Goal: Complete application form: Complete application form

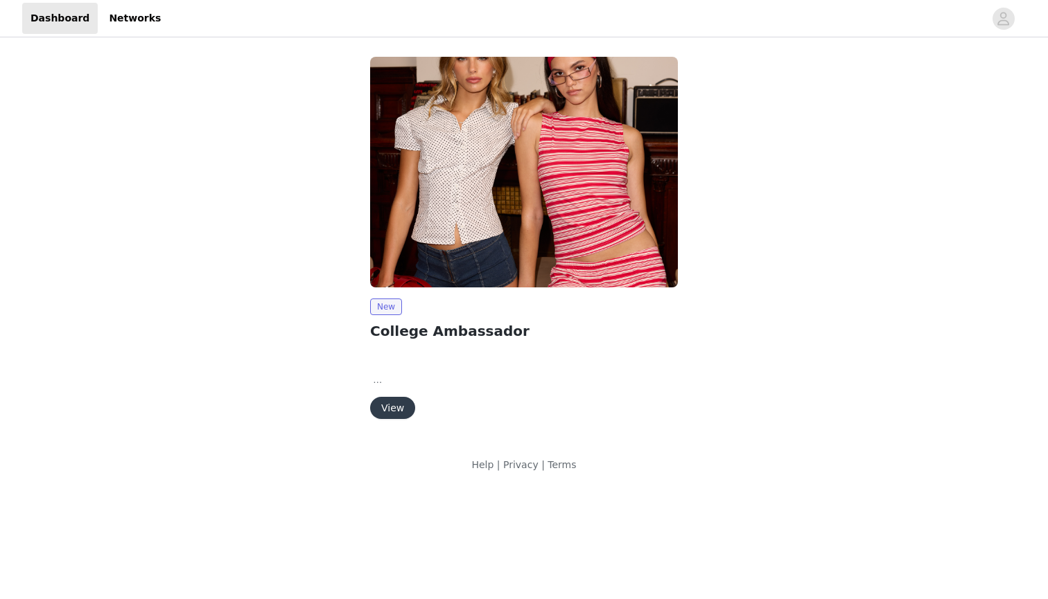
click at [396, 407] on button "View" at bounding box center [392, 408] width 45 height 22
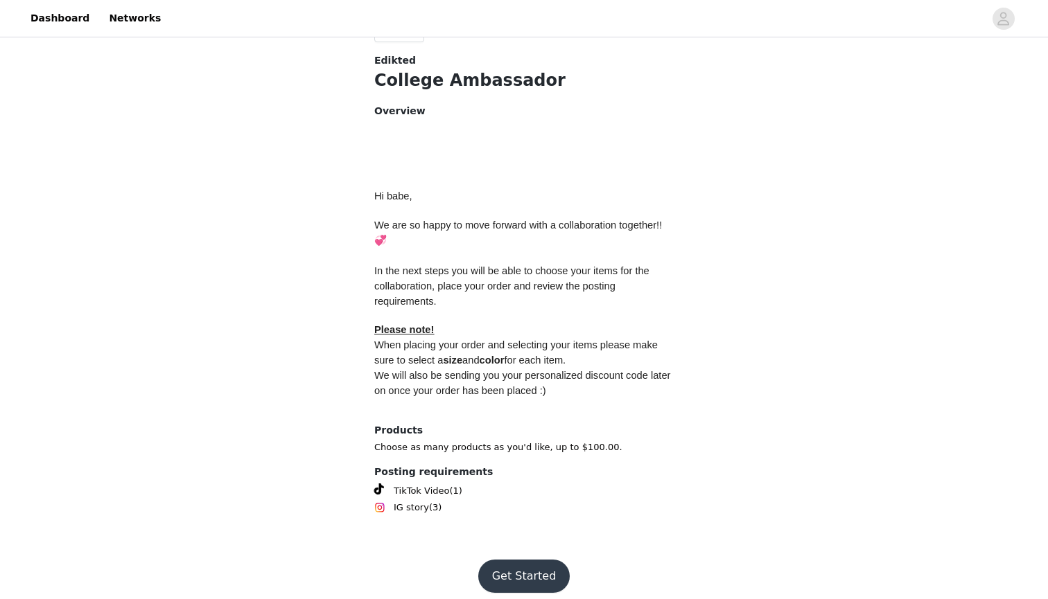
scroll to position [524, 0]
click at [518, 569] on button "Get Started" at bounding box center [524, 577] width 92 height 33
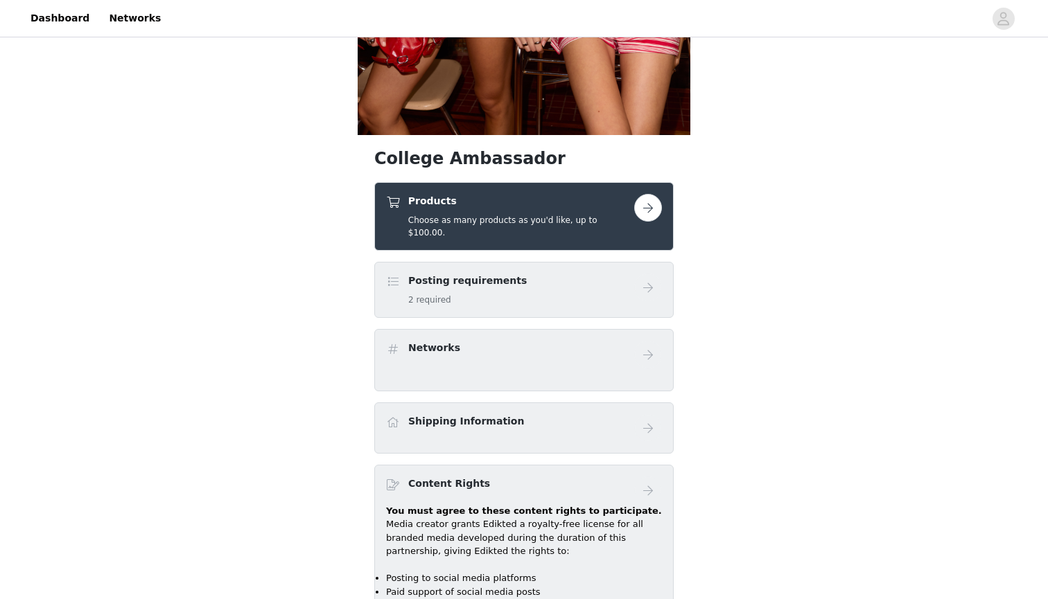
scroll to position [430, 0]
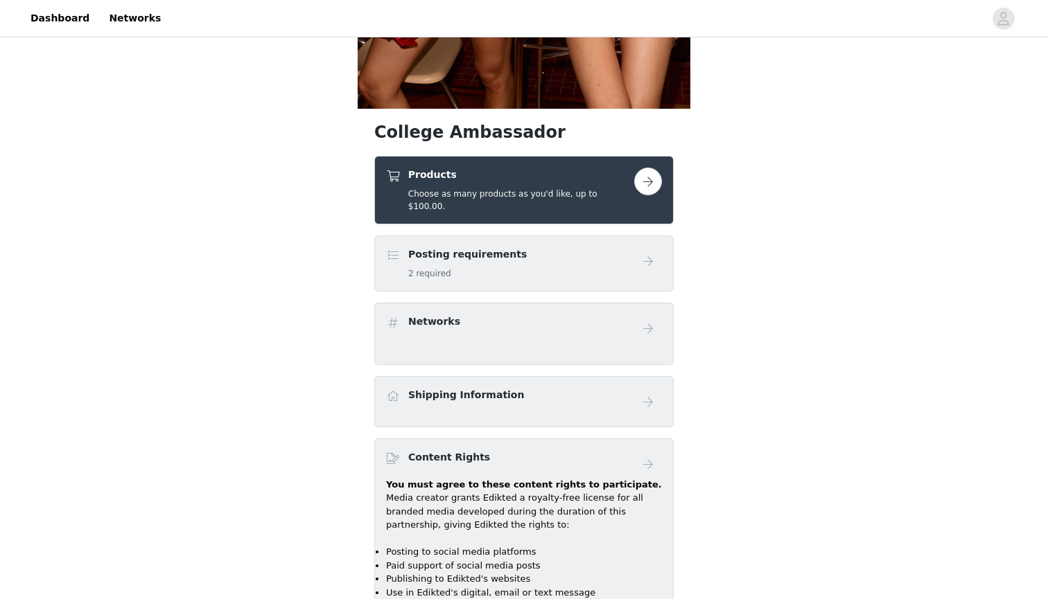
click at [644, 180] on button "button" at bounding box center [648, 182] width 28 height 28
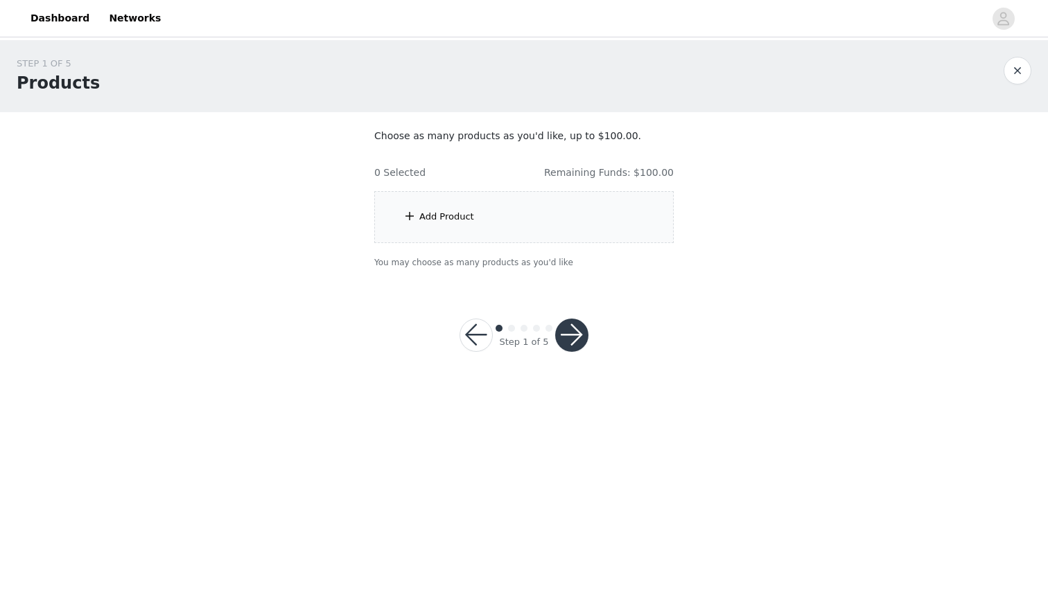
click at [566, 220] on div "Add Product" at bounding box center [523, 217] width 299 height 52
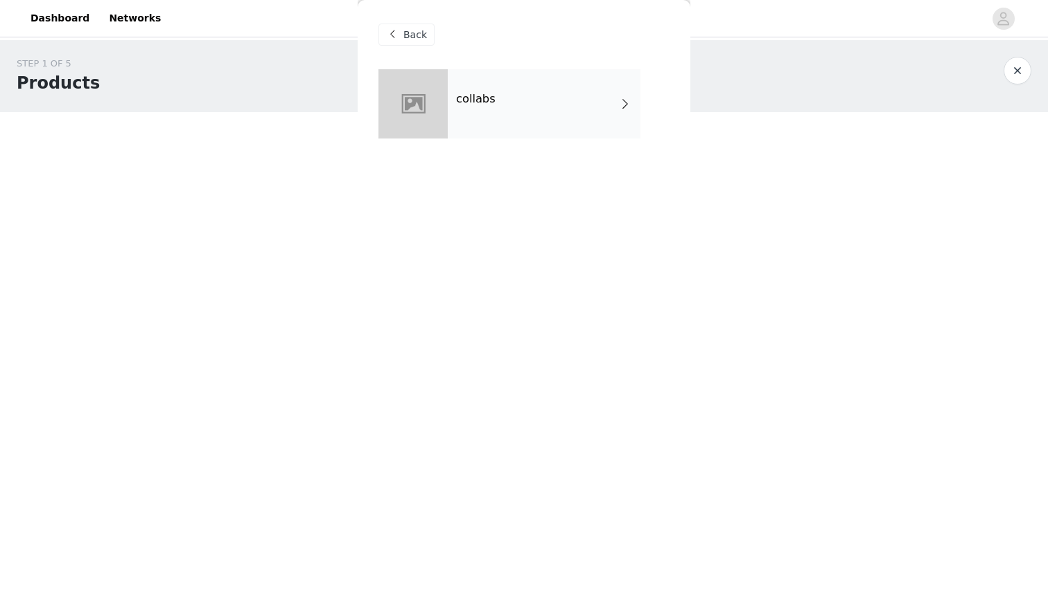
click at [531, 121] on div "collabs" at bounding box center [544, 103] width 193 height 69
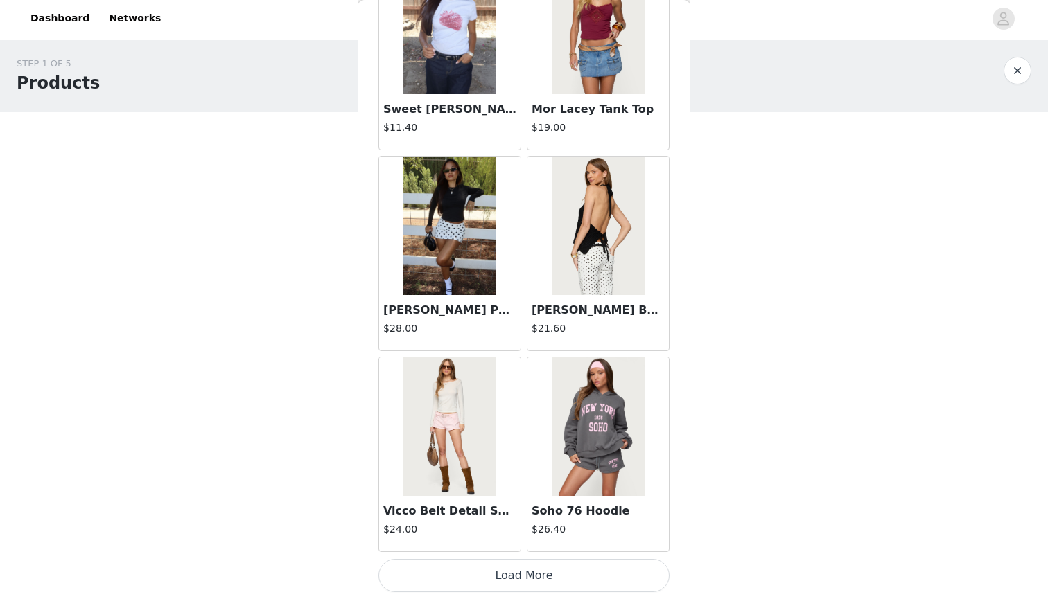
click at [518, 570] on button "Load More" at bounding box center [523, 575] width 291 height 33
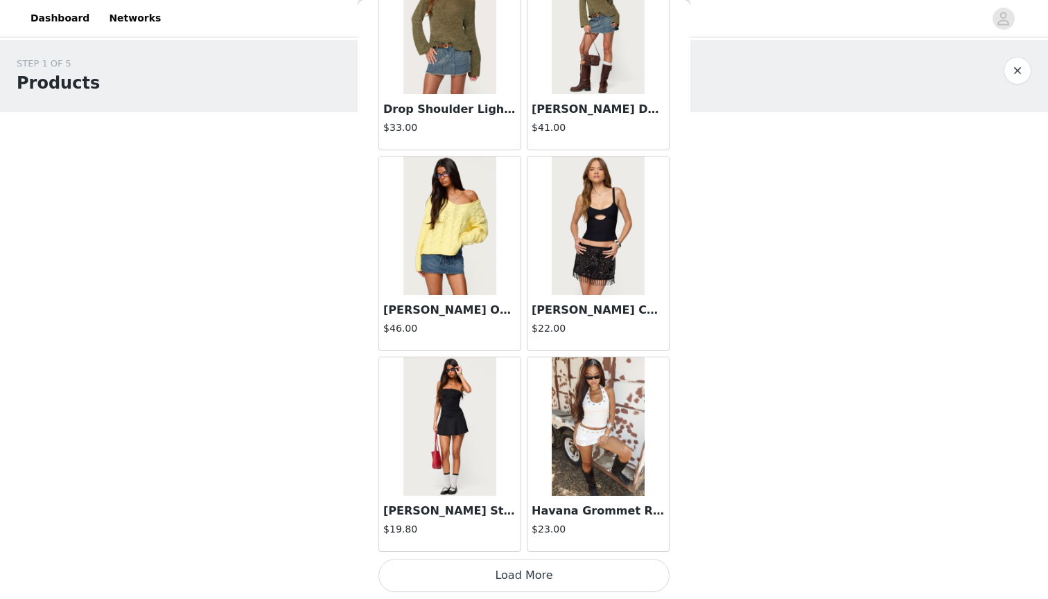
click at [516, 574] on button "Load More" at bounding box center [523, 575] width 291 height 33
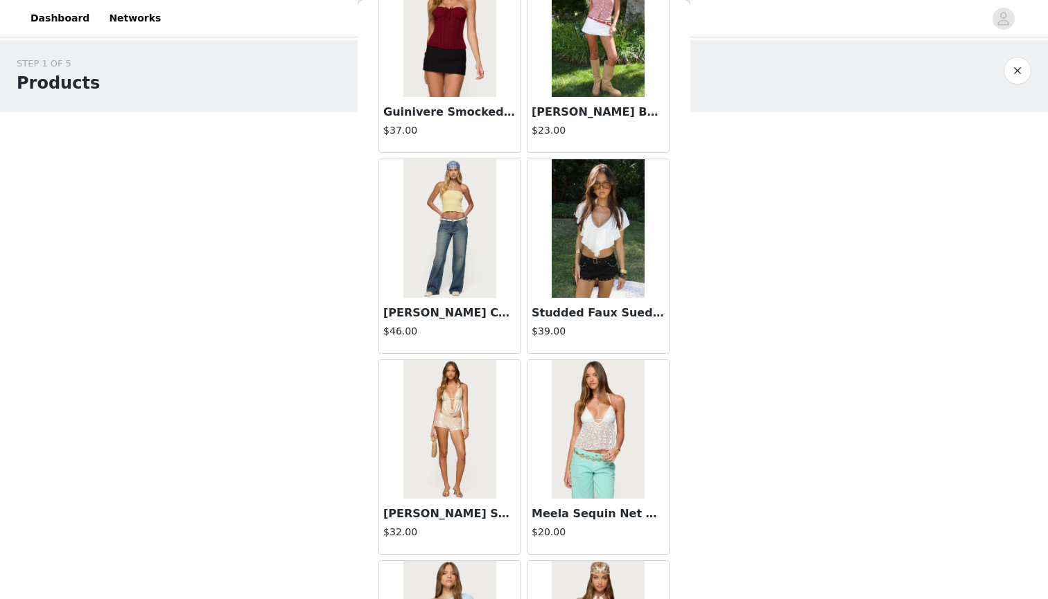
scroll to position [4141, 0]
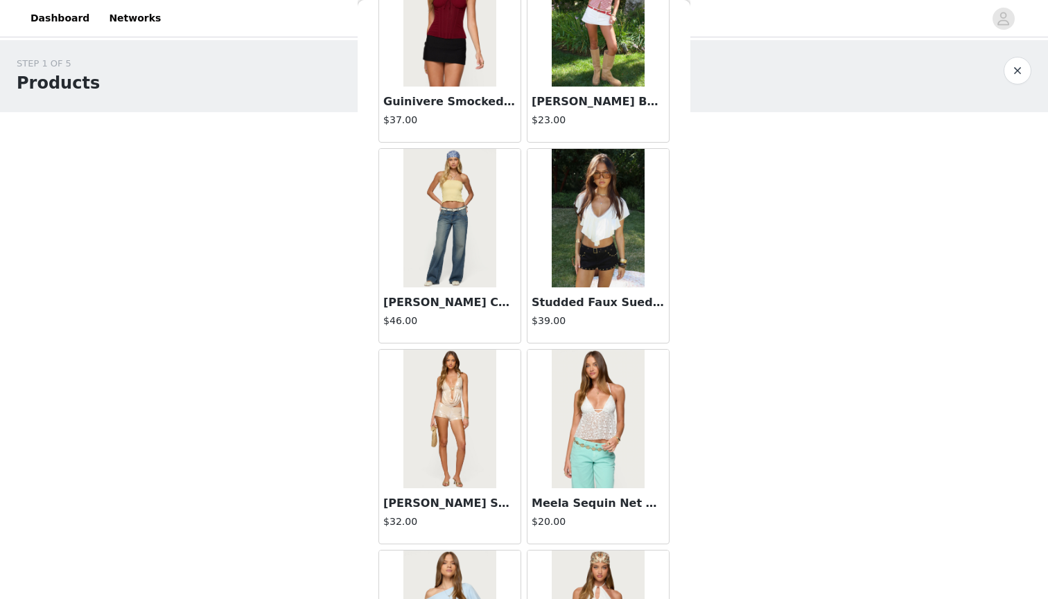
click at [576, 251] on img at bounding box center [598, 218] width 92 height 139
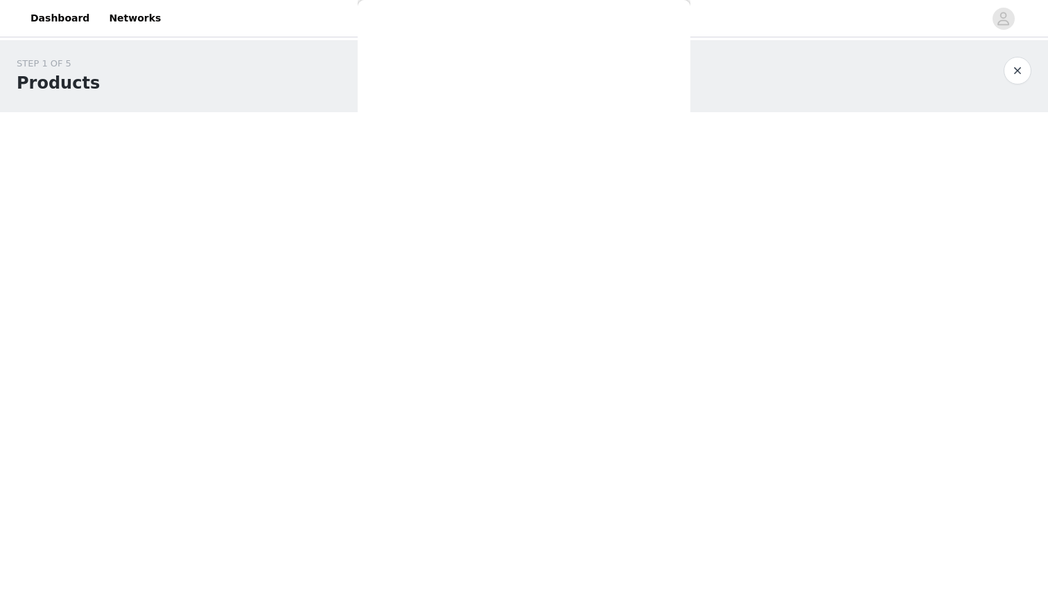
scroll to position [74, 0]
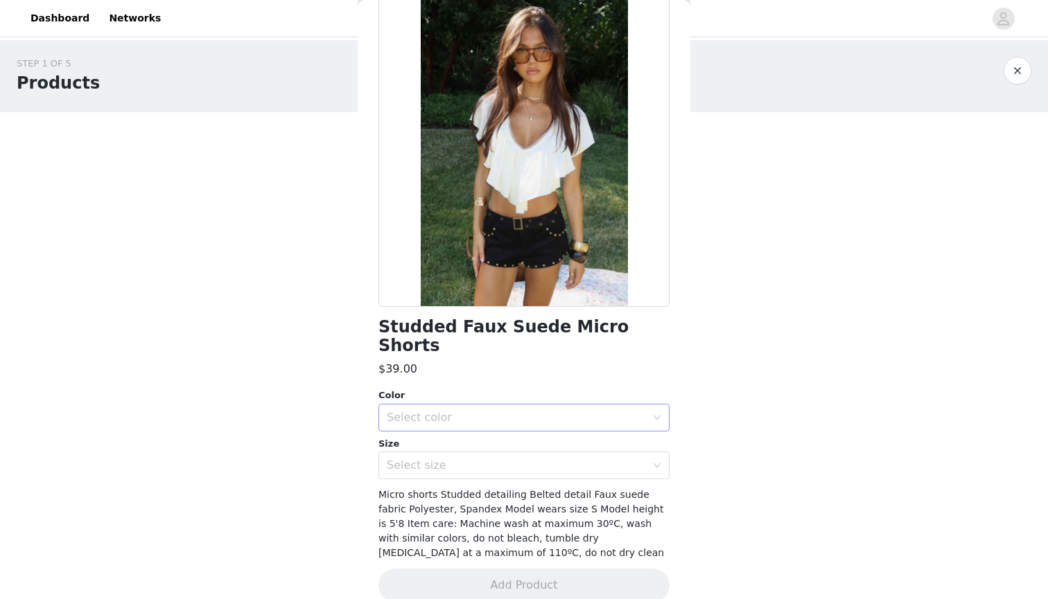
click at [538, 411] on div "Select color" at bounding box center [516, 418] width 259 height 14
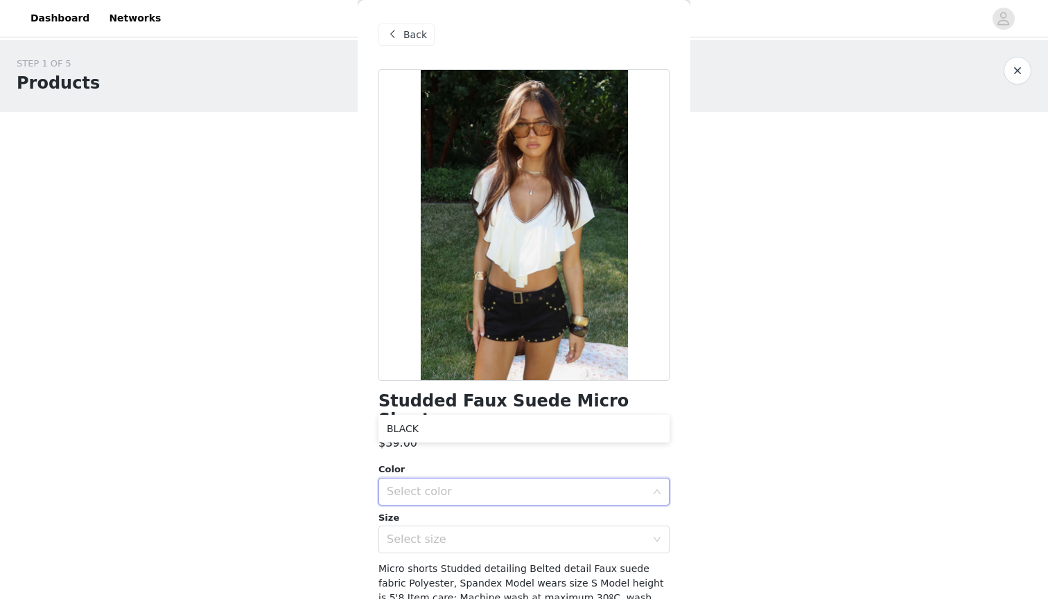
scroll to position [0, 0]
click at [401, 30] on div "Back" at bounding box center [406, 35] width 56 height 22
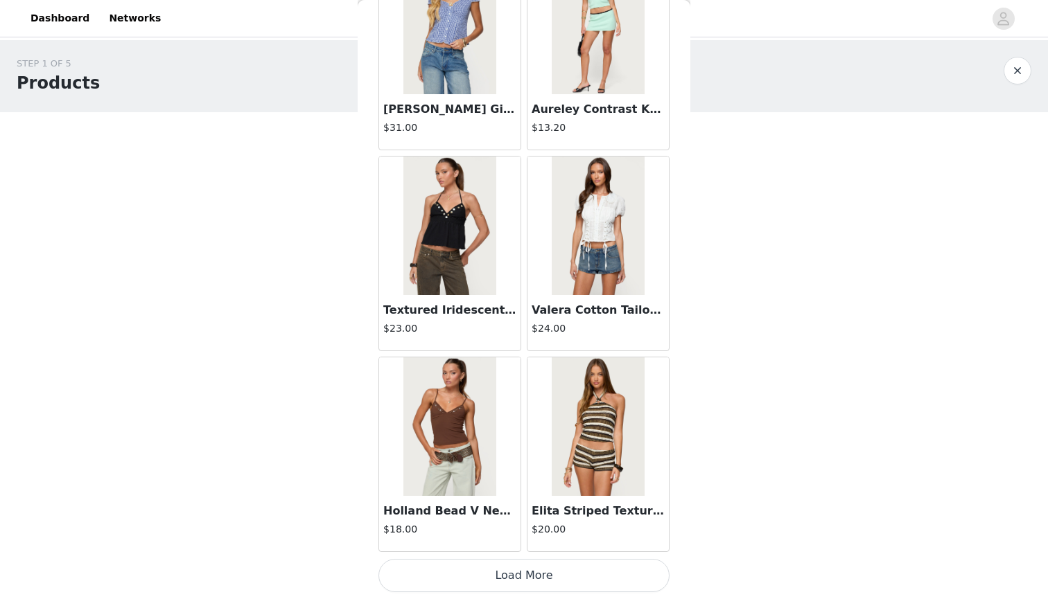
click at [528, 578] on button "Load More" at bounding box center [523, 575] width 291 height 33
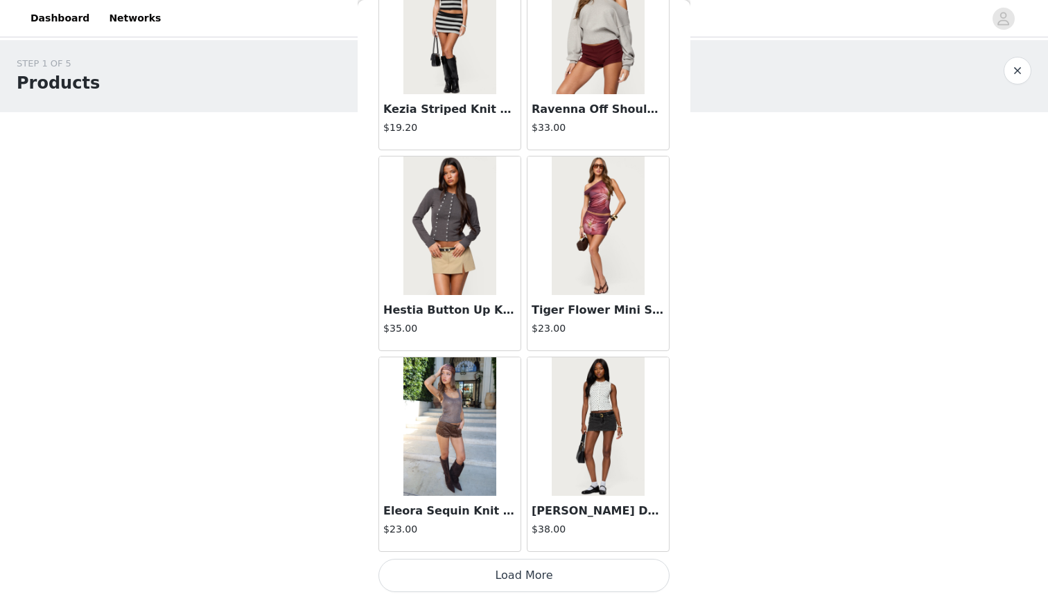
click at [528, 583] on button "Load More" at bounding box center [523, 575] width 291 height 33
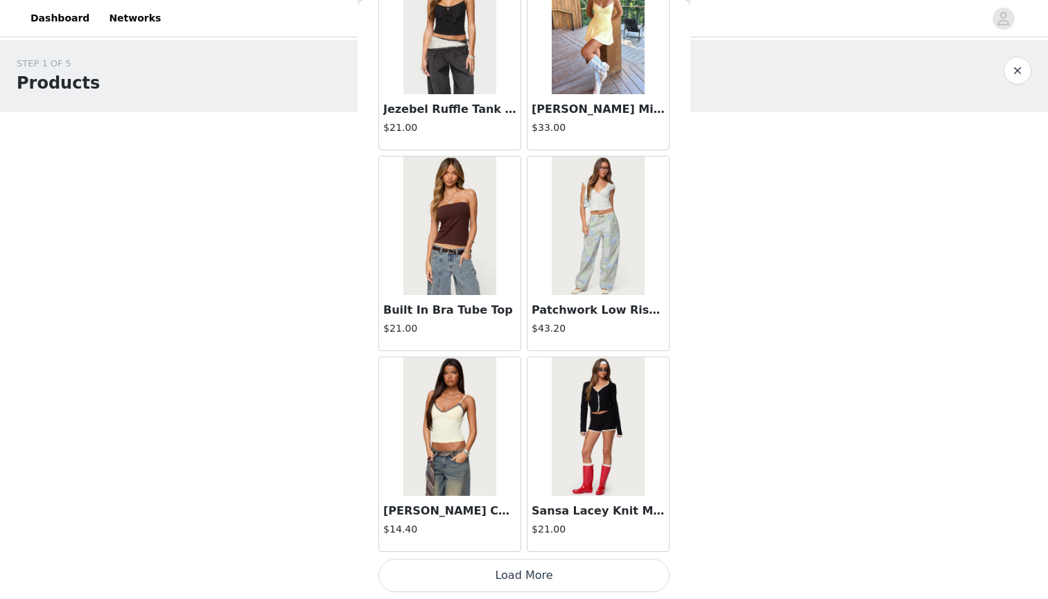
click at [522, 575] on button "Load More" at bounding box center [523, 575] width 291 height 33
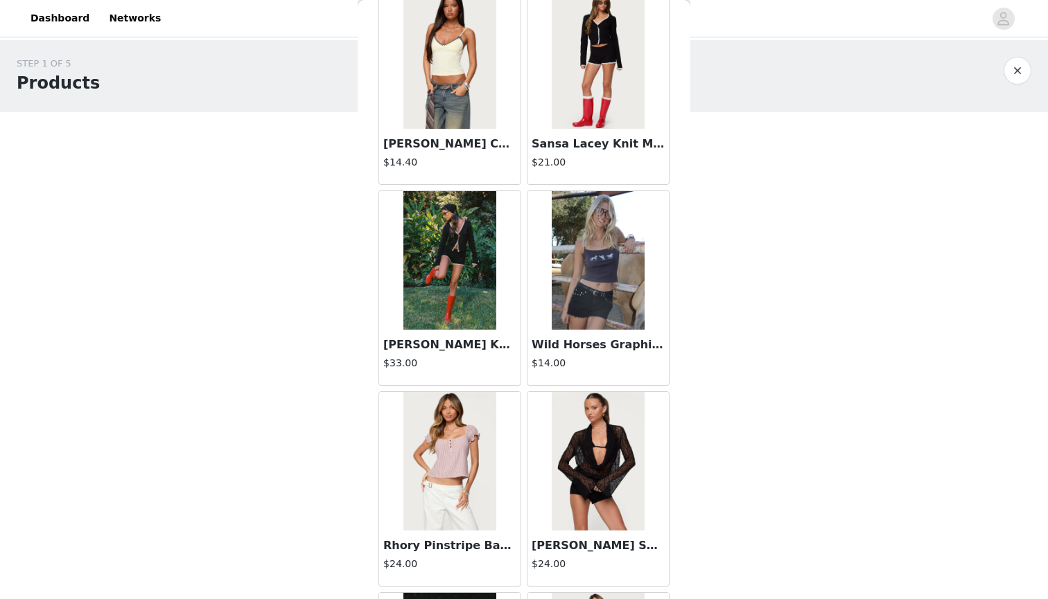
scroll to position [9926, 0]
click at [588, 284] on img at bounding box center [598, 260] width 92 height 139
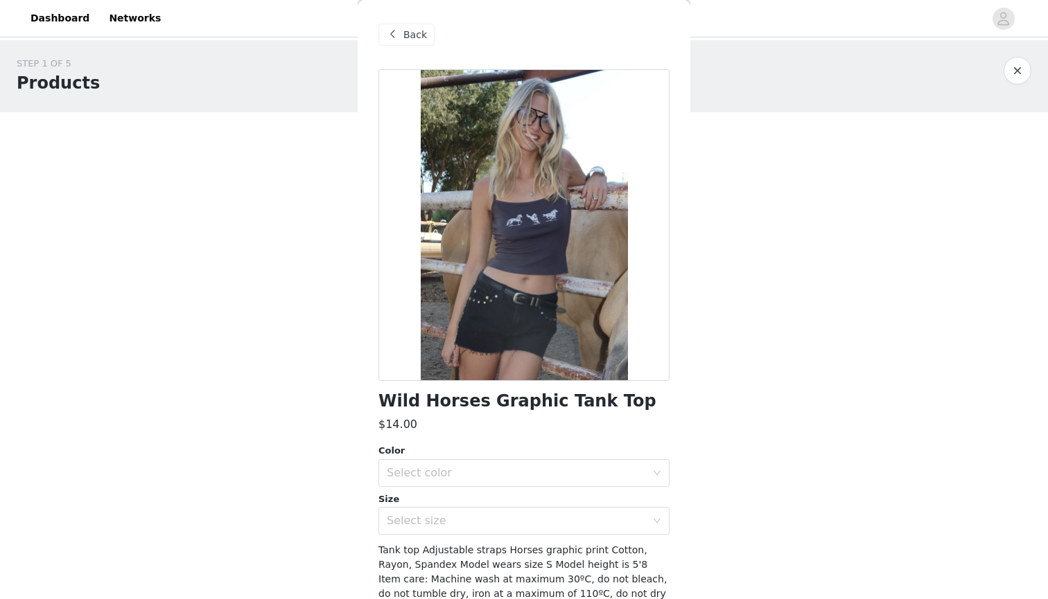
scroll to position [0, 0]
click at [405, 31] on span "Back" at bounding box center [415, 35] width 24 height 15
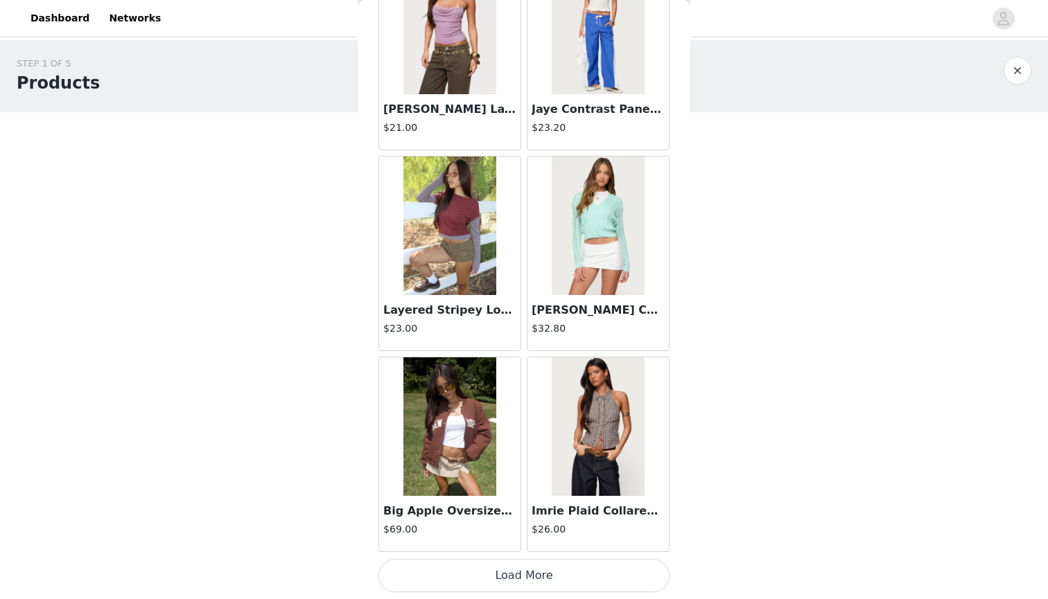
click at [507, 578] on button "Load More" at bounding box center [523, 575] width 291 height 33
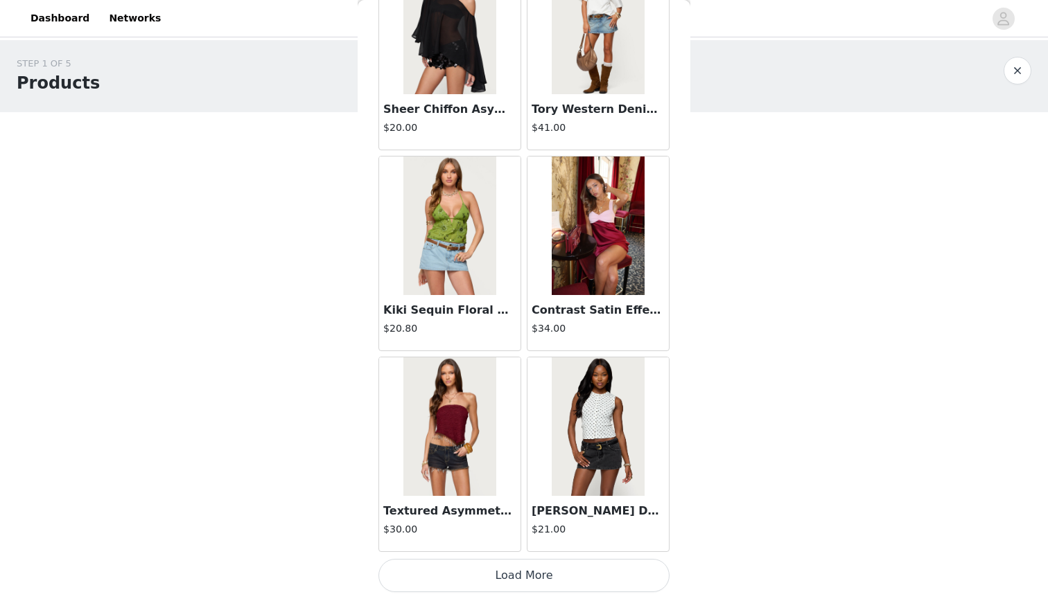
click at [515, 583] on button "Load More" at bounding box center [523, 575] width 291 height 33
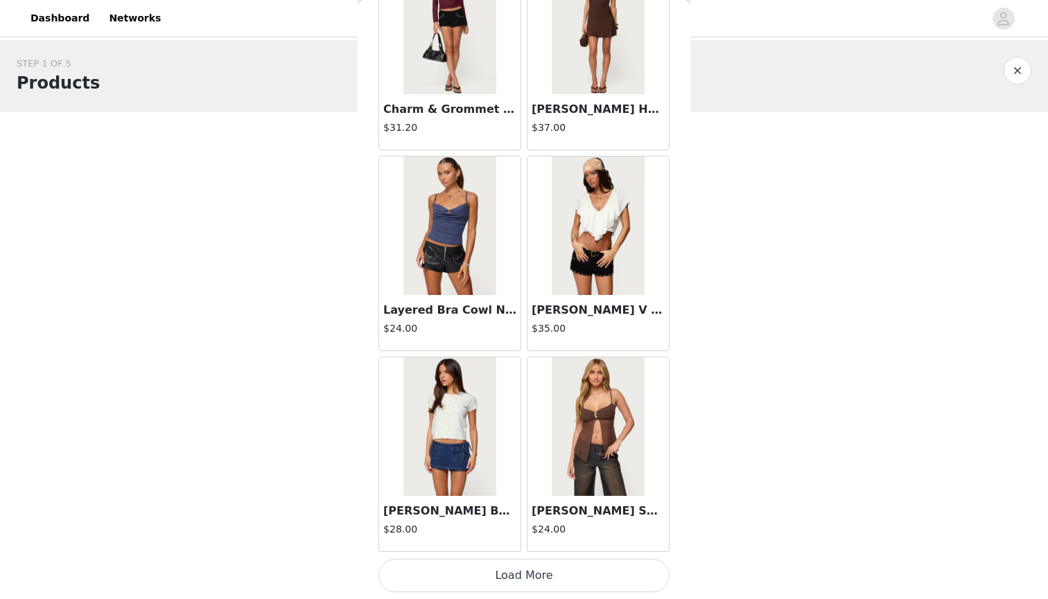
click at [524, 577] on button "Load More" at bounding box center [523, 575] width 291 height 33
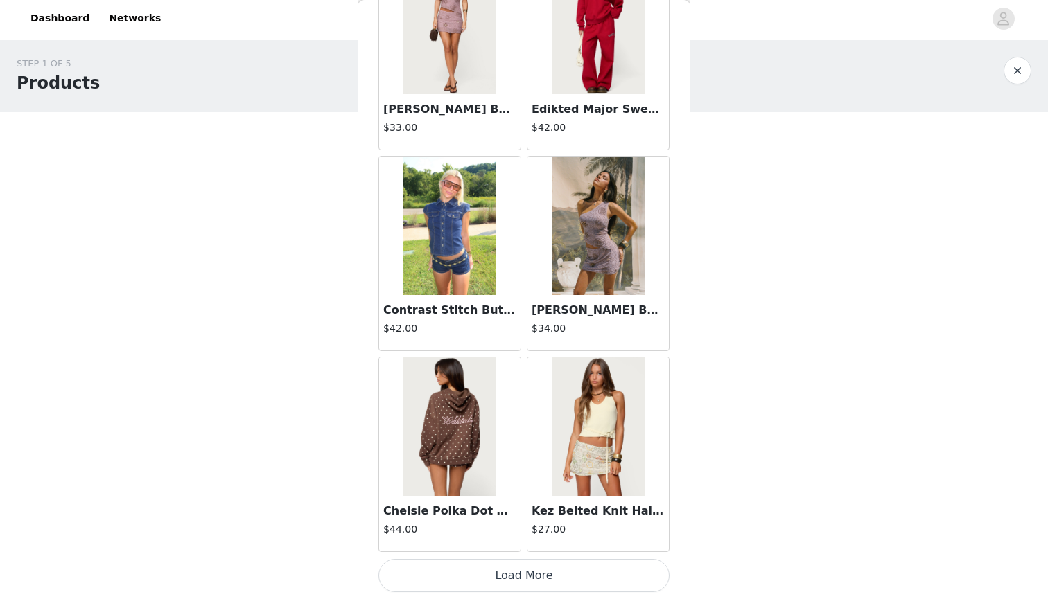
click at [539, 581] on button "Load More" at bounding box center [523, 575] width 291 height 33
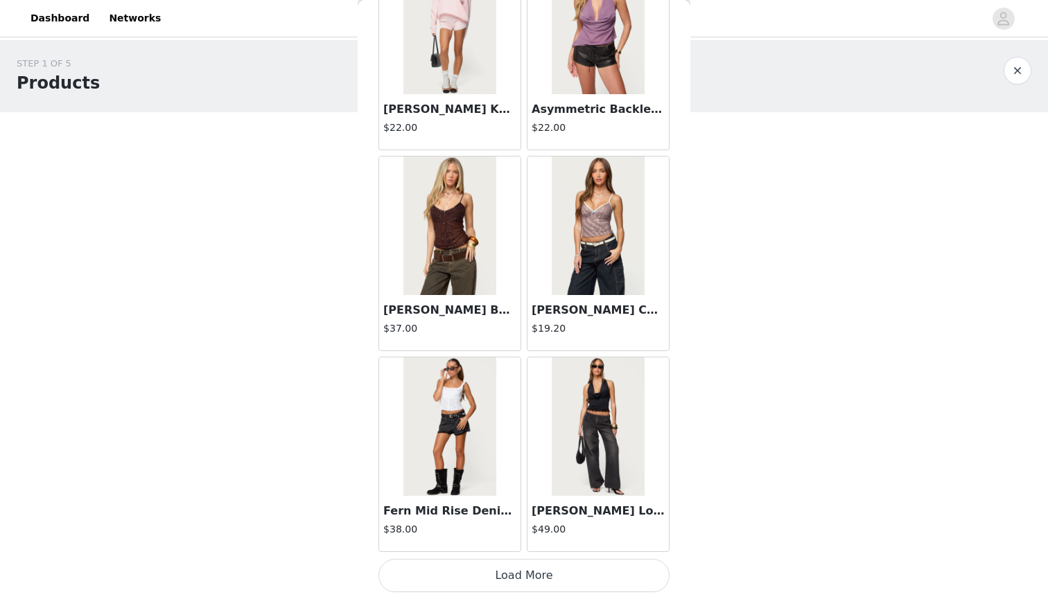
click at [527, 578] on button "Load More" at bounding box center [523, 575] width 291 height 33
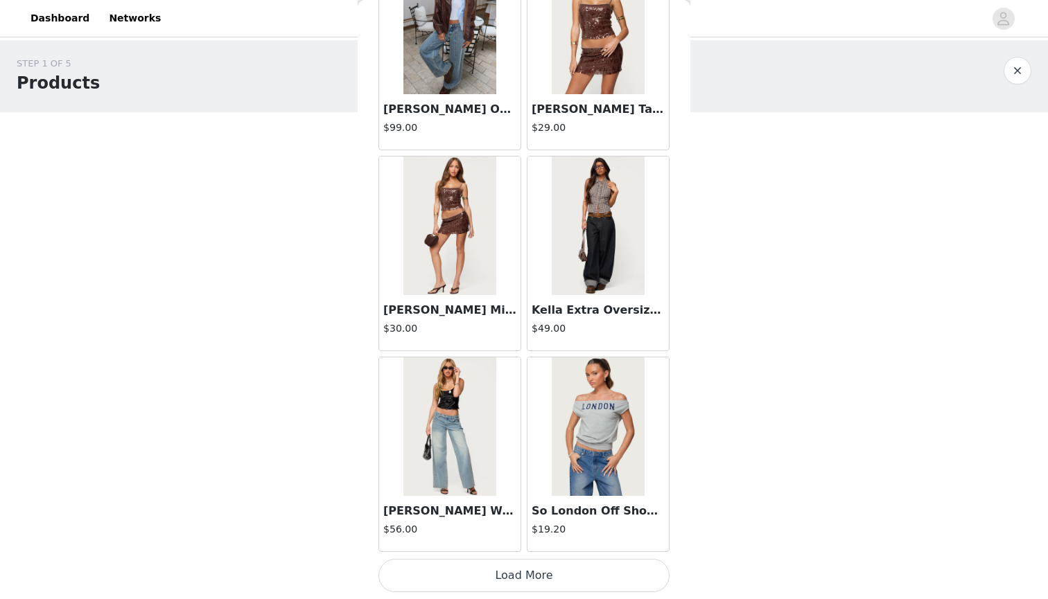
click at [518, 576] on button "Load More" at bounding box center [523, 575] width 291 height 33
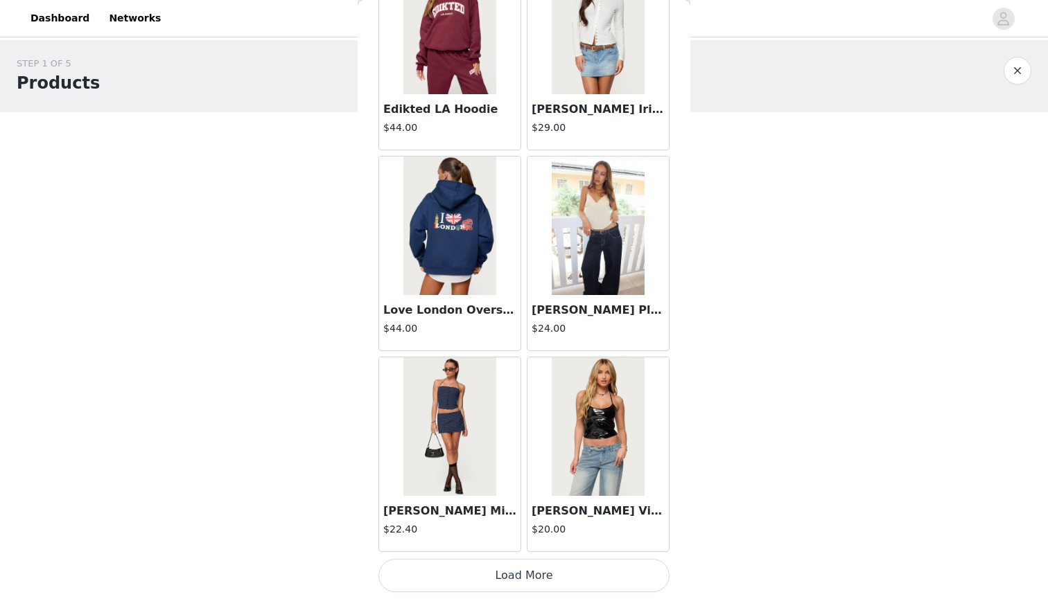
click at [518, 574] on button "Load More" at bounding box center [523, 575] width 291 height 33
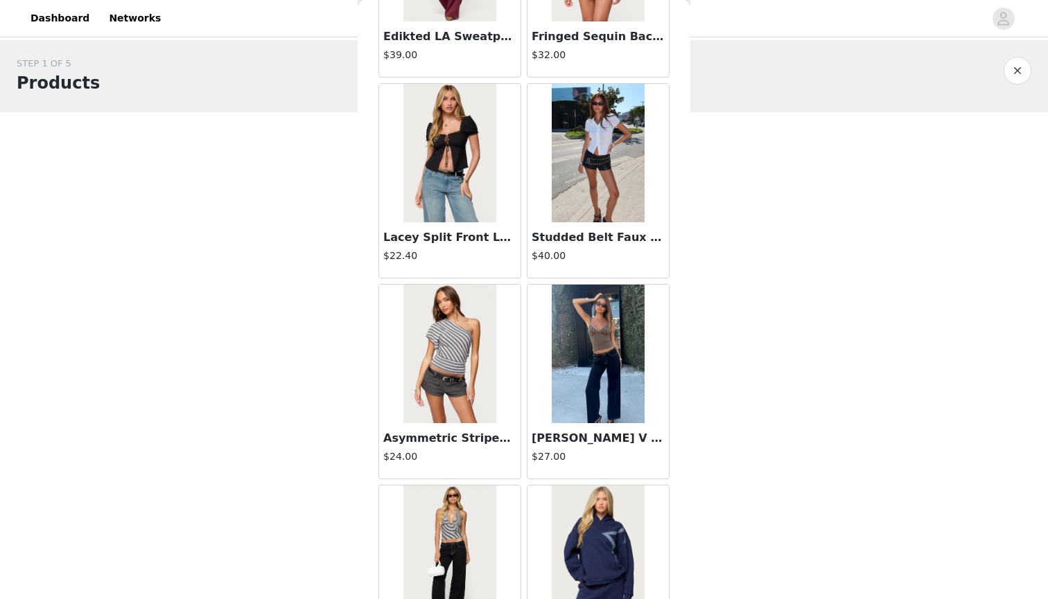
scroll to position [24709, 0]
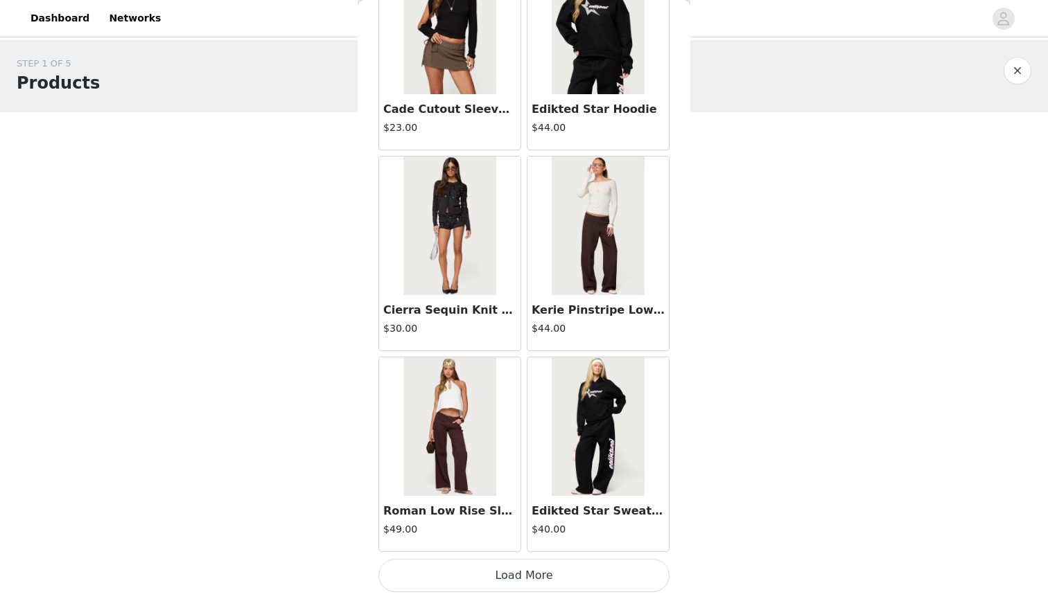
click at [518, 580] on button "Load More" at bounding box center [523, 575] width 291 height 33
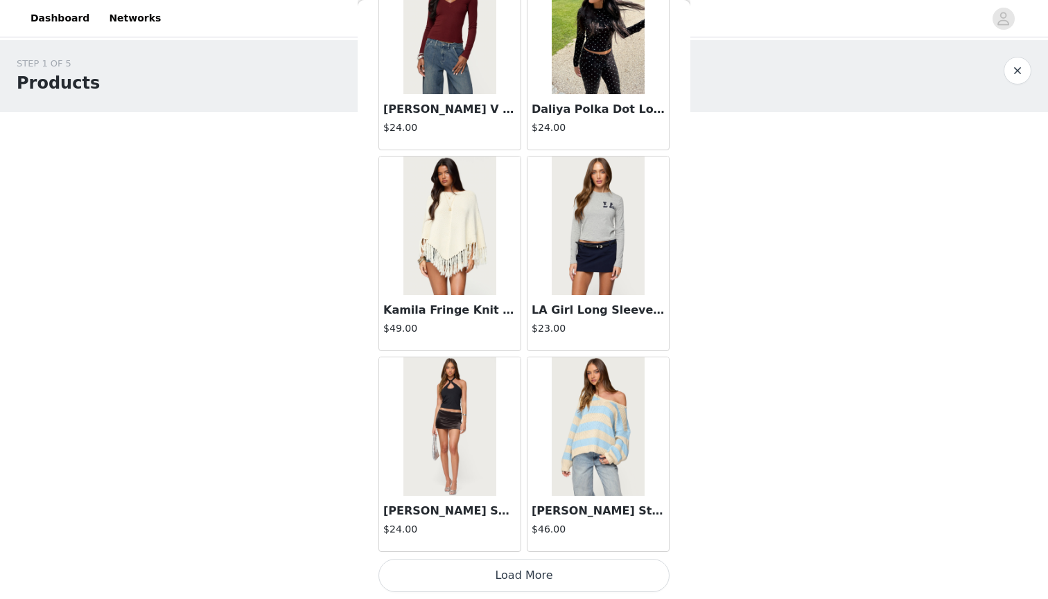
scroll to position [0, 0]
click at [516, 574] on button "Load More" at bounding box center [523, 575] width 291 height 33
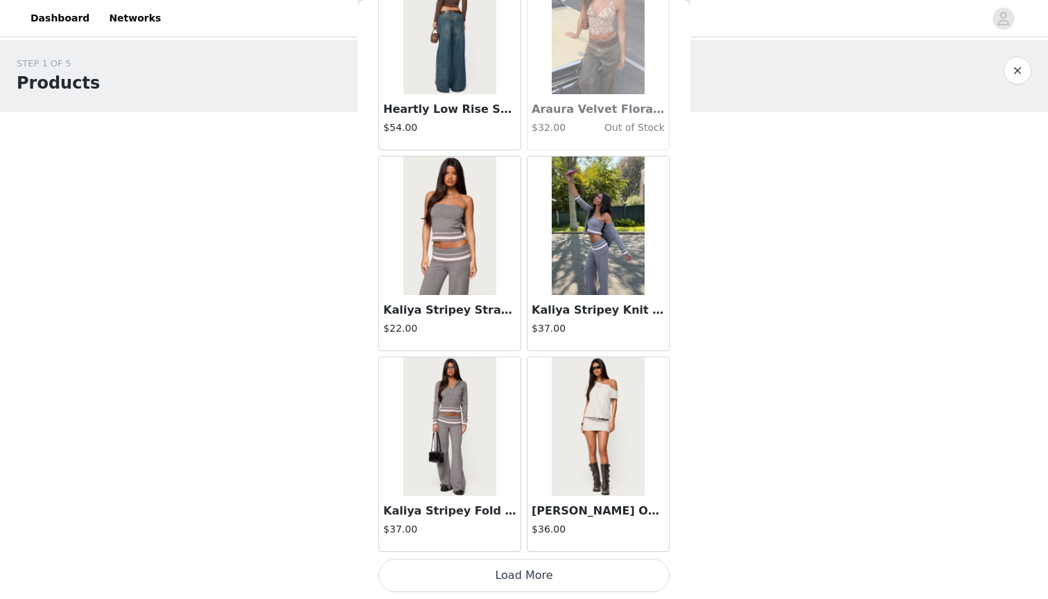
click at [515, 575] on button "Load More" at bounding box center [523, 575] width 291 height 33
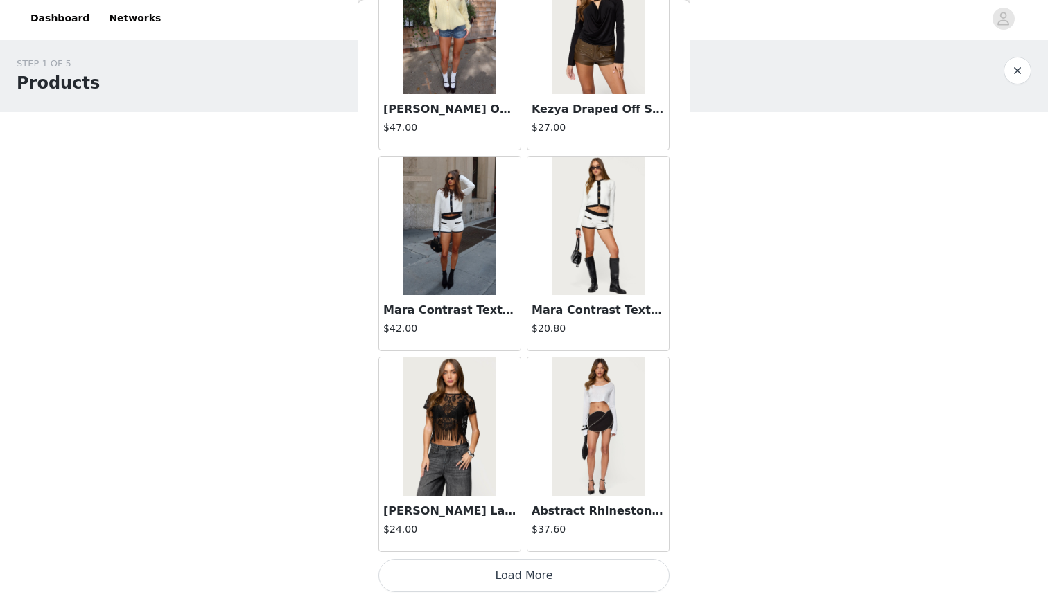
click at [516, 579] on button "Load More" at bounding box center [523, 575] width 291 height 33
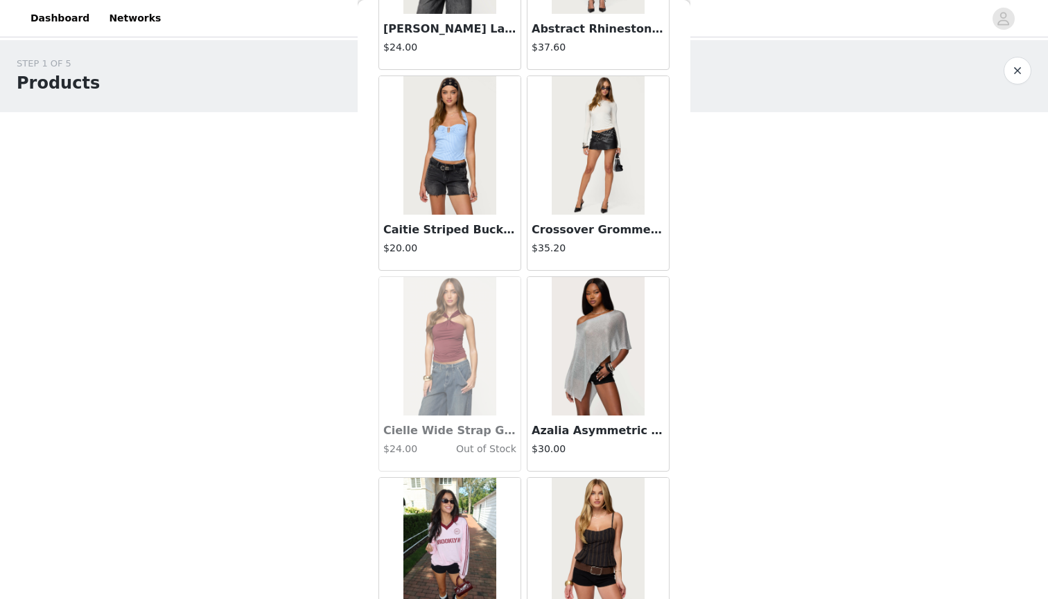
scroll to position [32151, 0]
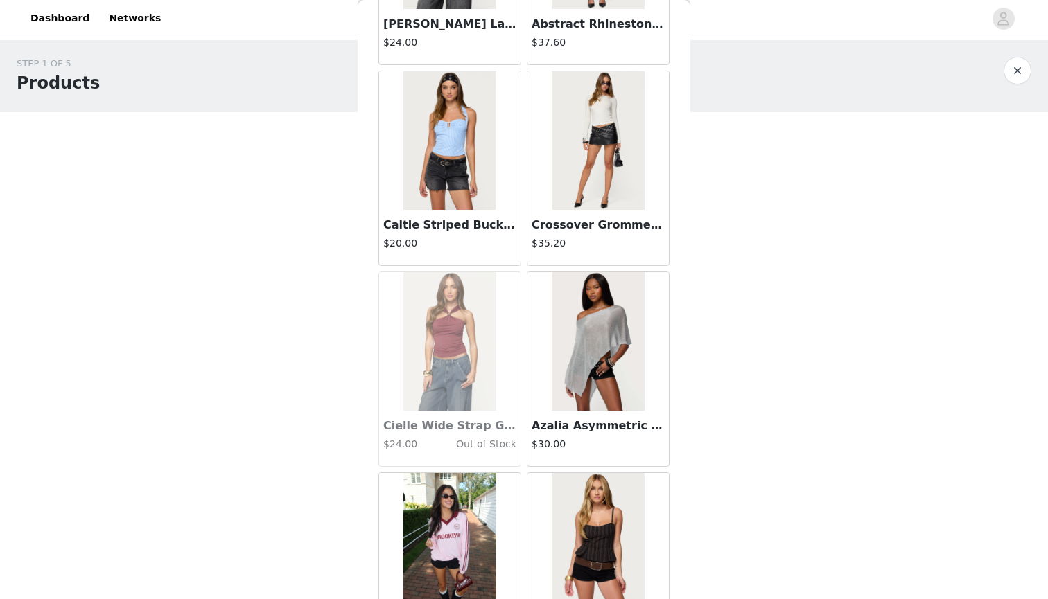
click at [561, 394] on img at bounding box center [598, 341] width 92 height 139
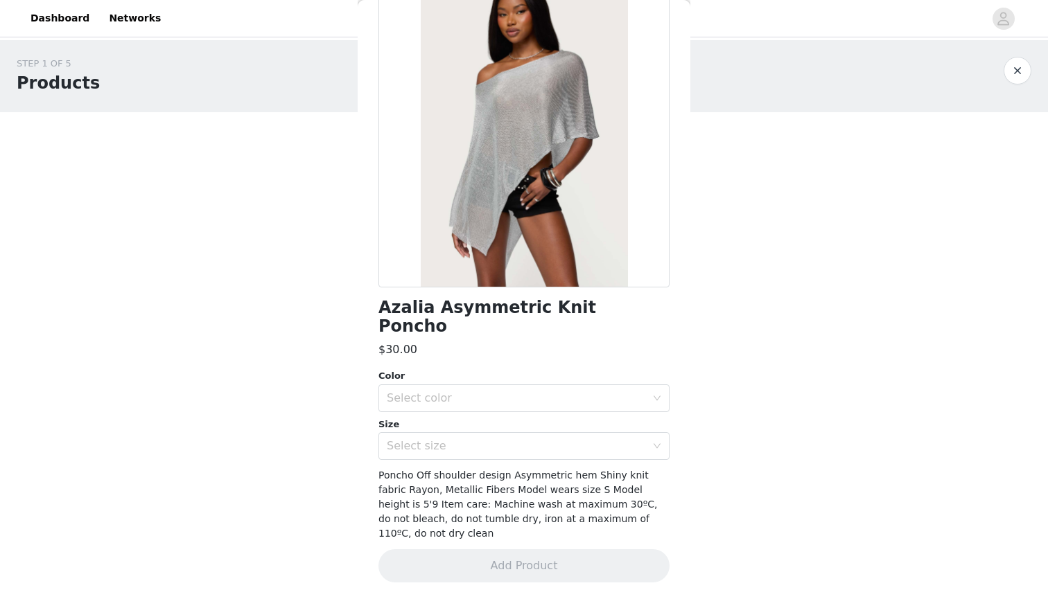
scroll to position [60, 0]
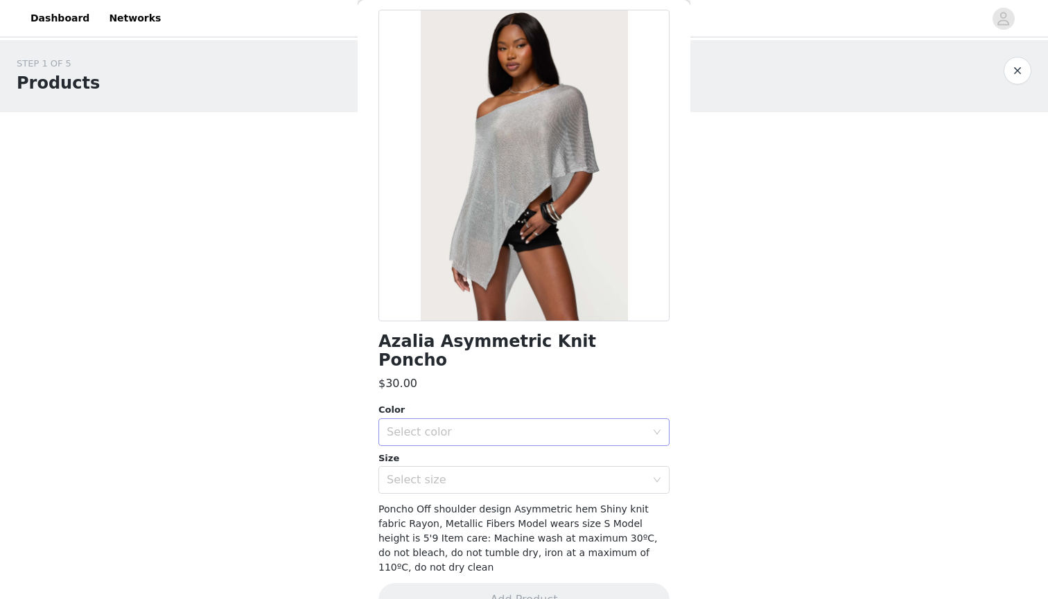
click at [529, 425] on div "Select color" at bounding box center [516, 432] width 259 height 14
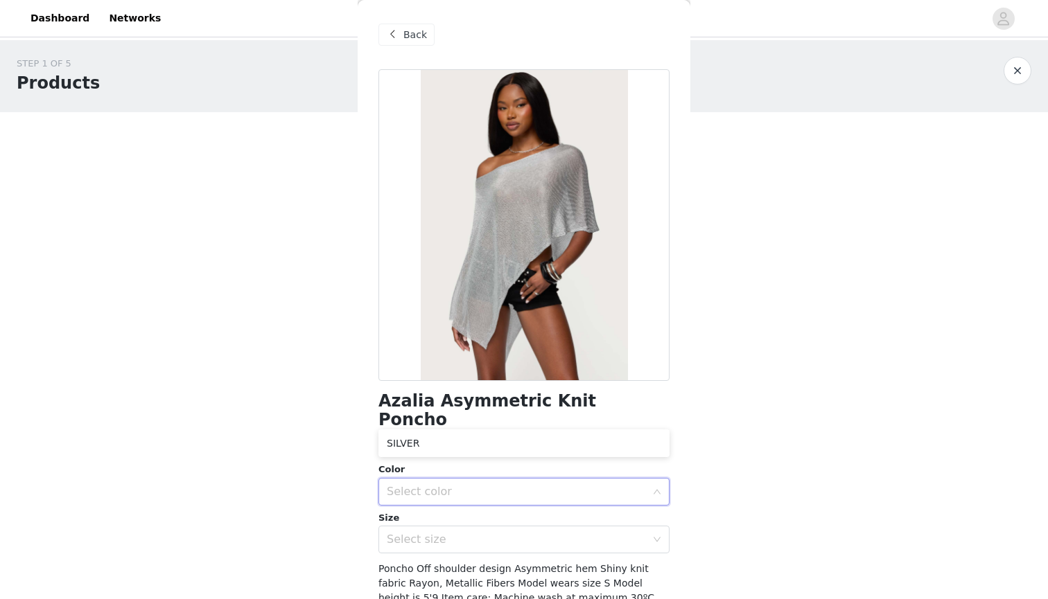
scroll to position [0, 0]
click at [408, 29] on span "Back" at bounding box center [415, 35] width 24 height 15
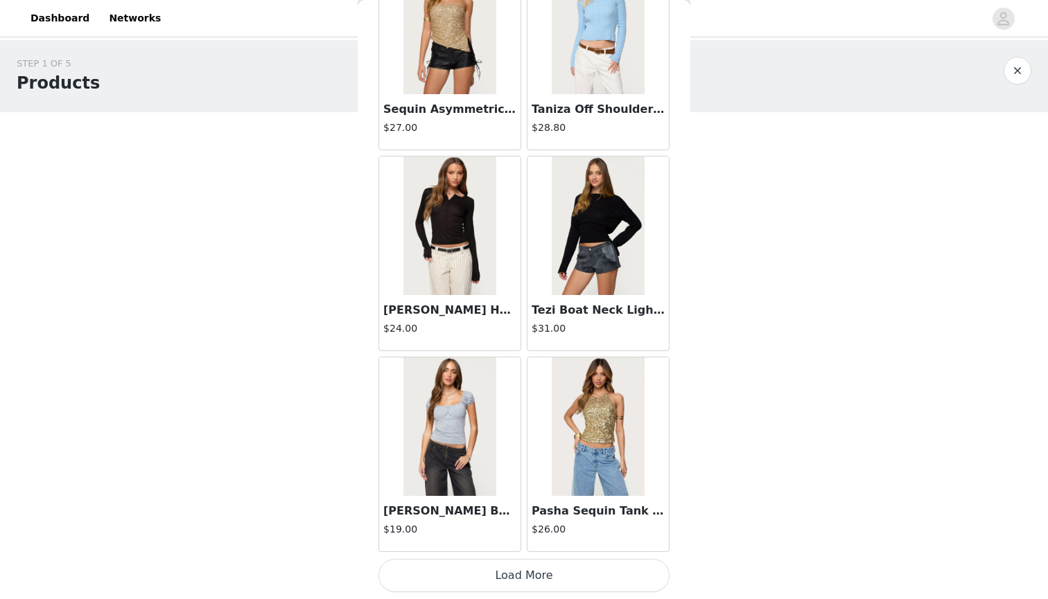
click at [507, 570] on button "Load More" at bounding box center [523, 575] width 291 height 33
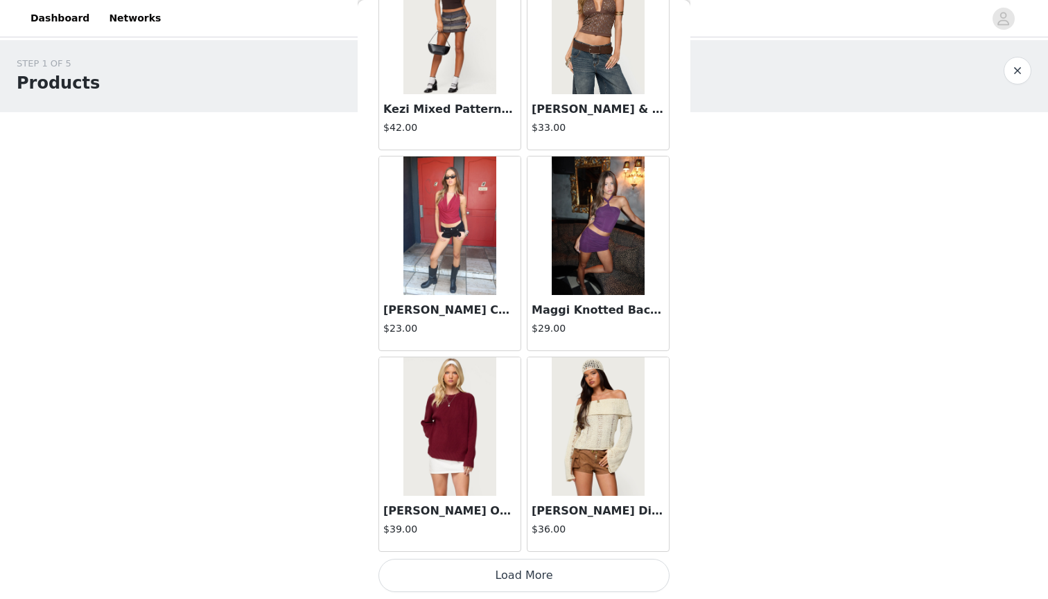
click at [518, 574] on button "Load More" at bounding box center [523, 575] width 291 height 33
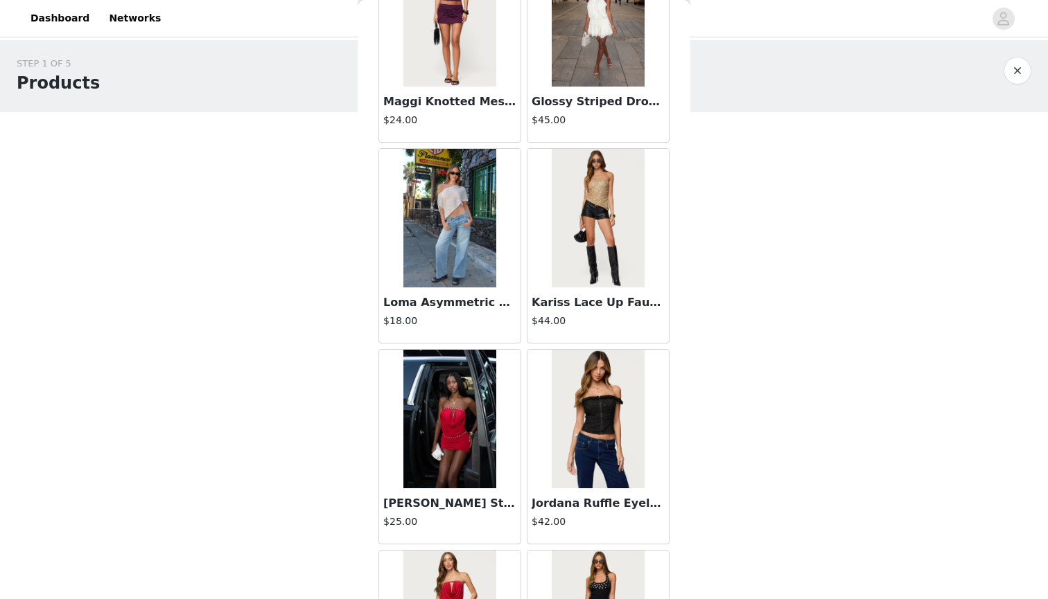
scroll to position [37301, 0]
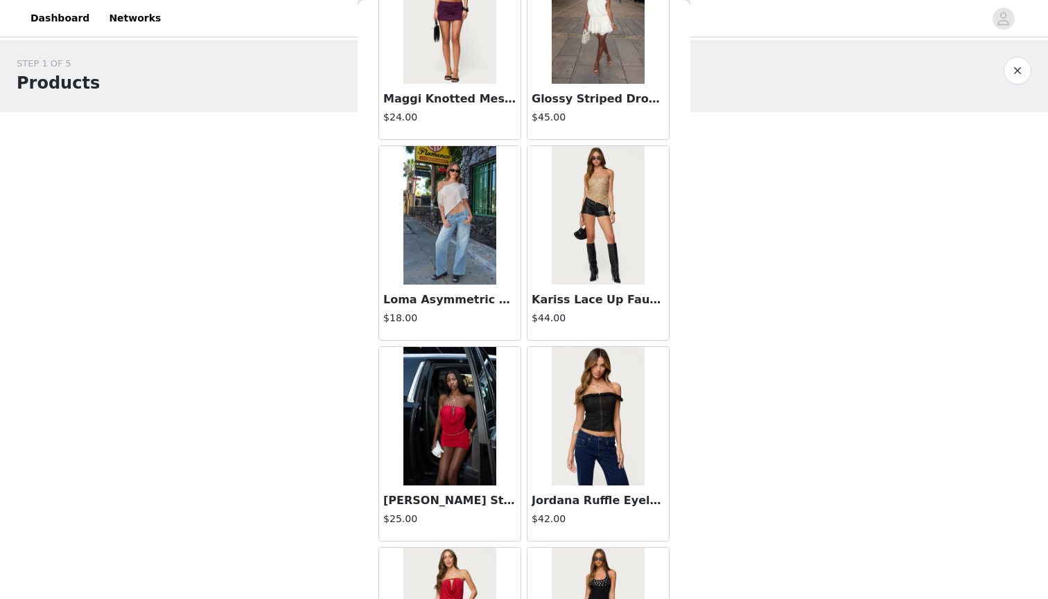
click at [459, 223] on img at bounding box center [449, 215] width 92 height 139
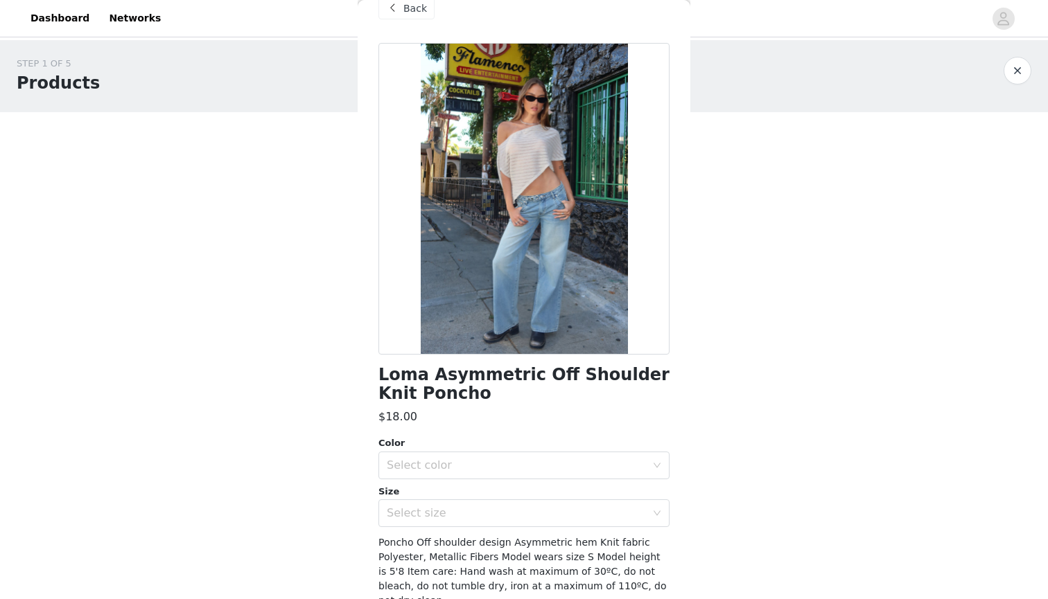
scroll to position [8, 0]
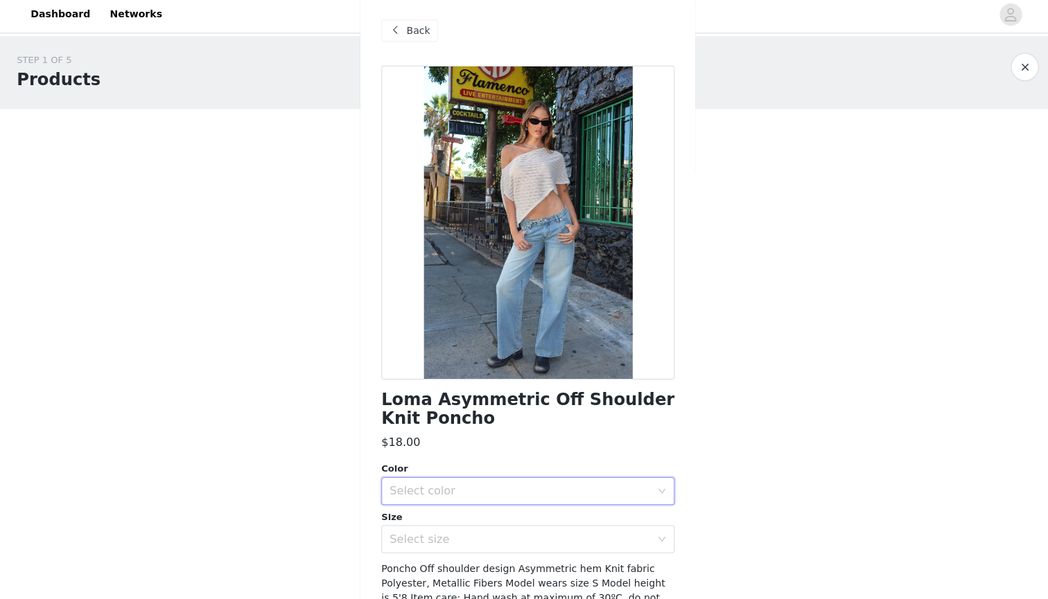
click at [473, 479] on div "Select color" at bounding box center [519, 492] width 265 height 26
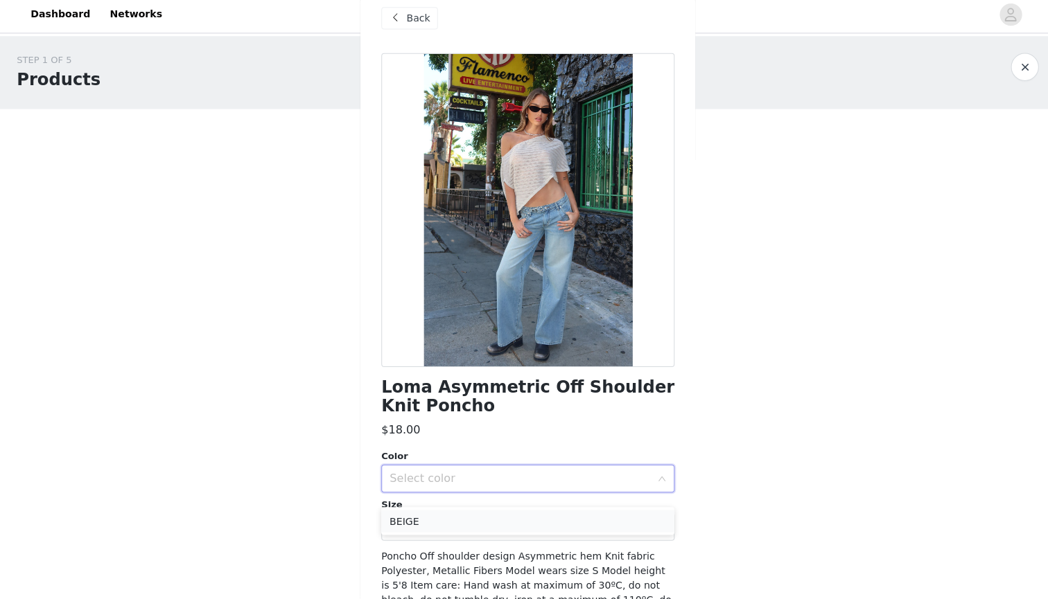
click at [471, 512] on li "BEIGE" at bounding box center [523, 522] width 291 height 22
click at [473, 514] on div "Select size" at bounding box center [519, 527] width 265 height 26
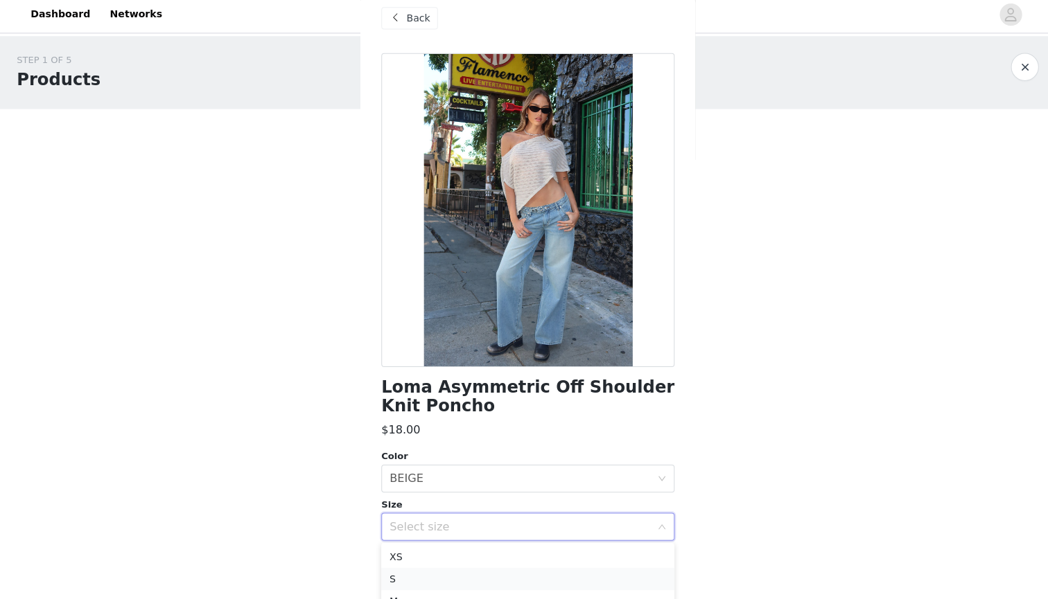
click at [450, 574] on li "S" at bounding box center [523, 579] width 291 height 22
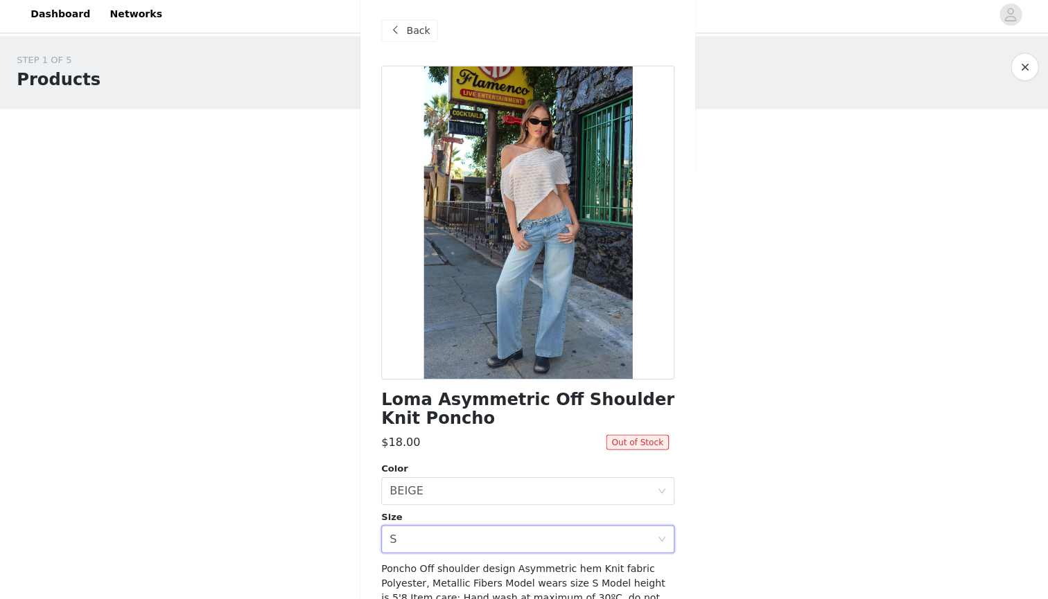
click at [401, 34] on div "Back" at bounding box center [406, 35] width 56 height 22
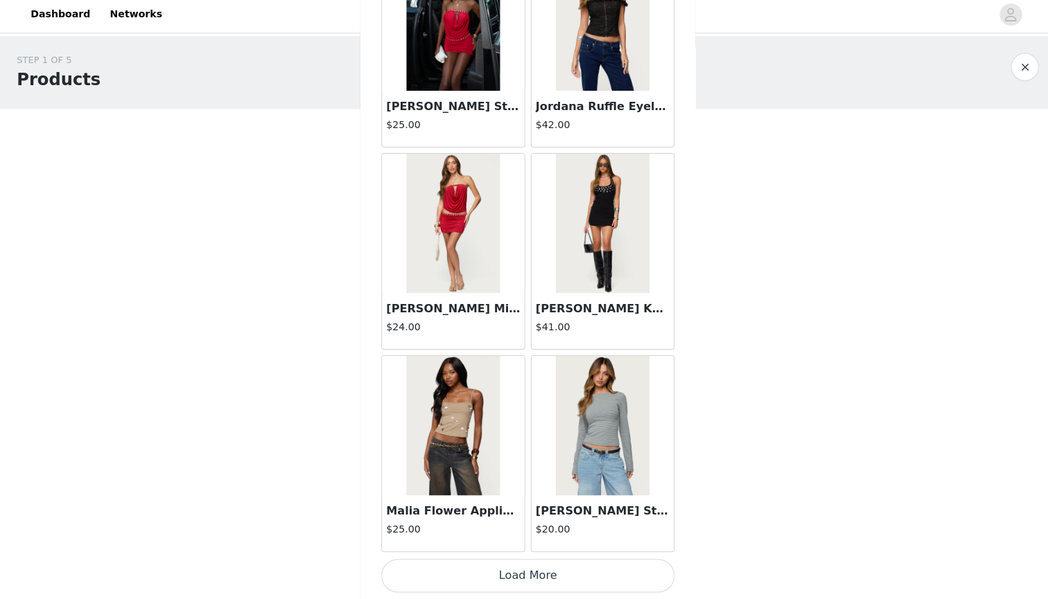
scroll to position [37692, 0]
click at [587, 567] on button "Load More" at bounding box center [523, 575] width 291 height 33
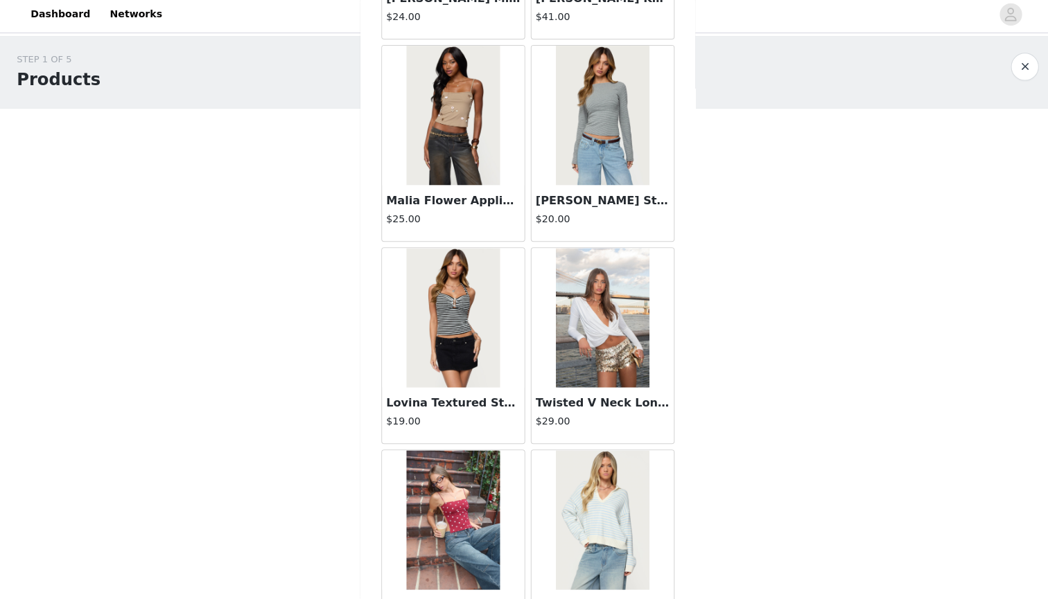
scroll to position [38189, 0]
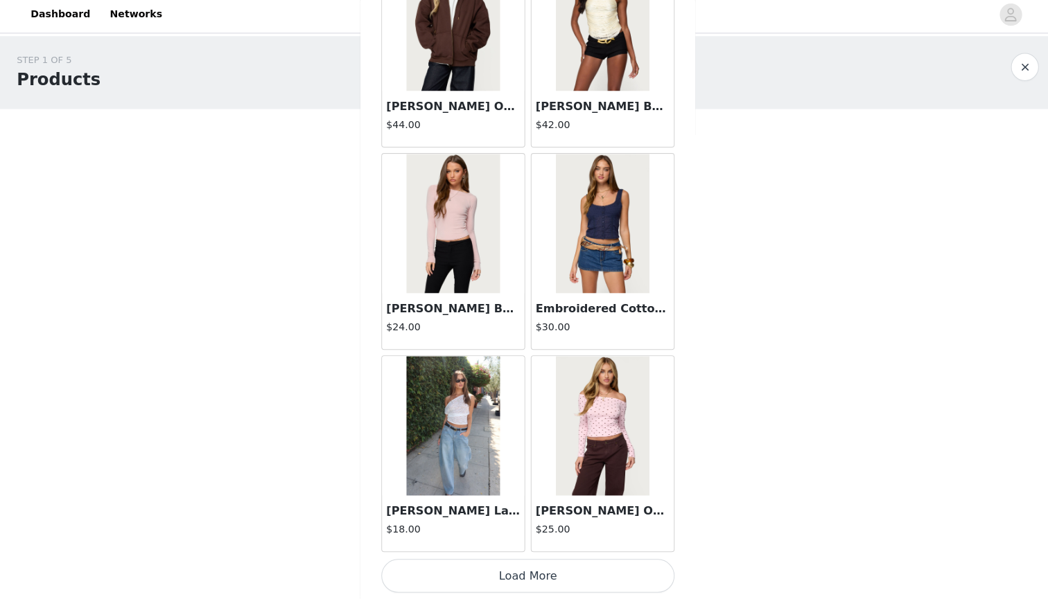
click at [508, 578] on button "Load More" at bounding box center [523, 575] width 291 height 33
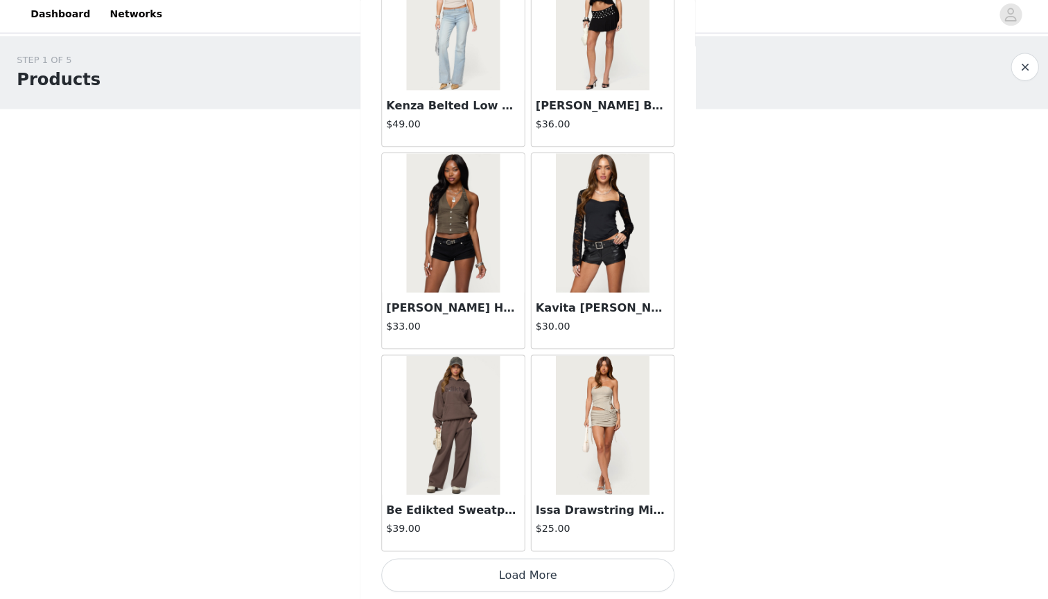
click at [518, 574] on button "Load More" at bounding box center [523, 575] width 291 height 33
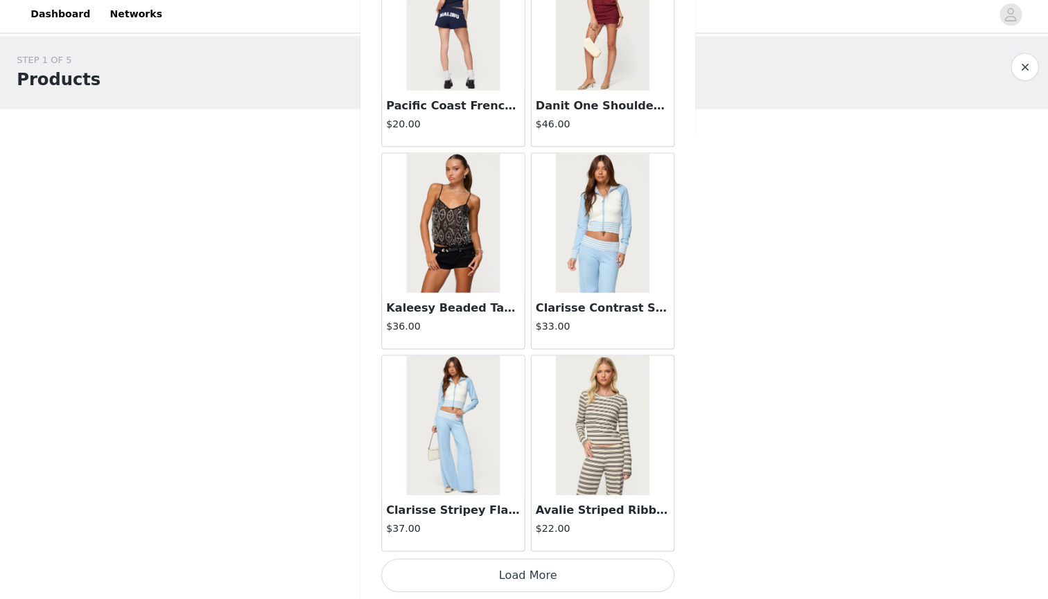
click at [513, 576] on button "Load More" at bounding box center [523, 575] width 291 height 33
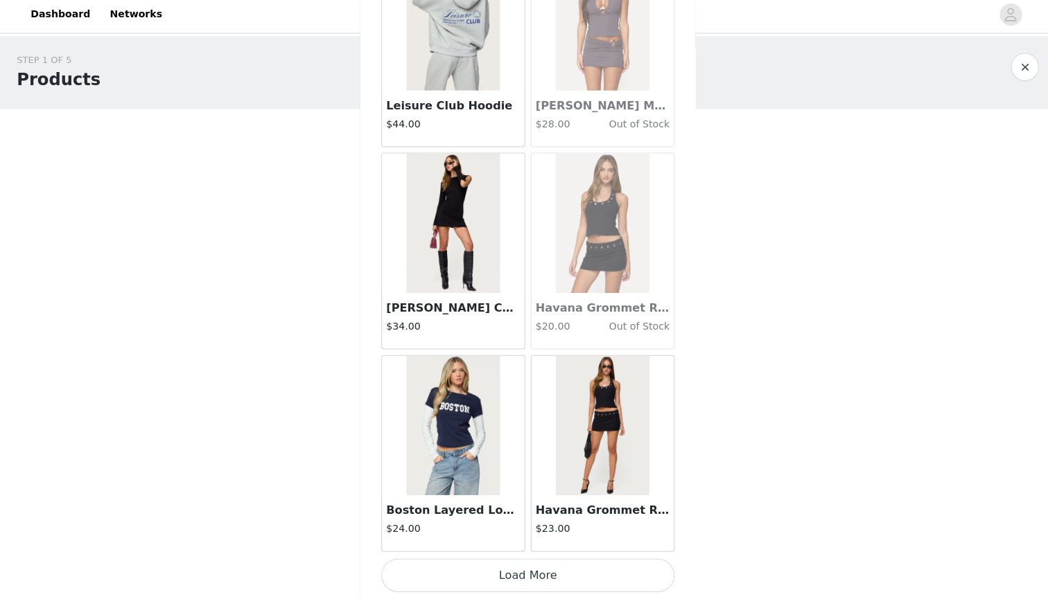
click at [516, 571] on button "Load More" at bounding box center [523, 575] width 291 height 33
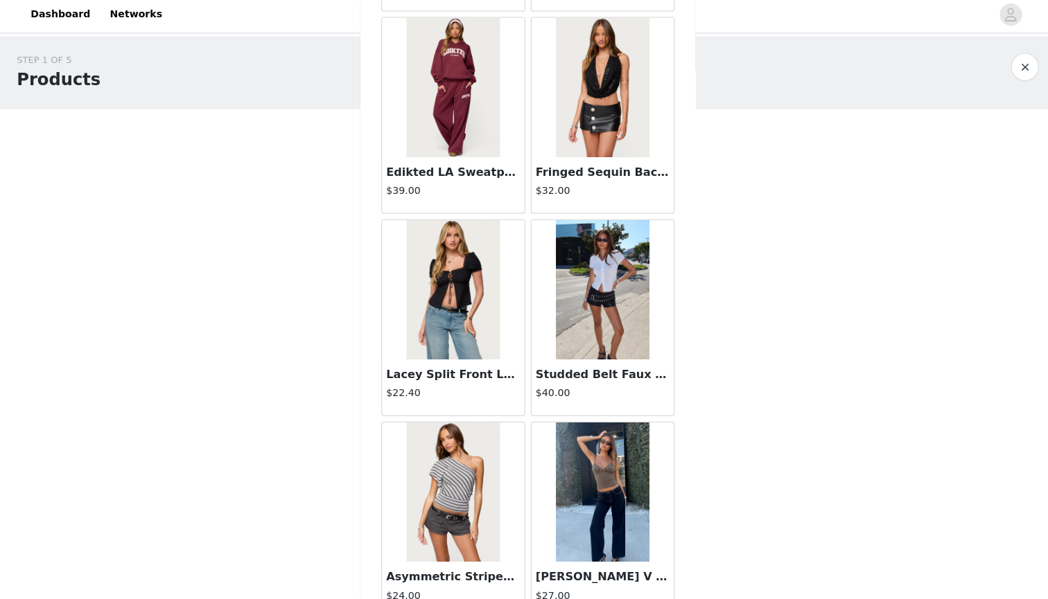
scroll to position [24541, 0]
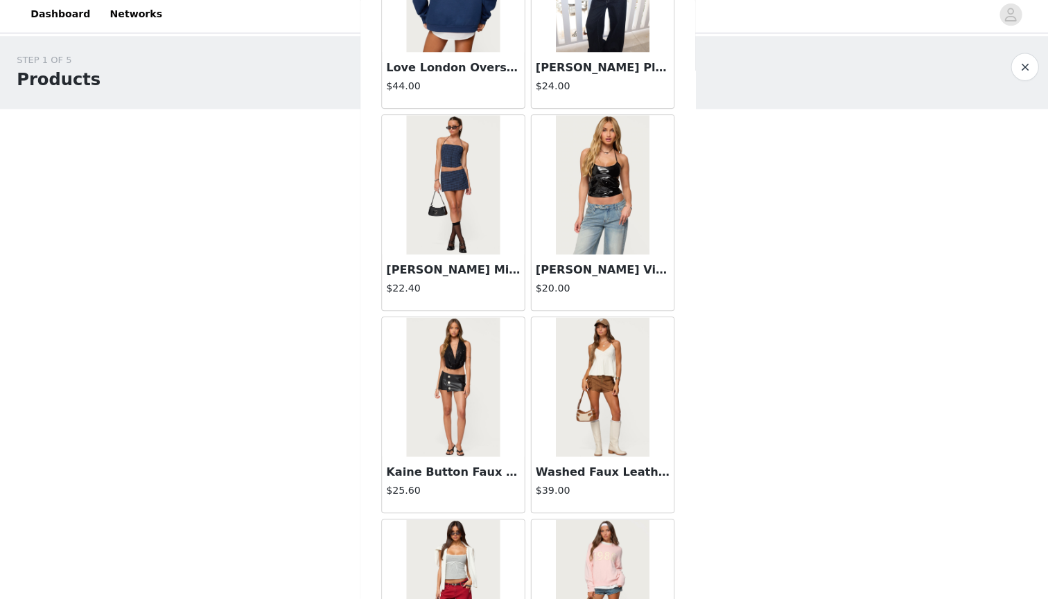
click at [571, 404] on img at bounding box center [598, 388] width 92 height 139
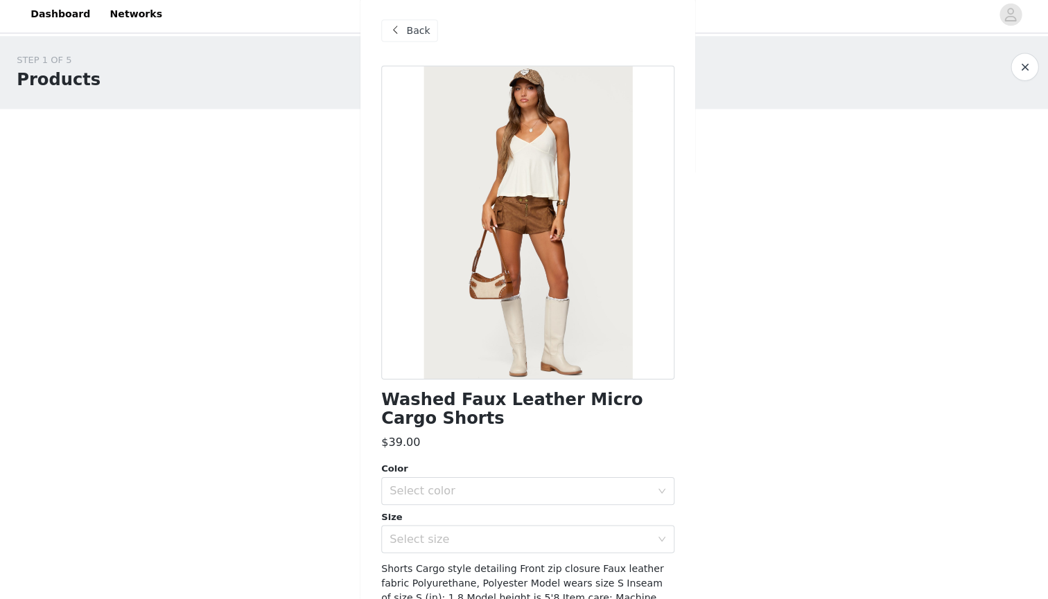
scroll to position [0, 0]
click at [402, 26] on div "Back" at bounding box center [406, 35] width 56 height 22
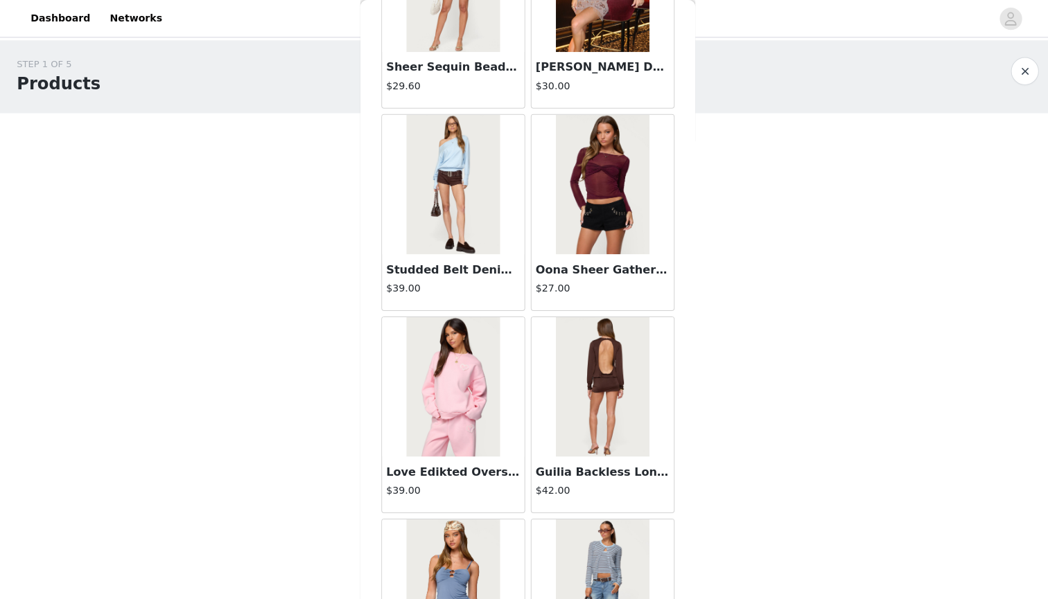
scroll to position [12614, 0]
click at [455, 270] on h3 "Studded Belt Denim Micro Shorts" at bounding box center [449, 269] width 133 height 17
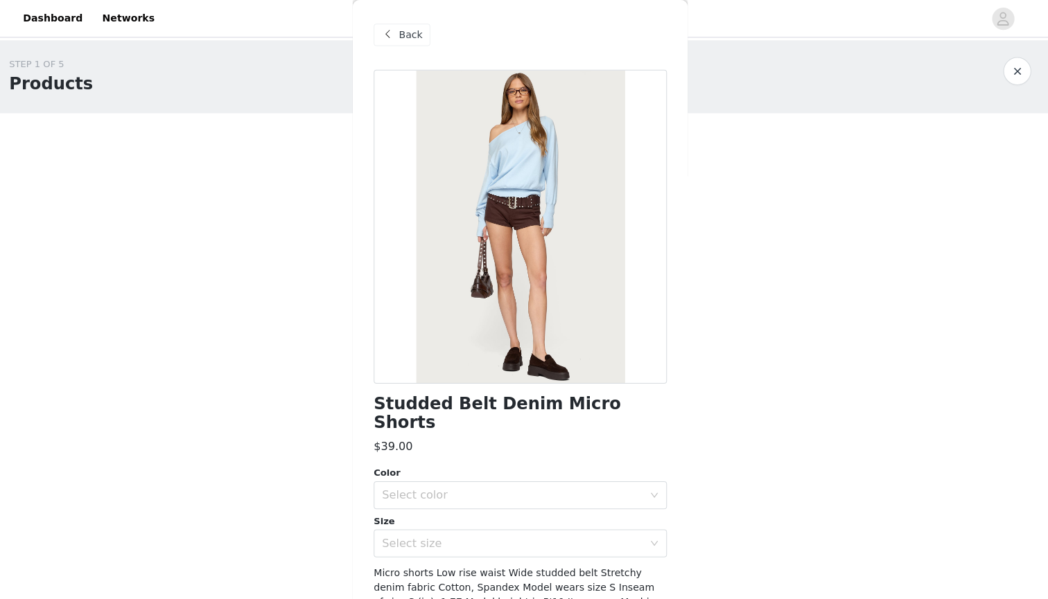
scroll to position [0, 0]
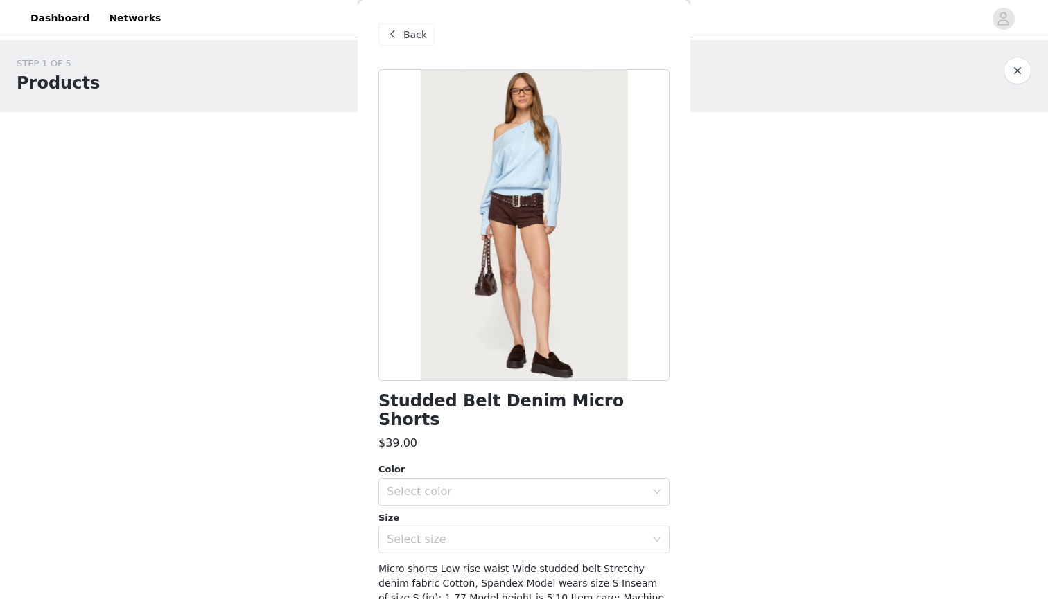
click at [414, 42] on span "Back" at bounding box center [415, 35] width 24 height 15
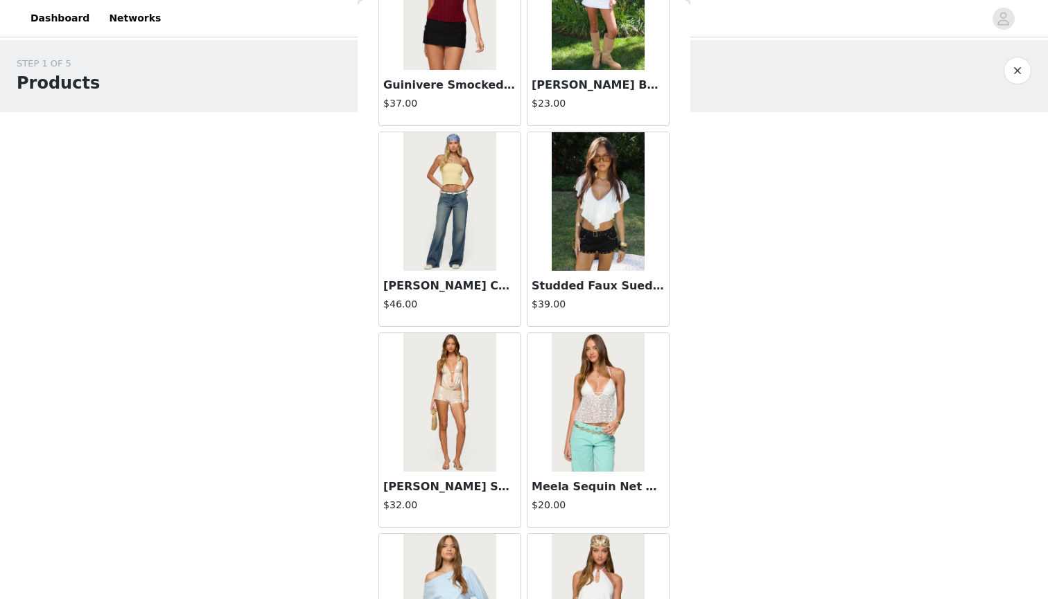
scroll to position [4159, 0]
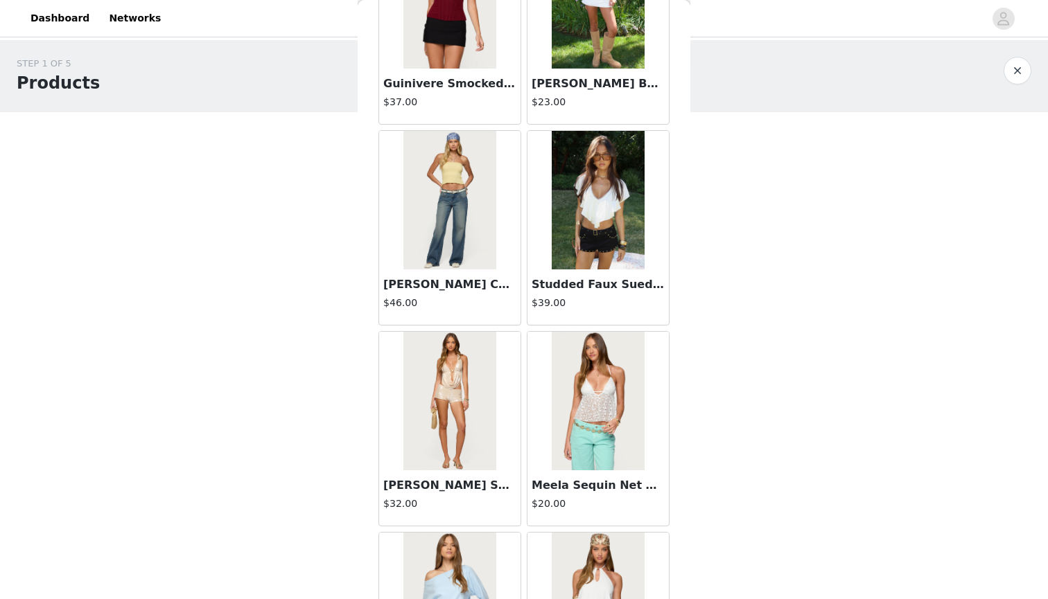
click at [572, 240] on img at bounding box center [598, 200] width 92 height 139
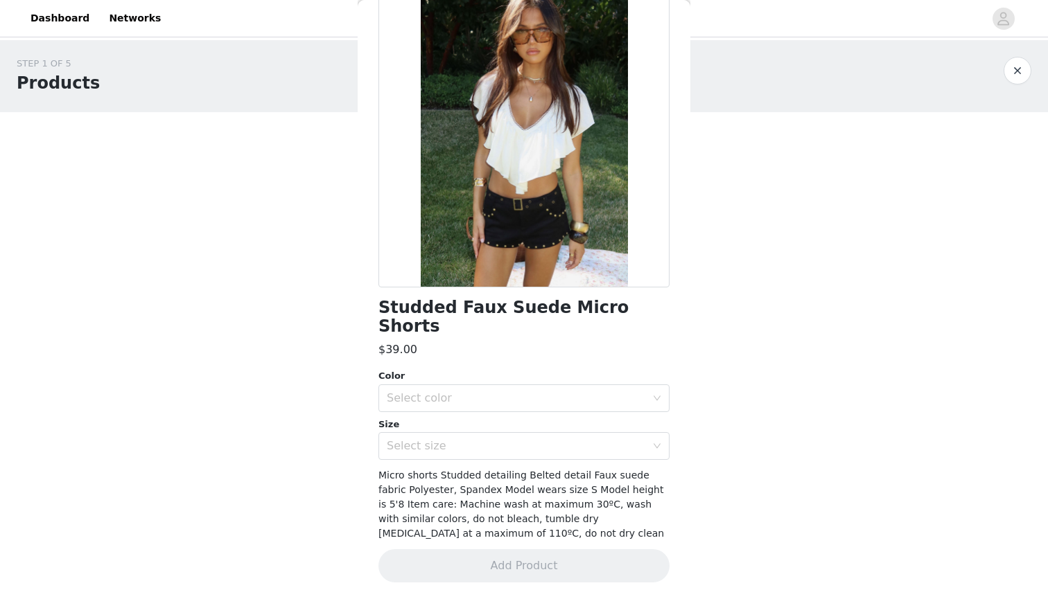
scroll to position [74, 0]
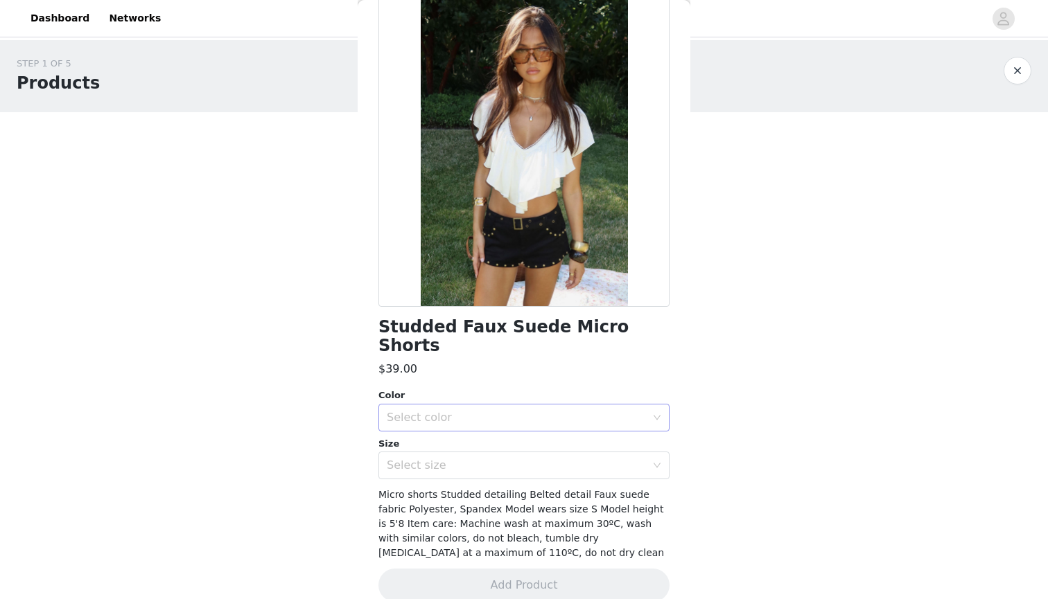
click at [491, 411] on div "Select color" at bounding box center [516, 418] width 259 height 14
click at [473, 428] on li "BLACK" at bounding box center [523, 429] width 291 height 22
click at [474, 459] on div "Select size" at bounding box center [516, 466] width 259 height 14
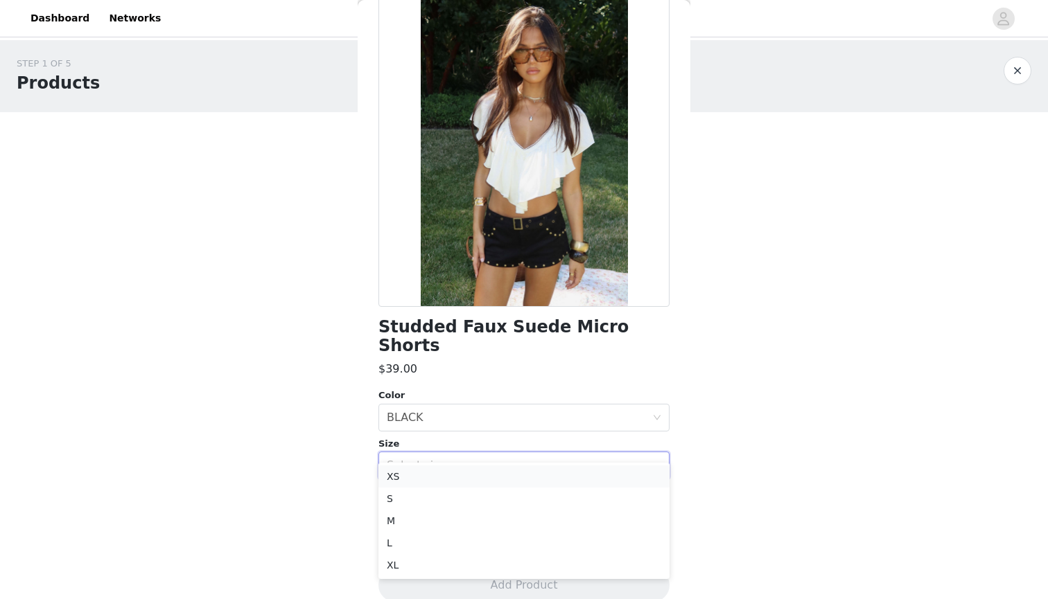
click at [467, 475] on li "XS" at bounding box center [523, 477] width 291 height 22
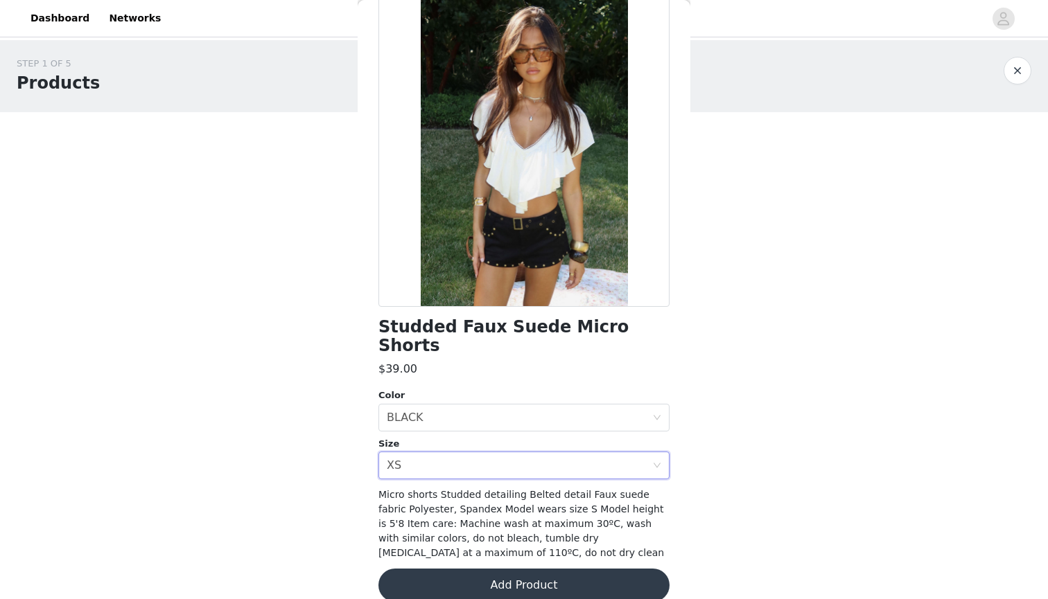
click at [520, 569] on button "Add Product" at bounding box center [523, 585] width 291 height 33
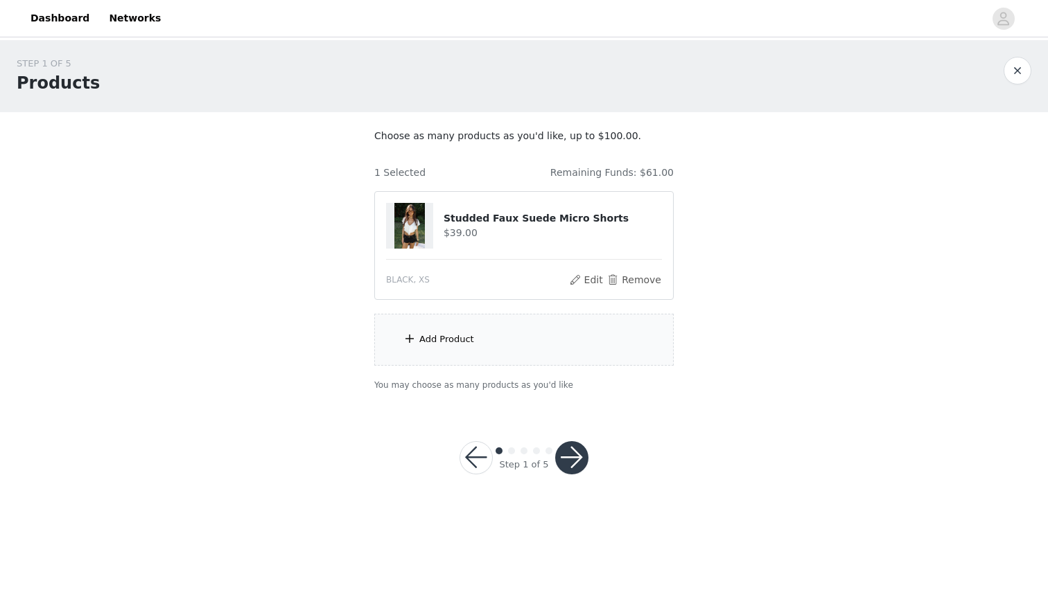
click at [437, 346] on div "Add Product" at bounding box center [523, 340] width 299 height 52
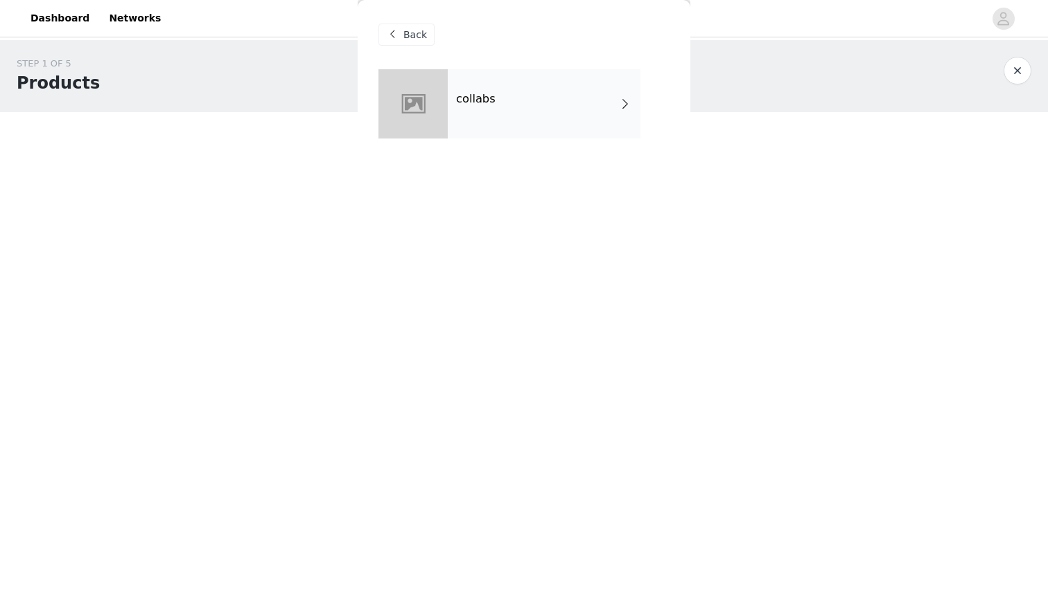
click at [505, 128] on div "collabs" at bounding box center [544, 103] width 193 height 69
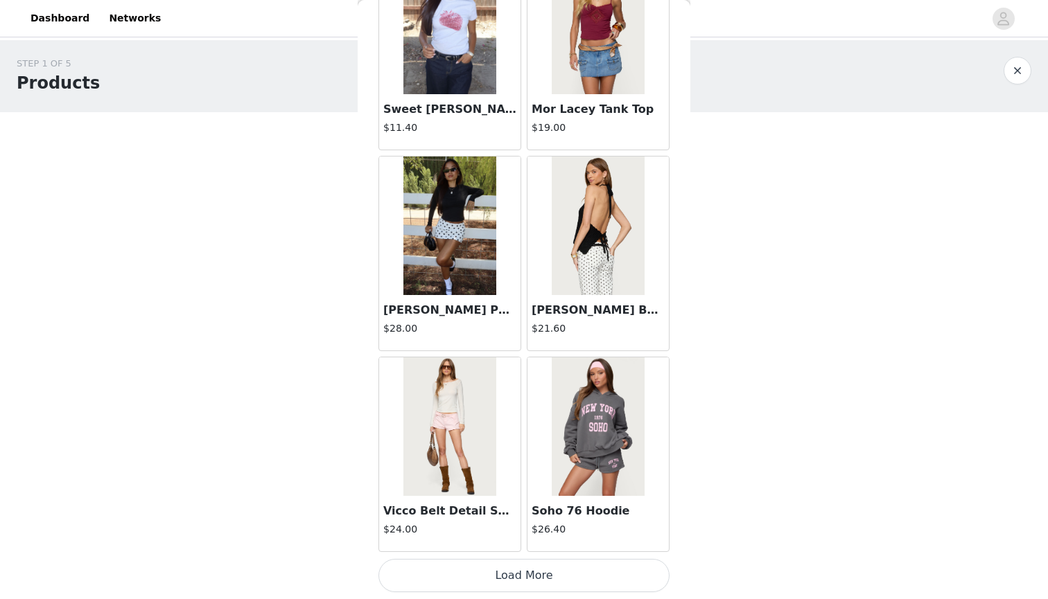
scroll to position [0, 0]
click at [509, 572] on button "Load More" at bounding box center [523, 575] width 291 height 33
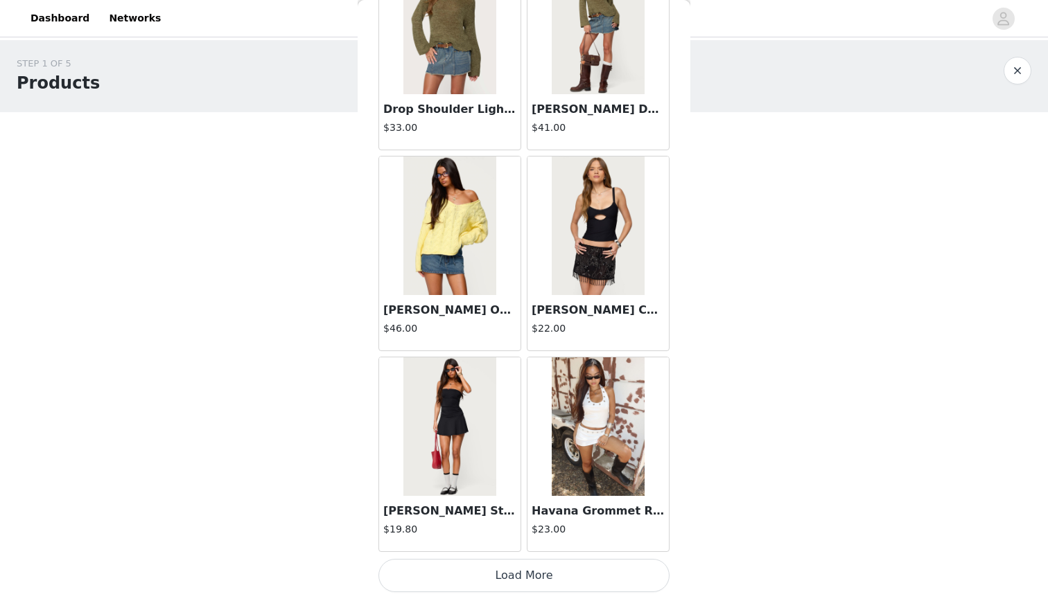
click at [547, 570] on button "Load More" at bounding box center [523, 575] width 291 height 33
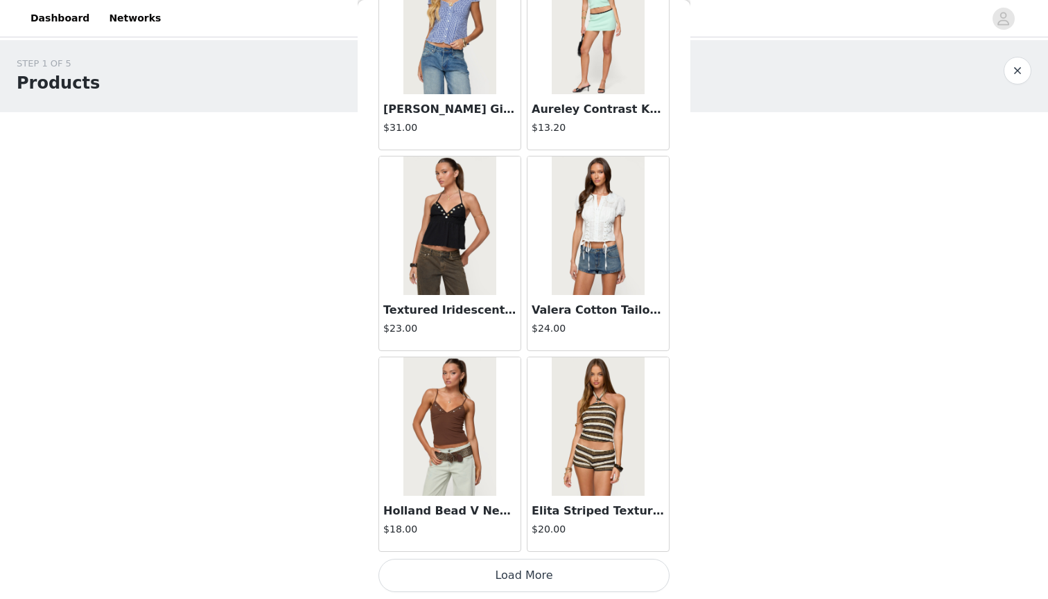
click at [517, 570] on button "Load More" at bounding box center [523, 575] width 291 height 33
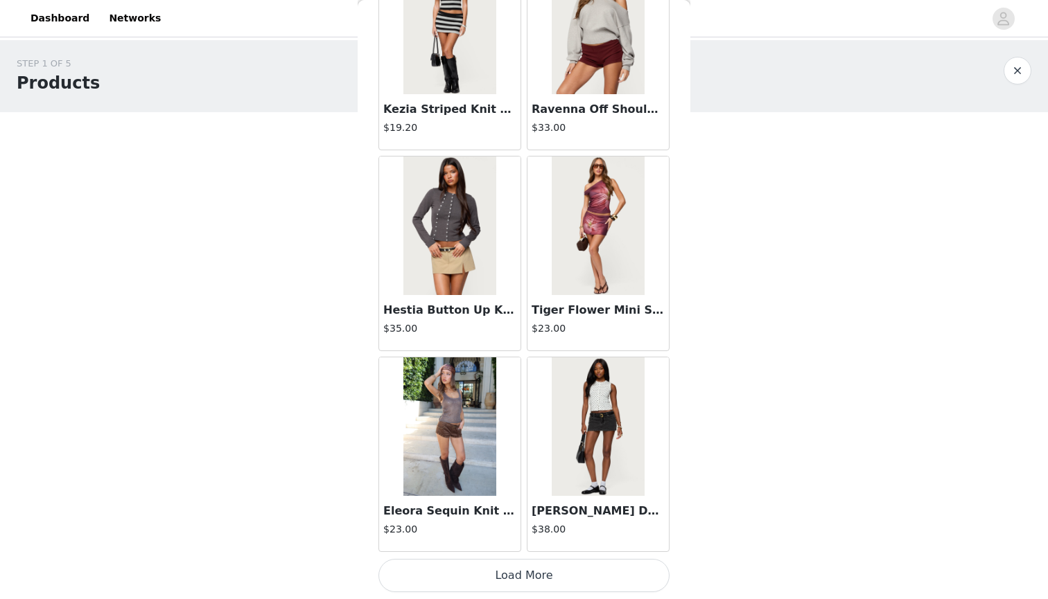
click at [498, 586] on button "Load More" at bounding box center [523, 575] width 291 height 33
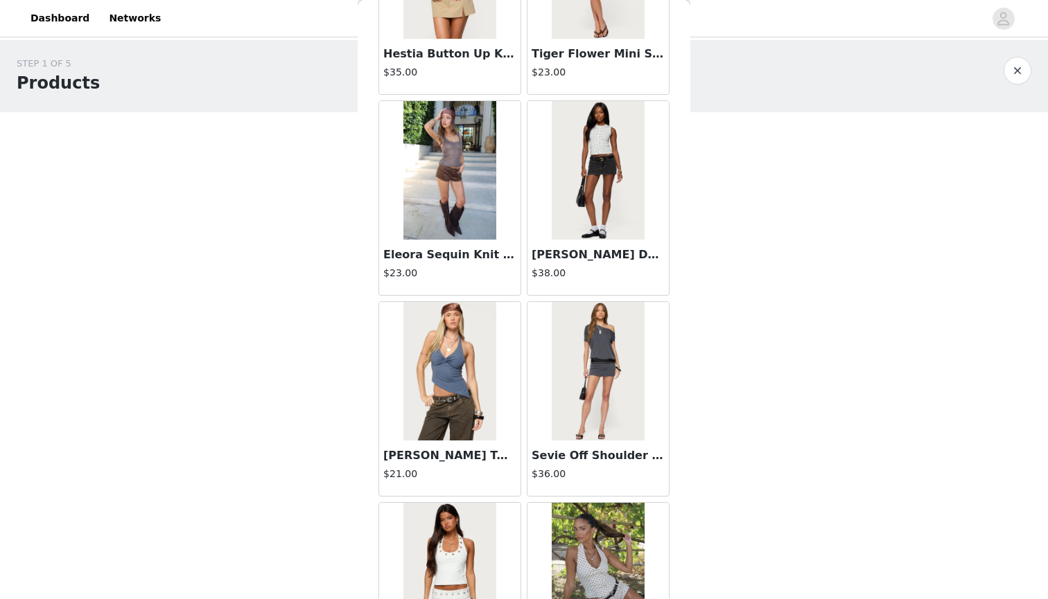
scroll to position [7806, 0]
click at [576, 222] on img at bounding box center [598, 170] width 92 height 139
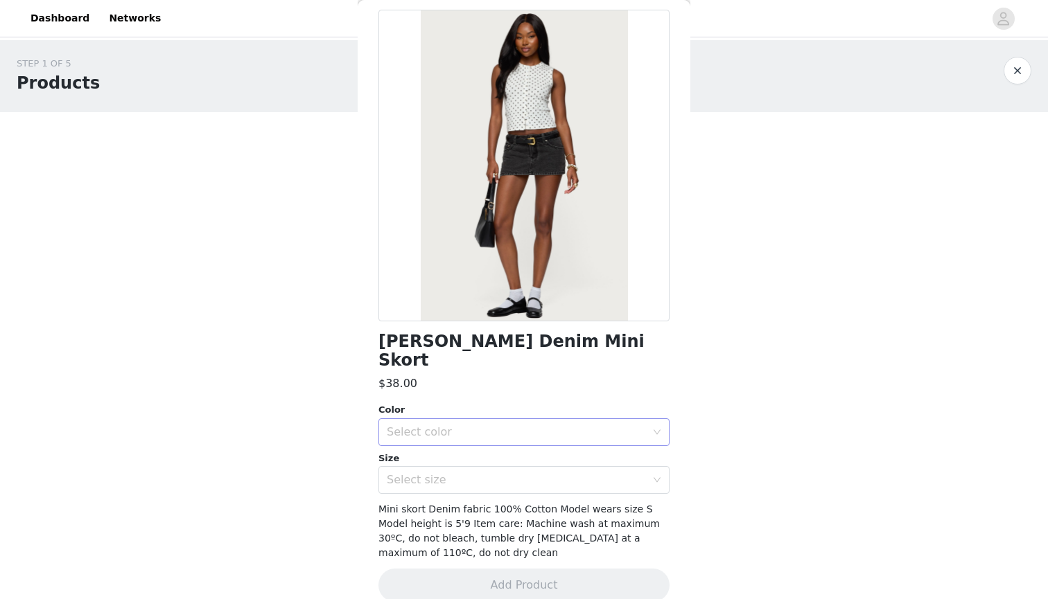
click at [484, 425] on div "Select color" at bounding box center [516, 432] width 259 height 14
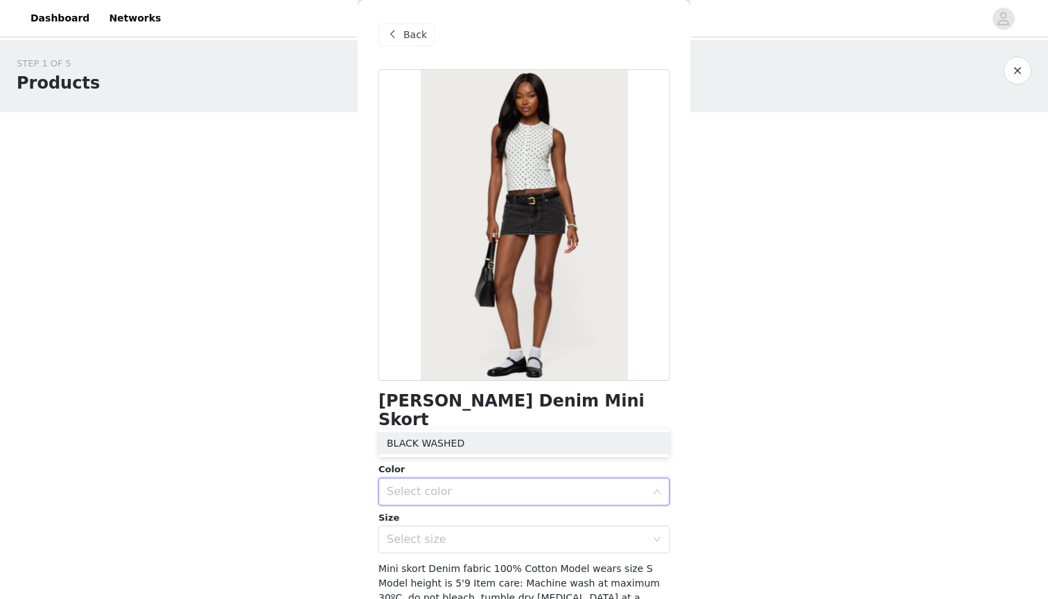
click at [401, 29] on div "Back" at bounding box center [406, 35] width 56 height 22
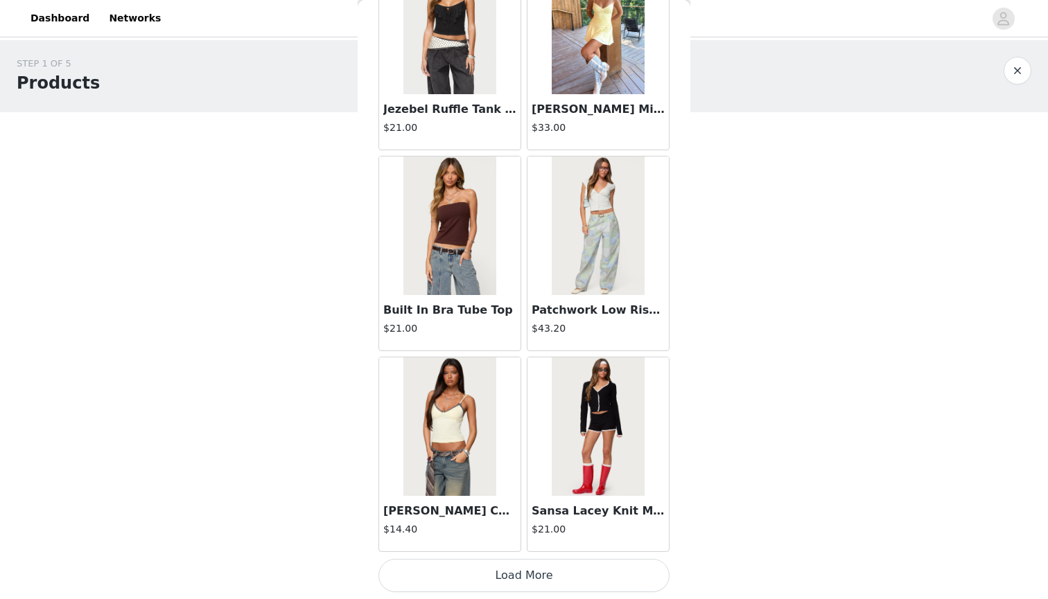
scroll to position [1, 0]
click at [513, 565] on button "Load More" at bounding box center [523, 575] width 291 height 33
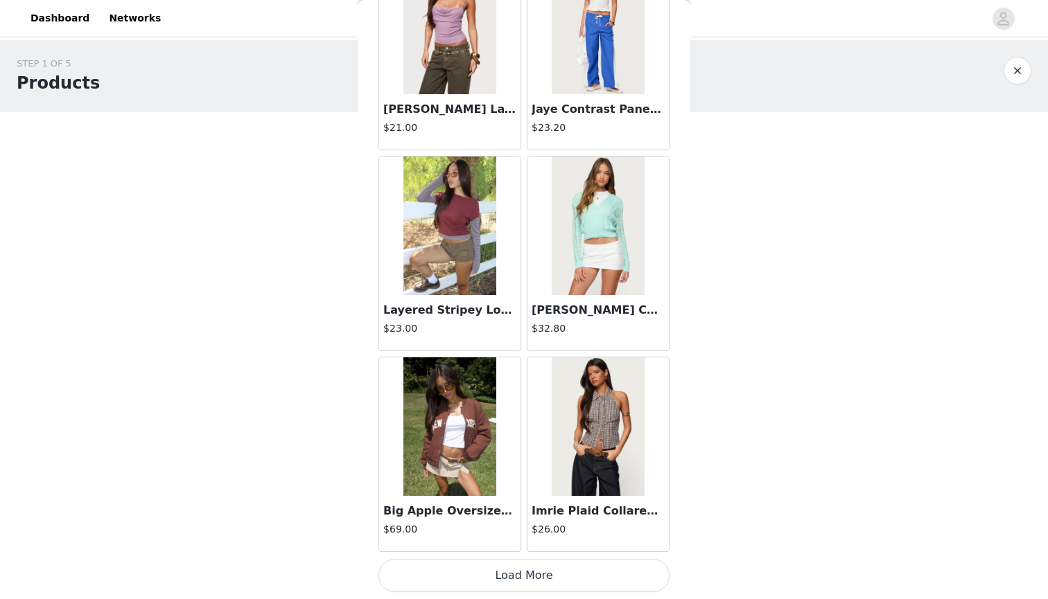
click at [518, 579] on button "Load More" at bounding box center [523, 575] width 291 height 33
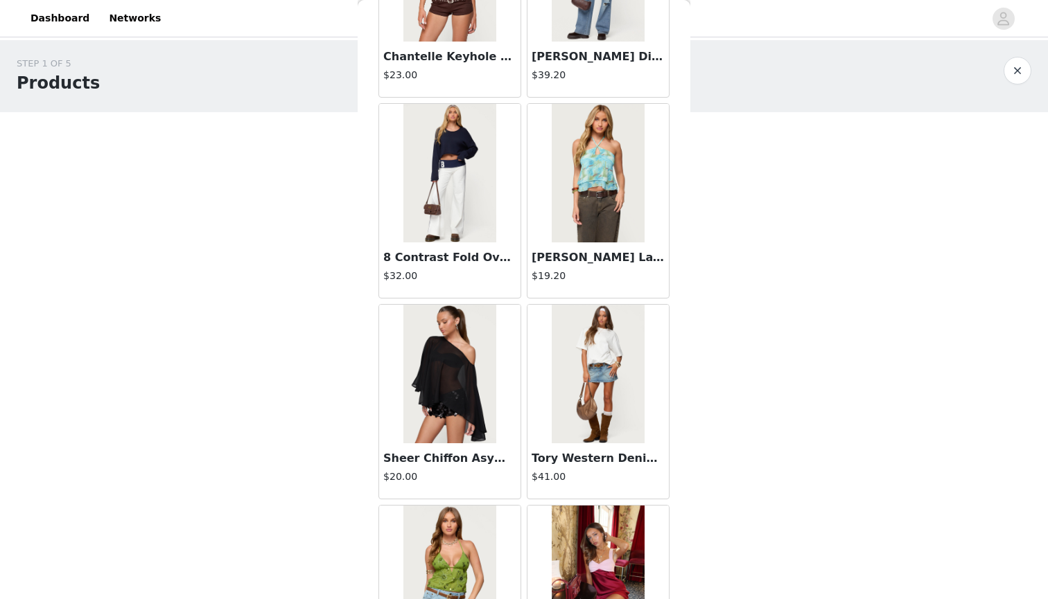
click at [438, 387] on img at bounding box center [449, 374] width 92 height 139
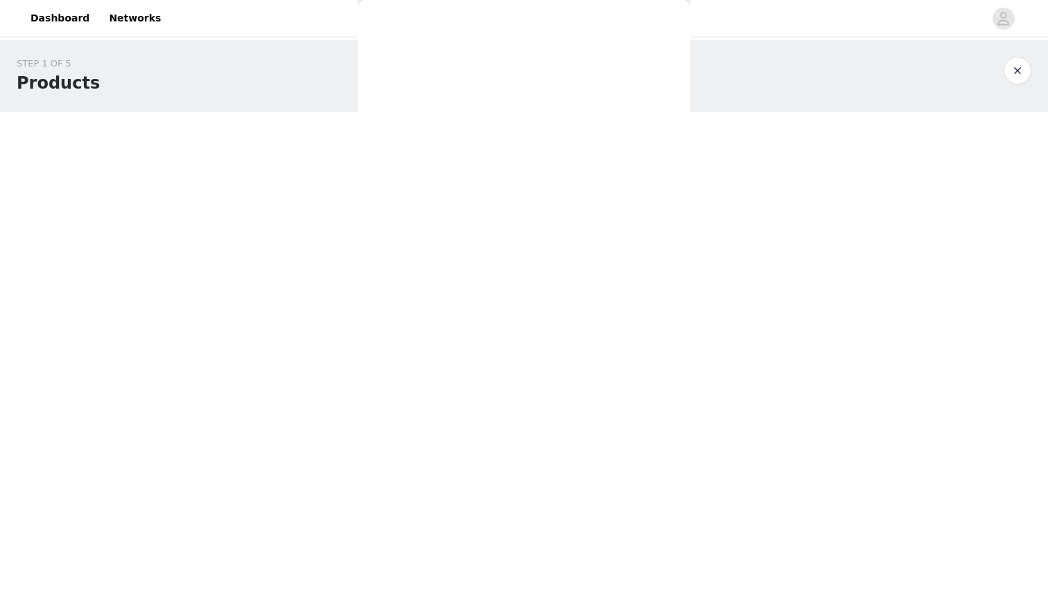
scroll to position [60, 0]
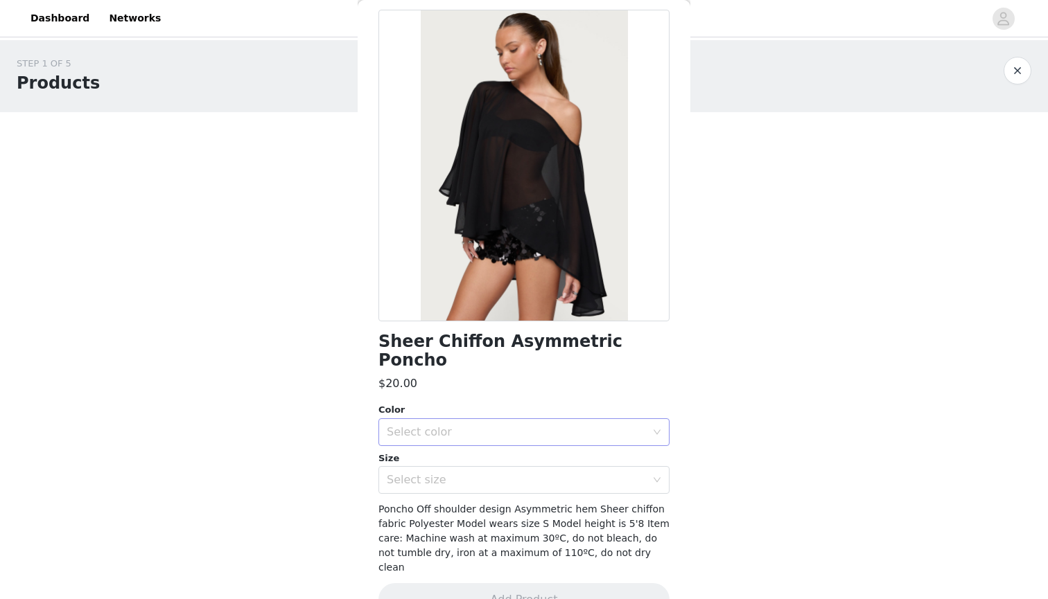
click at [439, 425] on div "Select color" at bounding box center [516, 432] width 259 height 14
click at [444, 443] on li "BLACK" at bounding box center [523, 443] width 291 height 22
click at [447, 469] on div "Select size" at bounding box center [519, 480] width 265 height 26
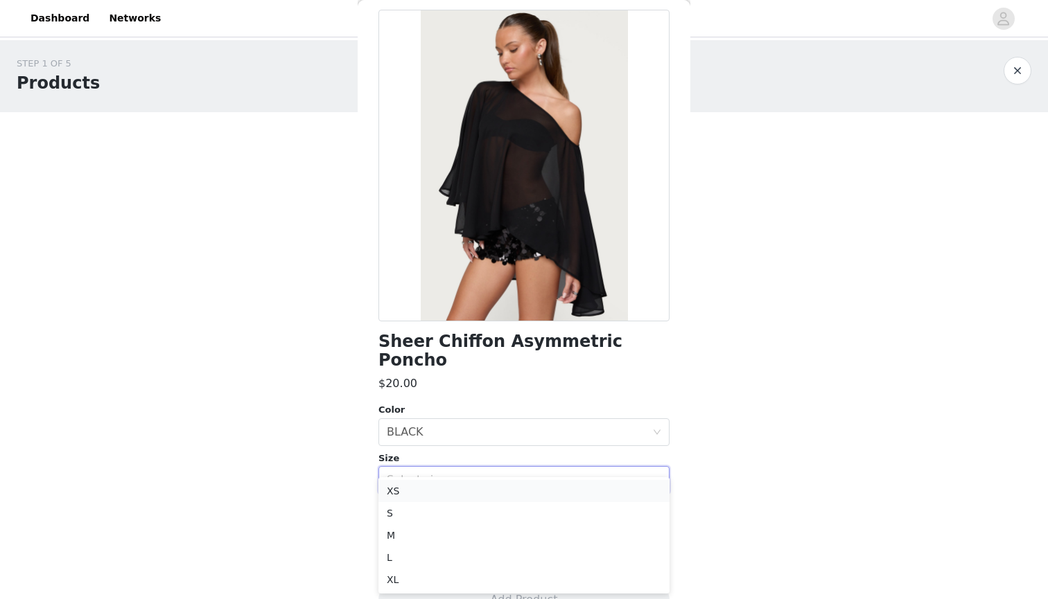
click at [441, 496] on li "XS" at bounding box center [523, 491] width 291 height 22
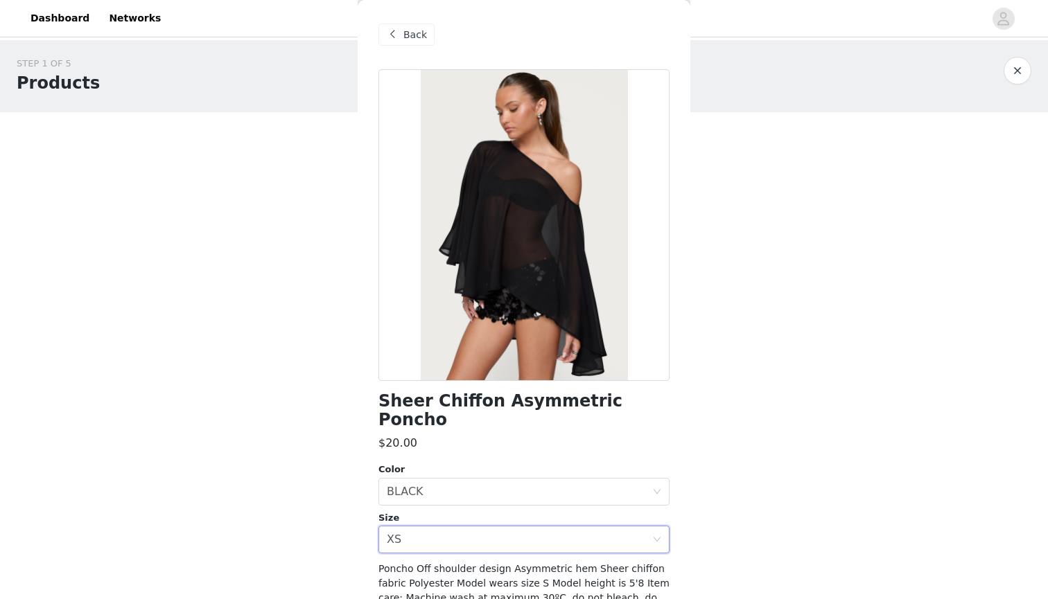
scroll to position [0, 0]
click at [404, 41] on span "Back" at bounding box center [415, 35] width 24 height 15
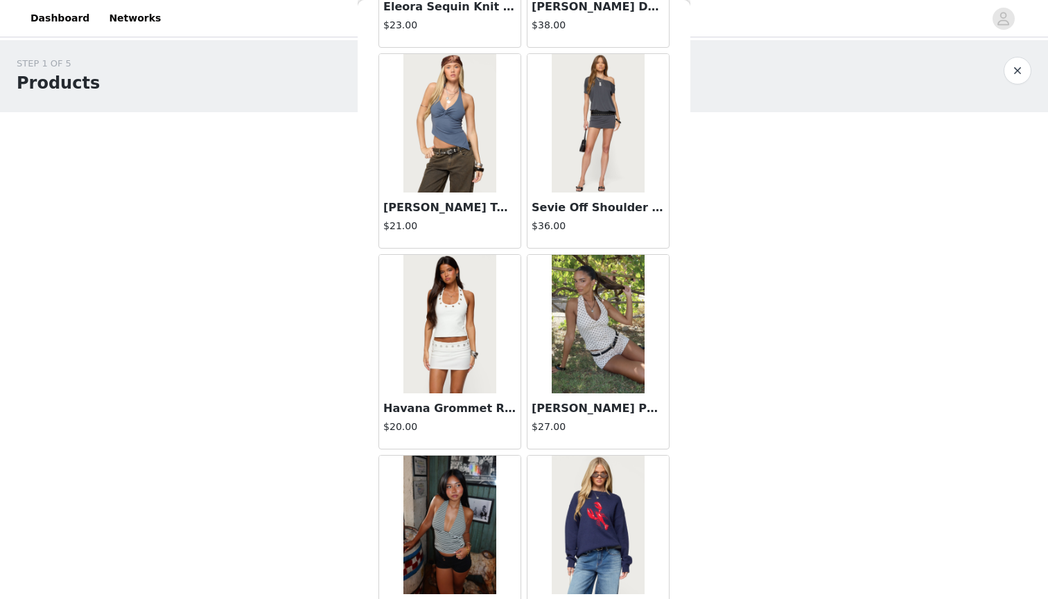
scroll to position [8053, 0]
click at [599, 123] on img at bounding box center [598, 124] width 92 height 139
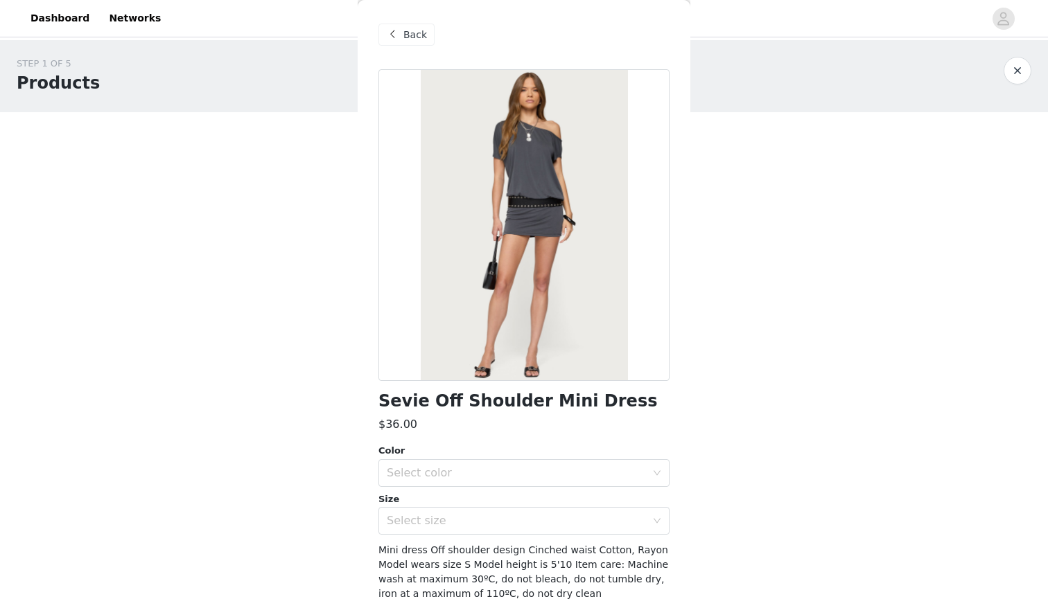
scroll to position [0, 0]
click at [419, 40] on span "Back" at bounding box center [415, 35] width 24 height 15
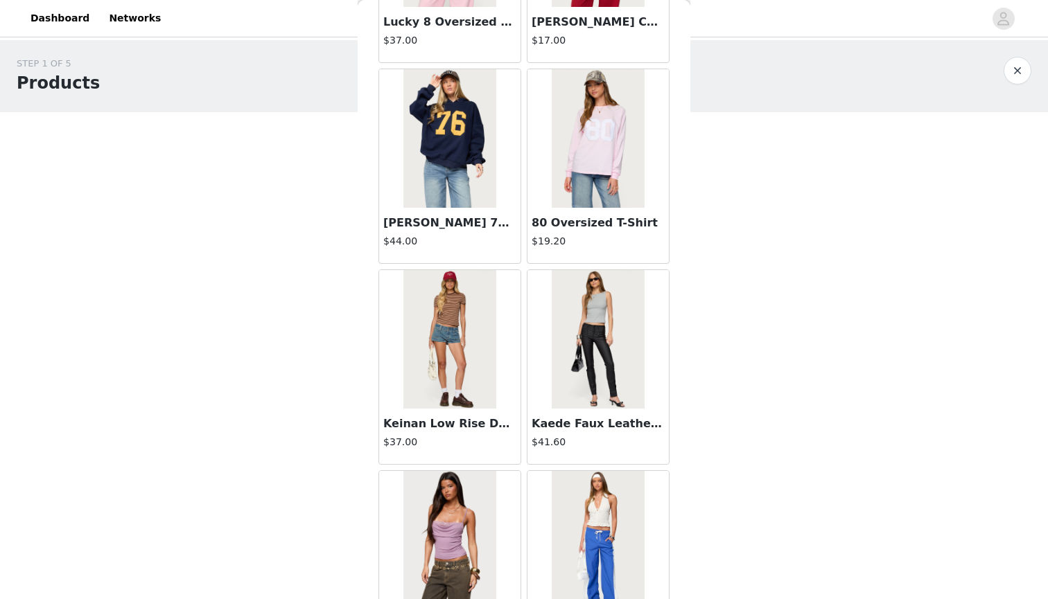
scroll to position [11053, 0]
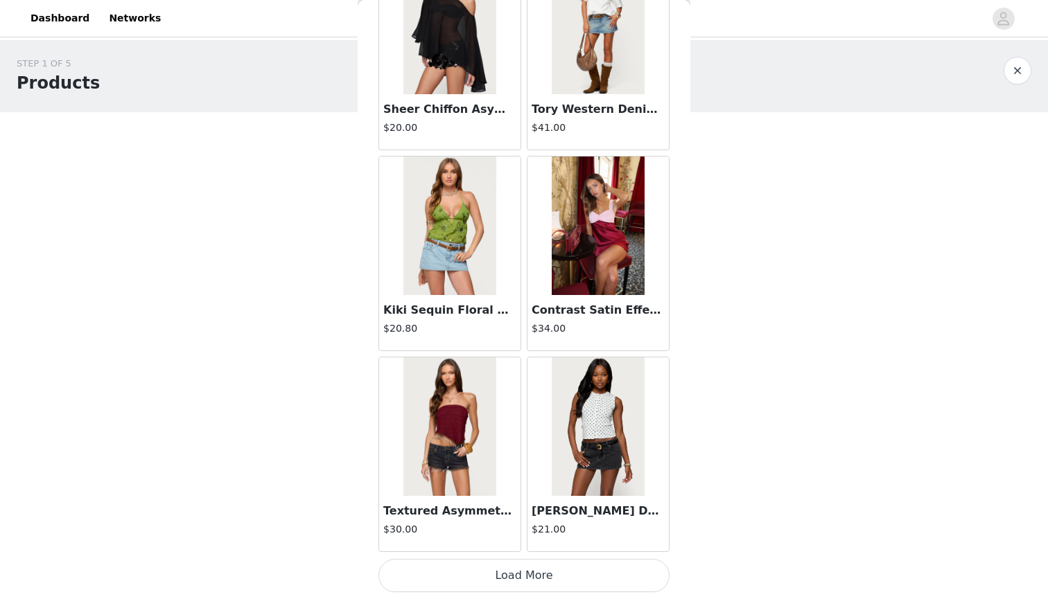
click at [601, 577] on button "Load More" at bounding box center [523, 575] width 291 height 33
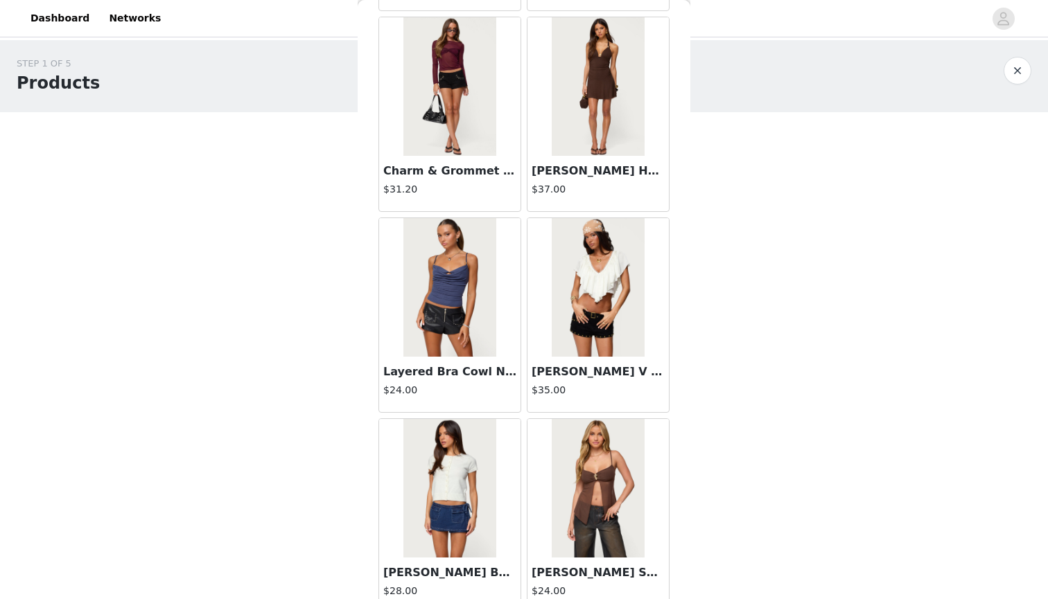
scroll to position [15529, 0]
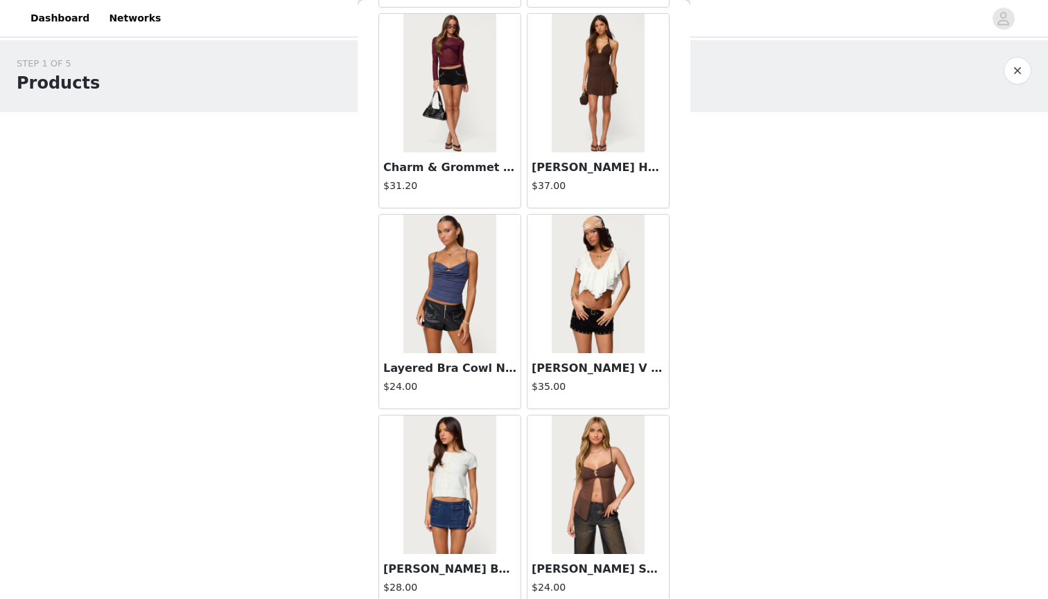
click at [592, 285] on img at bounding box center [598, 284] width 92 height 139
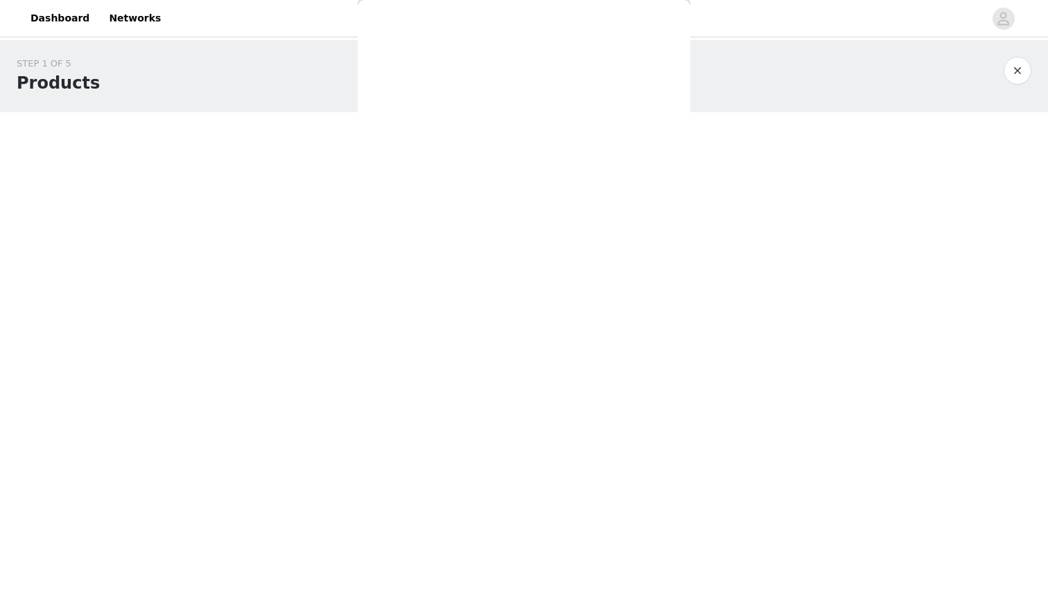
scroll to position [60, 0]
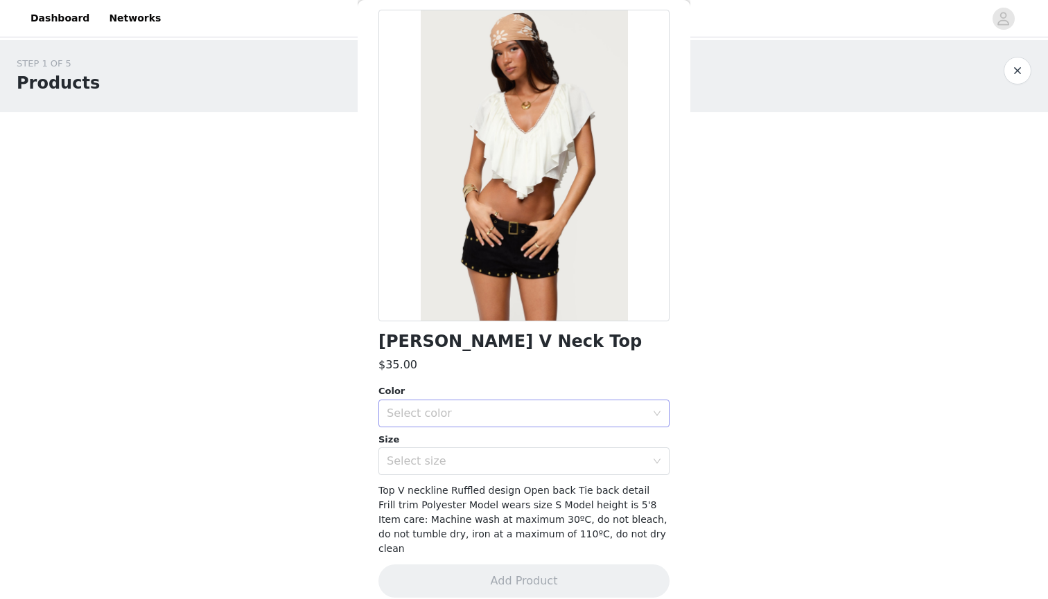
click at [494, 410] on div "Select color" at bounding box center [516, 414] width 259 height 14
click at [488, 444] on li "CREAM" at bounding box center [523, 443] width 291 height 22
click at [490, 455] on div "Select size" at bounding box center [516, 462] width 259 height 14
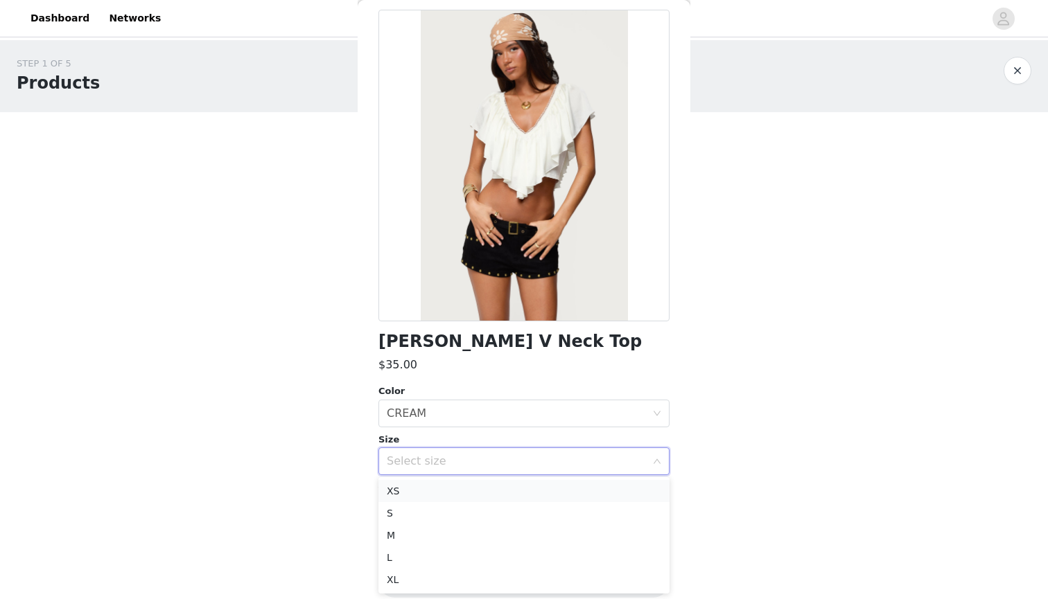
click at [461, 487] on li "XS" at bounding box center [523, 491] width 291 height 22
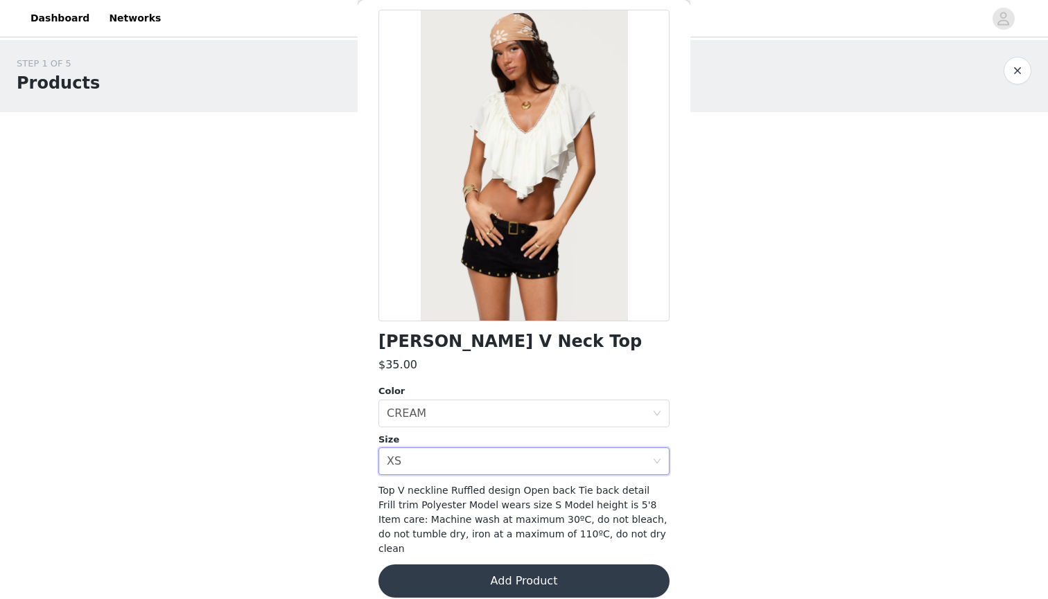
click at [488, 570] on button "Add Product" at bounding box center [523, 581] width 291 height 33
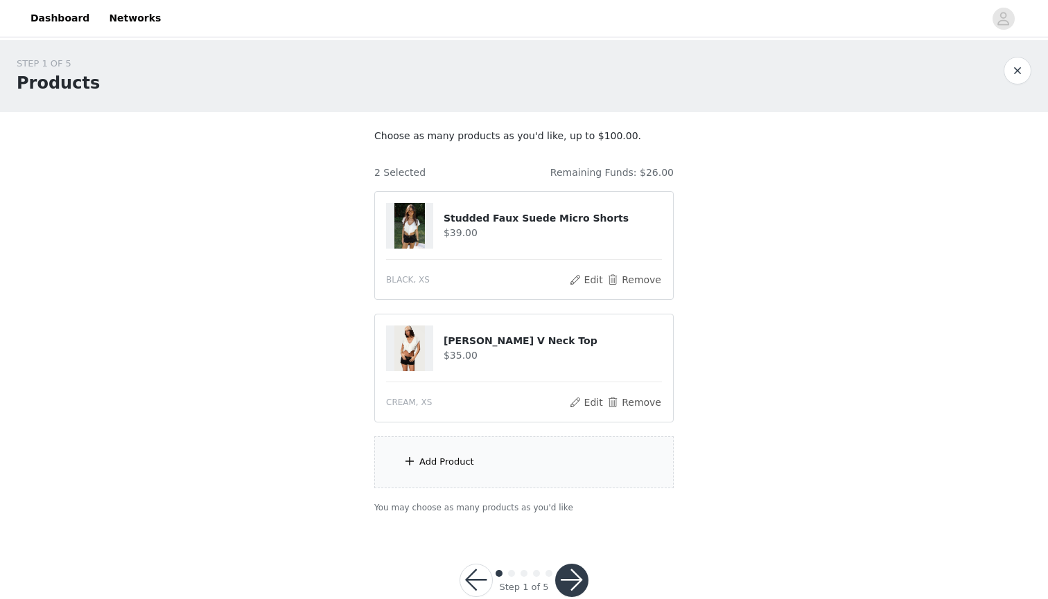
click at [468, 461] on div "Add Product" at bounding box center [446, 462] width 55 height 14
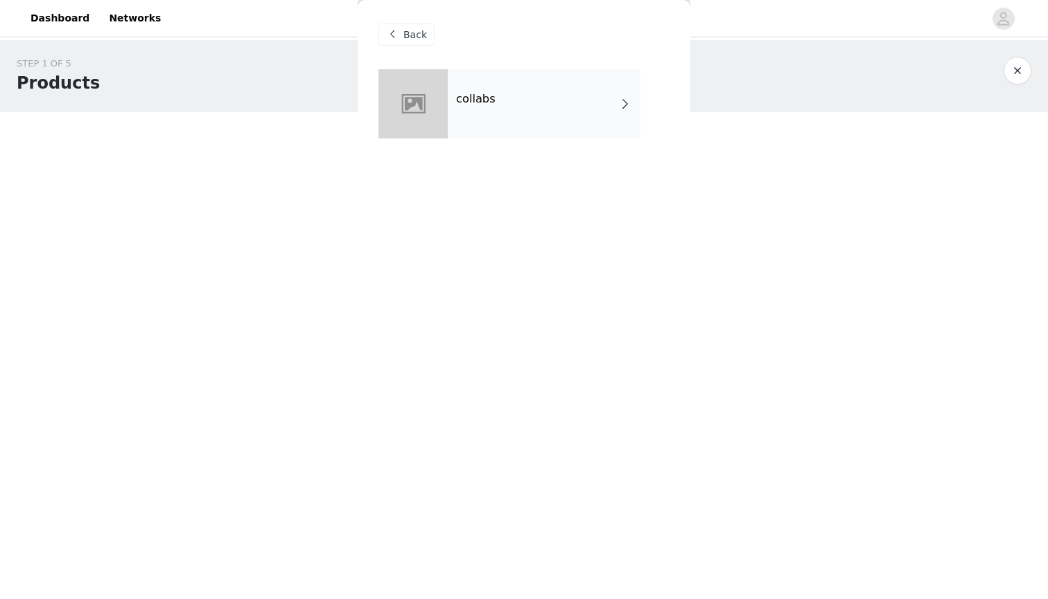
click at [513, 79] on div "collabs" at bounding box center [544, 103] width 193 height 69
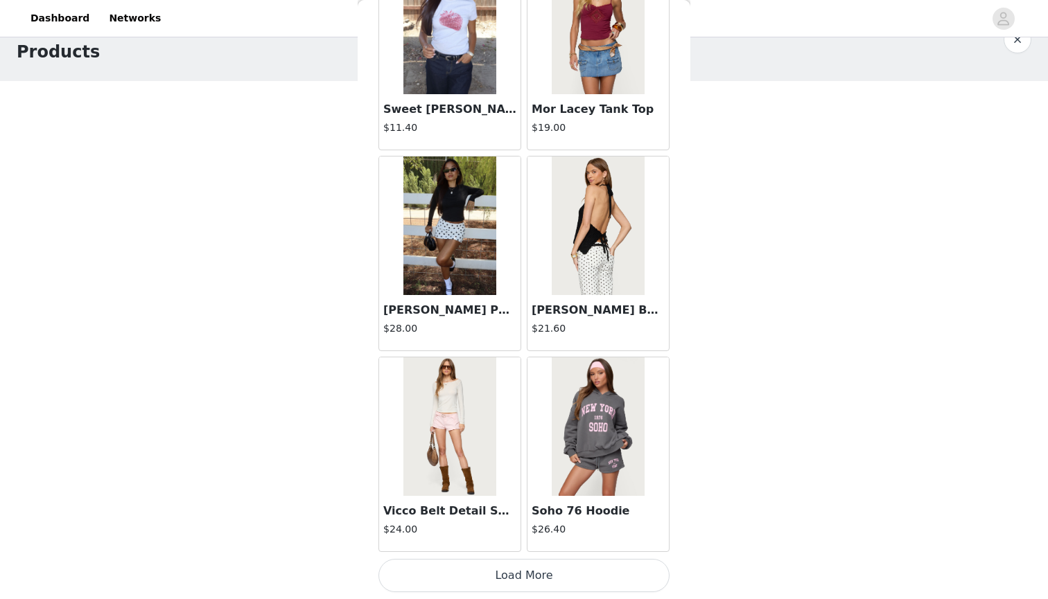
scroll to position [30, 0]
click at [478, 564] on button "Load More" at bounding box center [523, 575] width 291 height 33
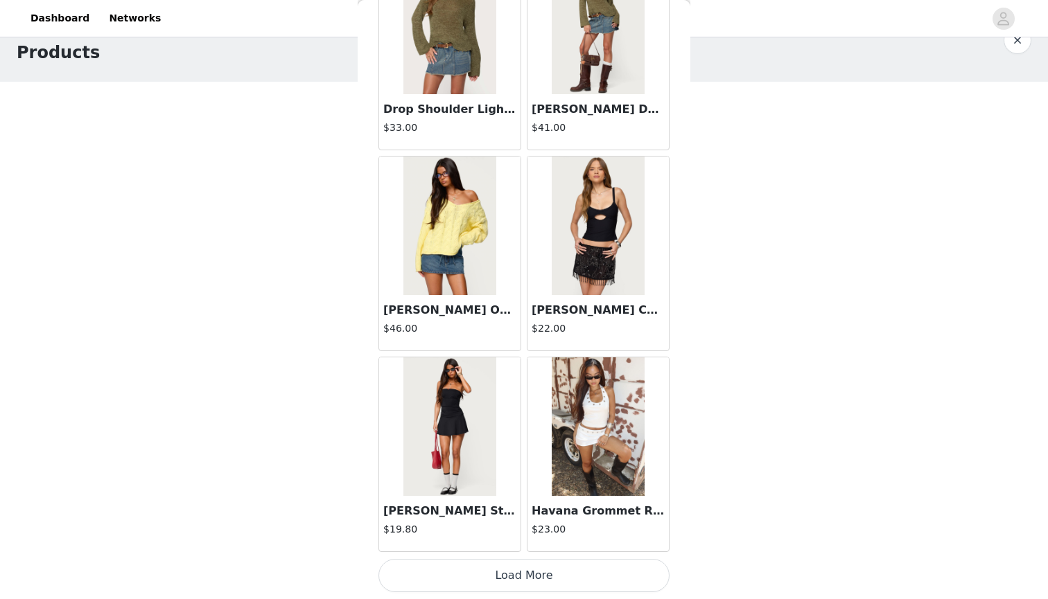
click at [484, 577] on button "Load More" at bounding box center [523, 575] width 291 height 33
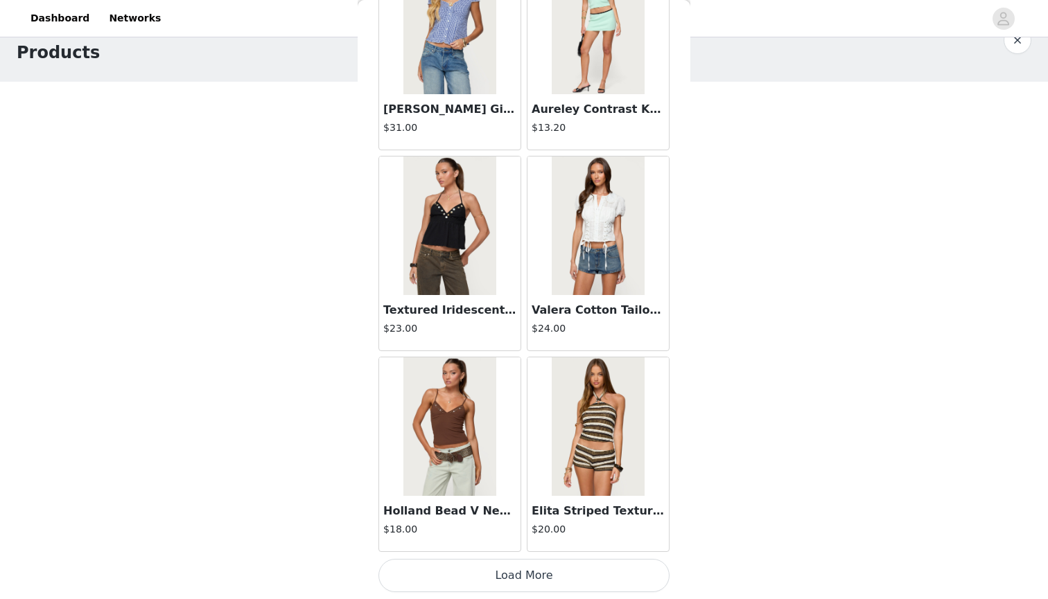
scroll to position [5540, 0]
click at [500, 580] on button "Load More" at bounding box center [523, 575] width 291 height 33
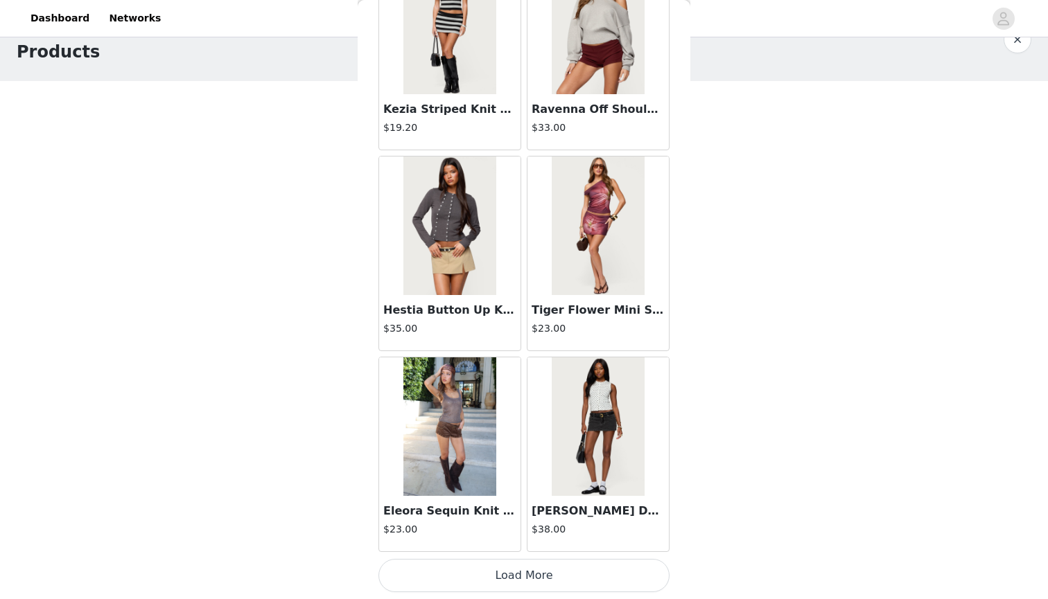
scroll to position [30, 0]
click at [518, 577] on button "Load More" at bounding box center [523, 575] width 291 height 33
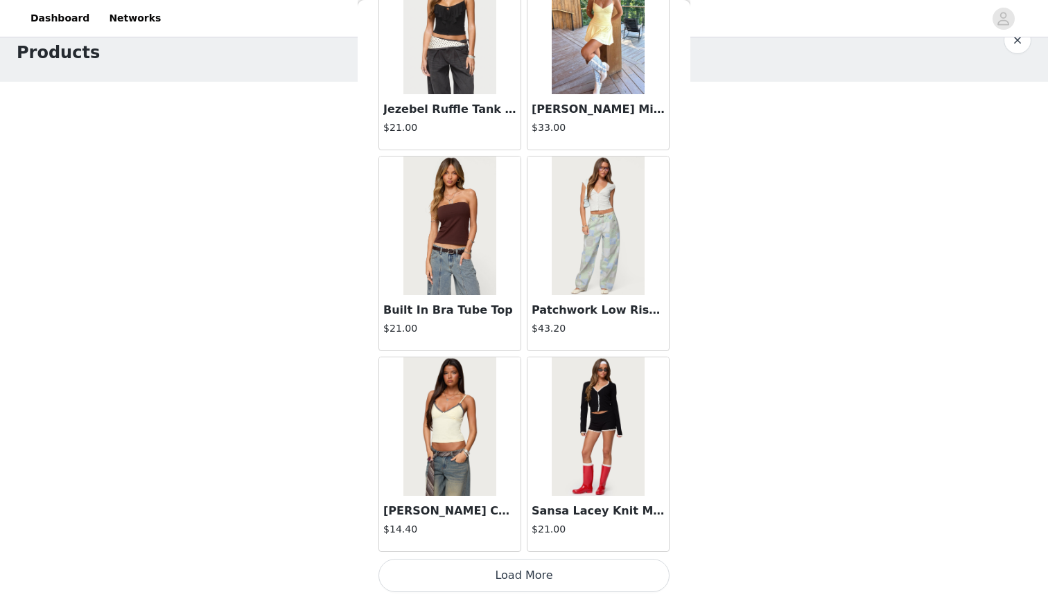
click at [522, 580] on button "Load More" at bounding box center [523, 575] width 291 height 33
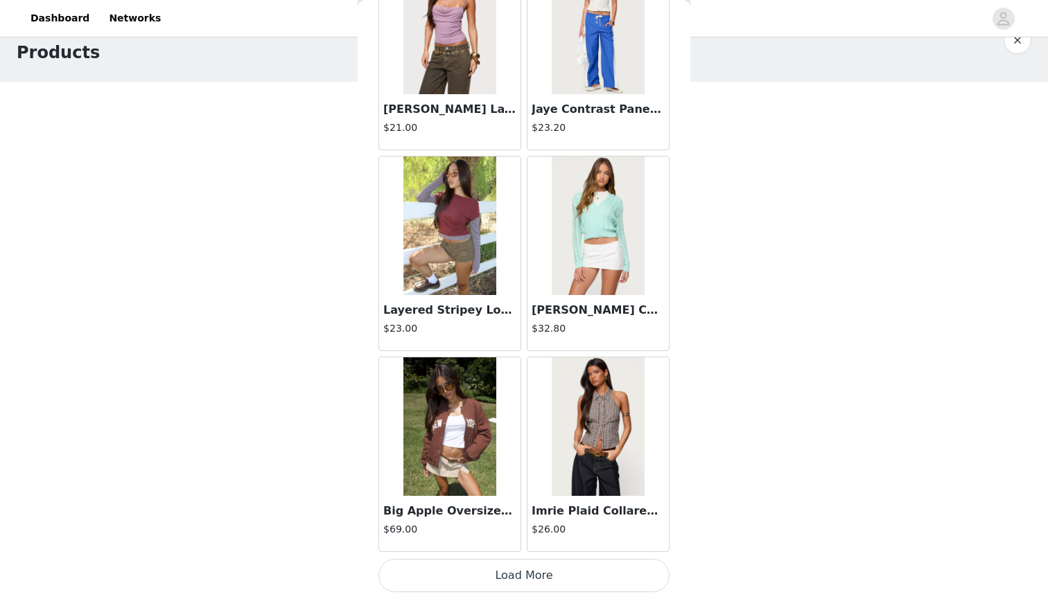
click at [519, 567] on button "Load More" at bounding box center [523, 575] width 291 height 33
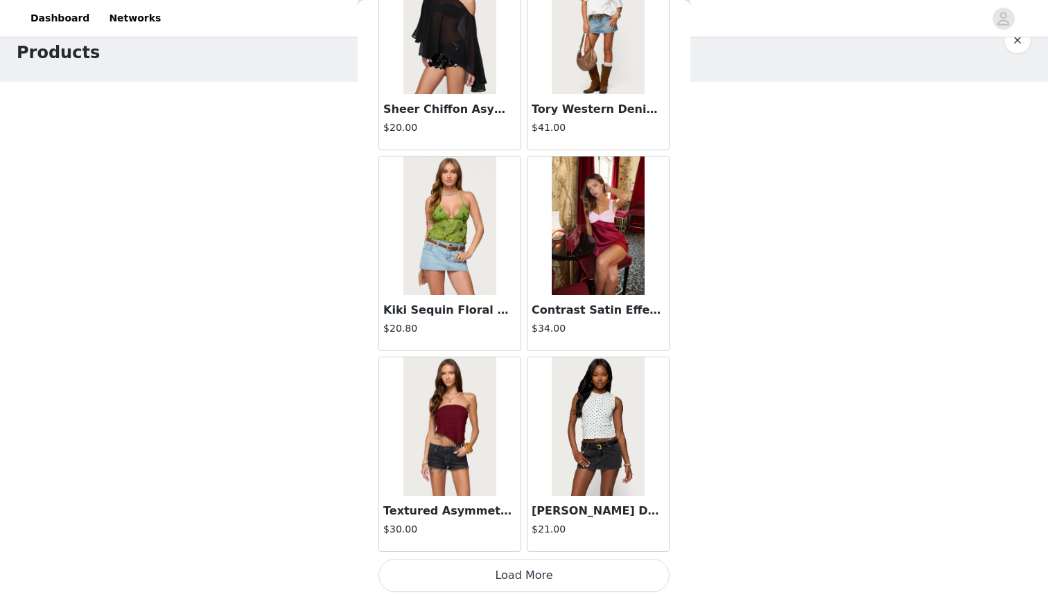
click at [523, 570] on button "Load More" at bounding box center [523, 575] width 291 height 33
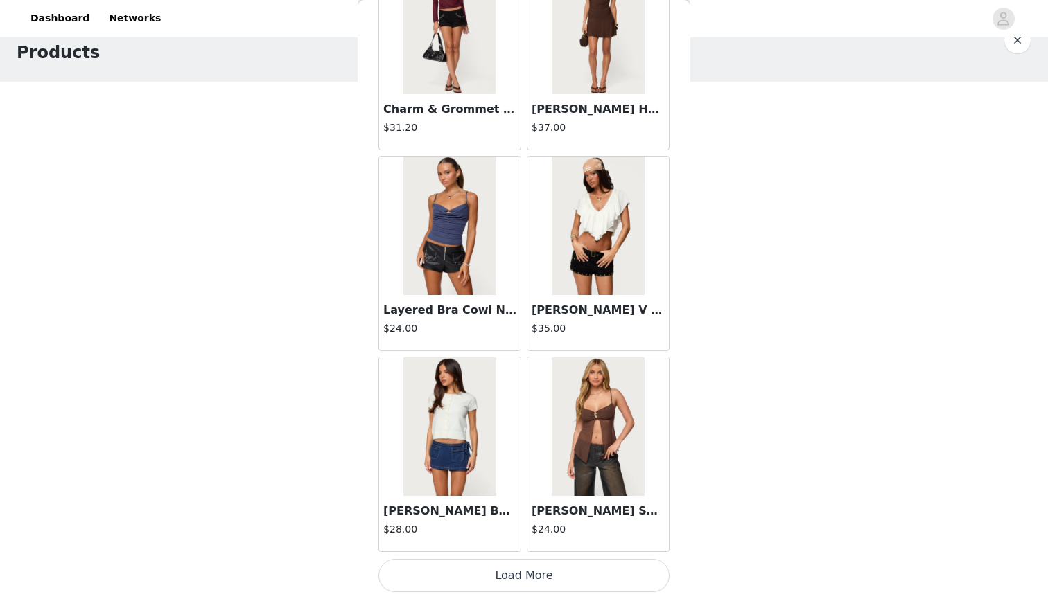
click at [525, 569] on button "Load More" at bounding box center [523, 575] width 291 height 33
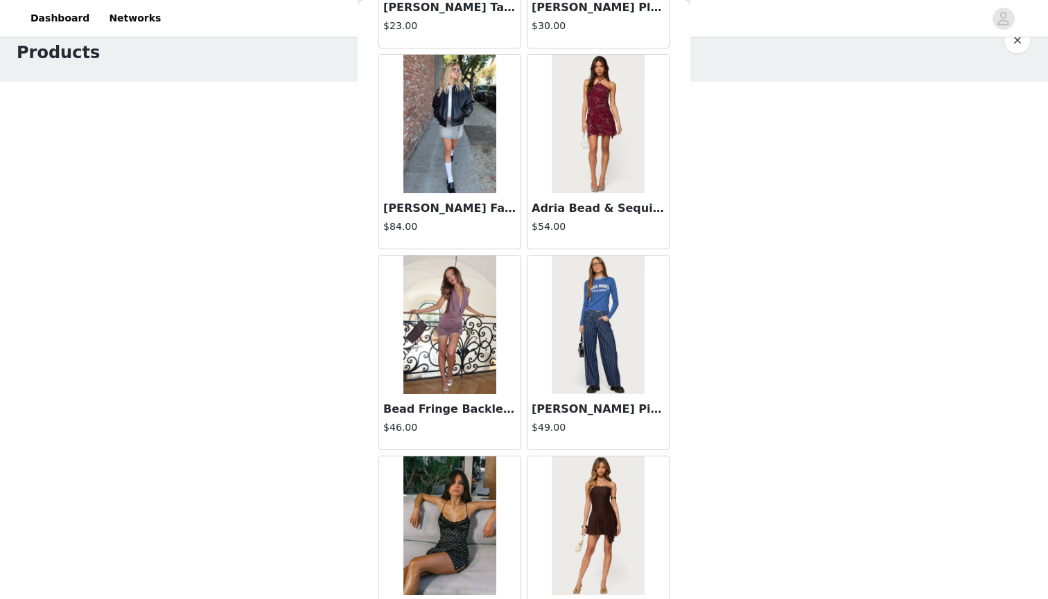
scroll to position [16693, 0]
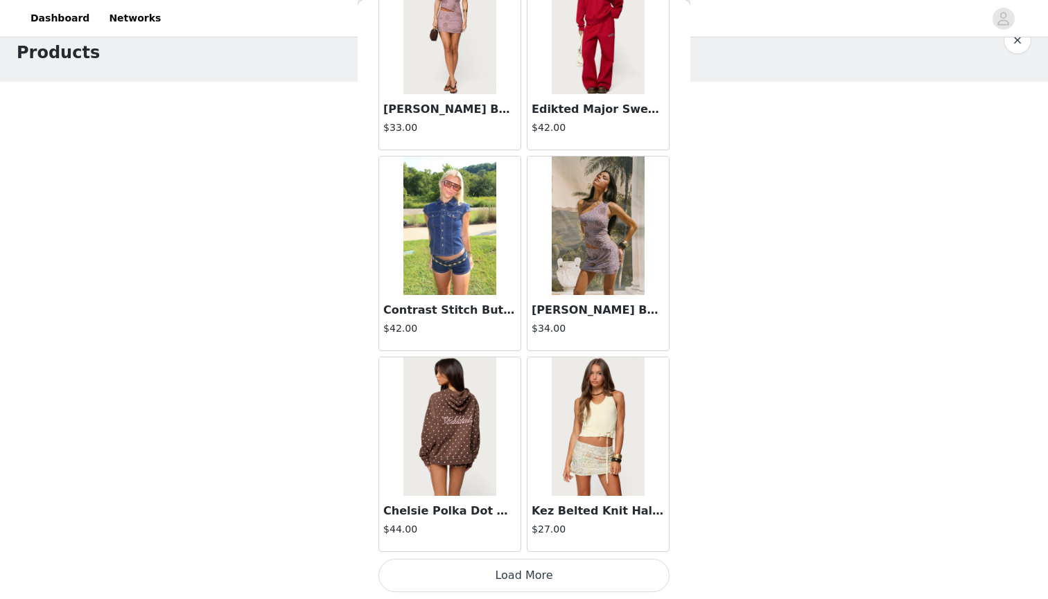
click at [529, 570] on button "Load More" at bounding box center [523, 575] width 291 height 33
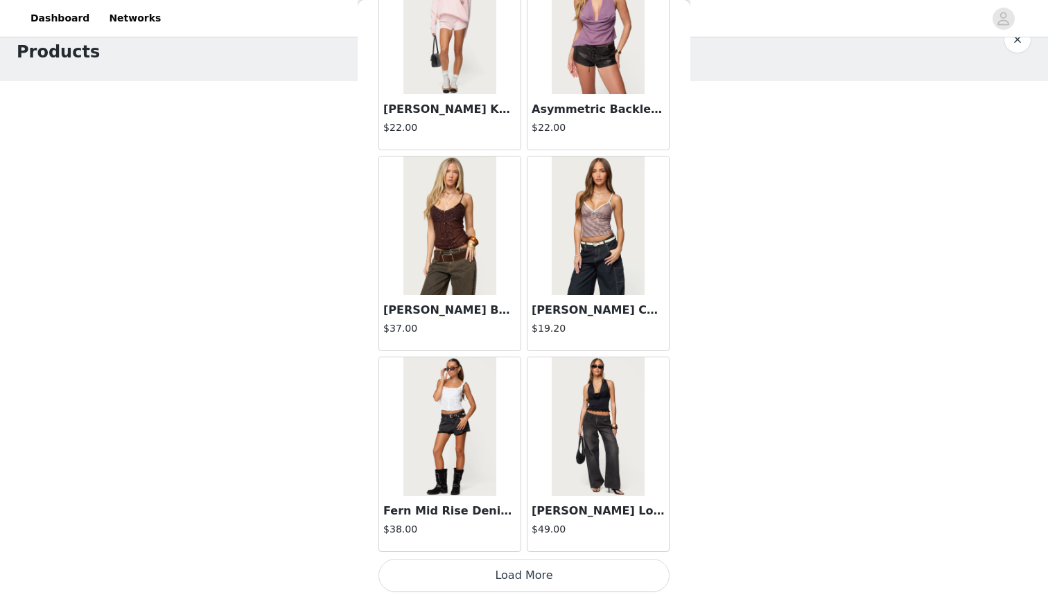
scroll to position [30, 0]
click at [515, 579] on button "Load More" at bounding box center [523, 575] width 291 height 33
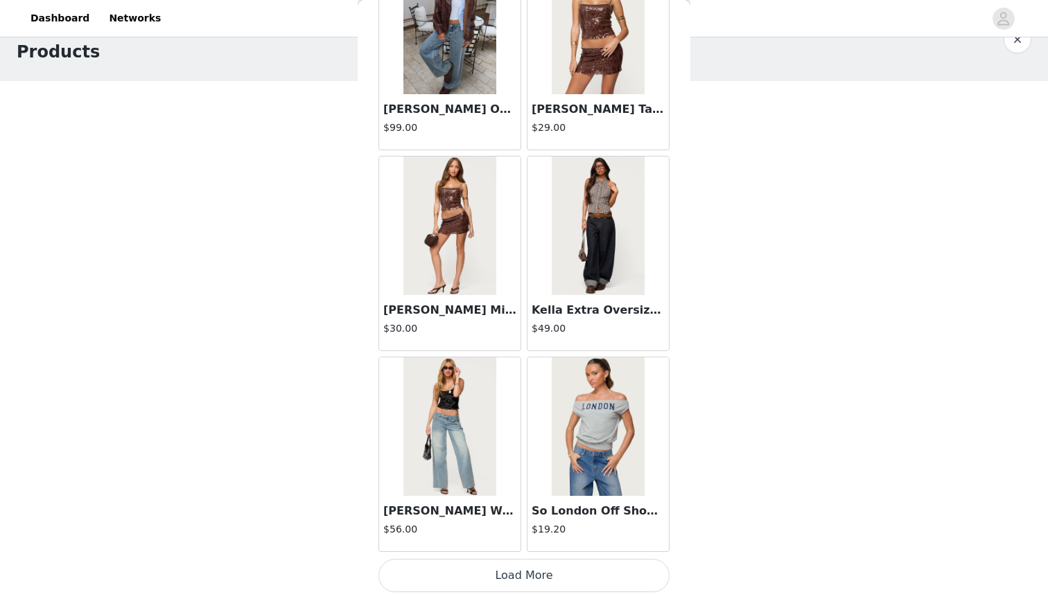
scroll to position [21616, 0]
click at [518, 571] on button "Load More" at bounding box center [523, 575] width 291 height 33
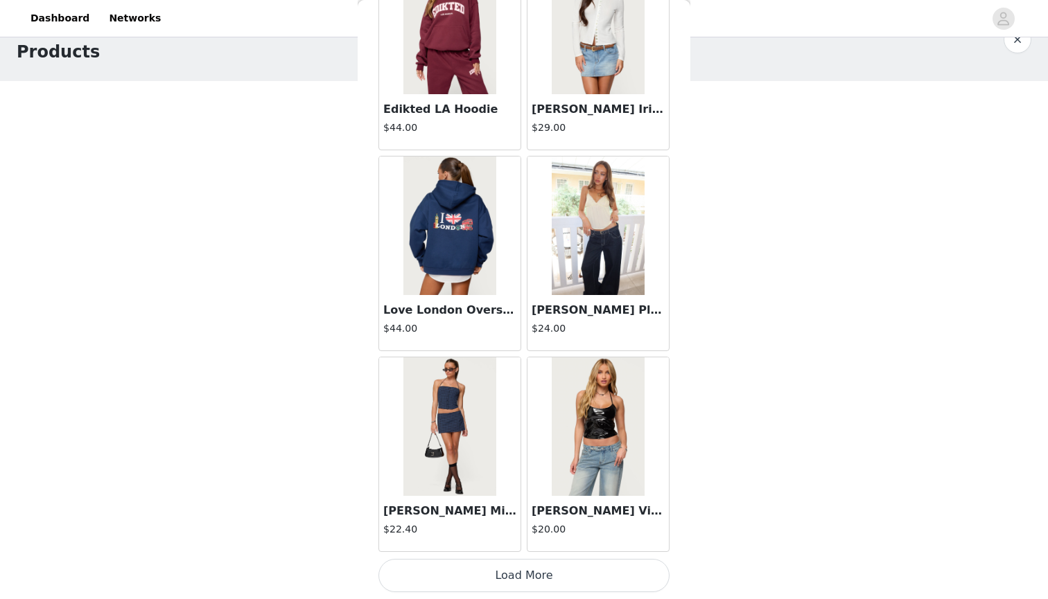
scroll to position [30, 0]
click at [516, 572] on button "Load More" at bounding box center [523, 575] width 291 height 33
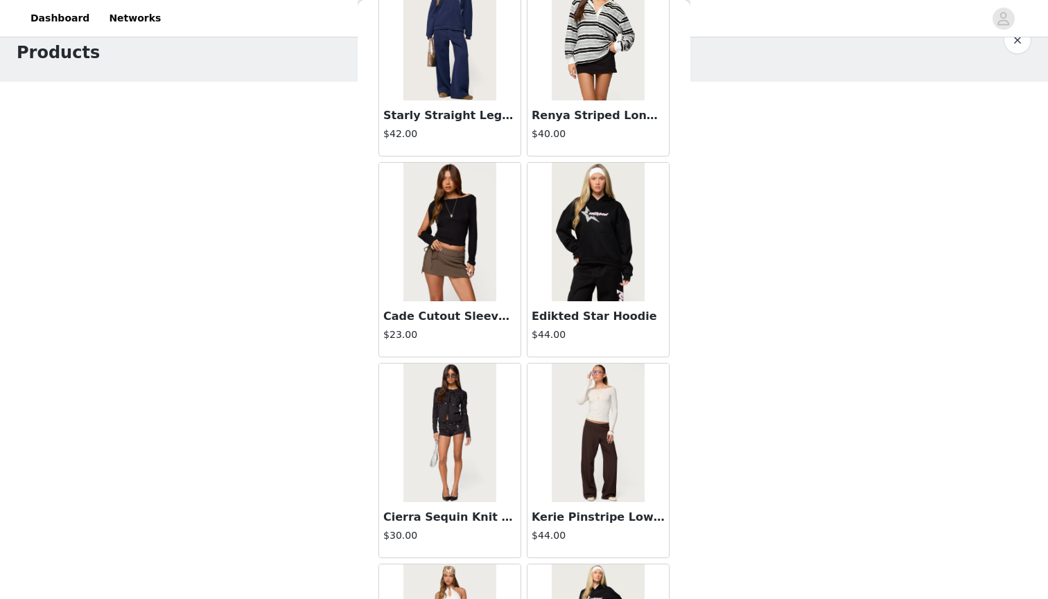
scroll to position [25496, 0]
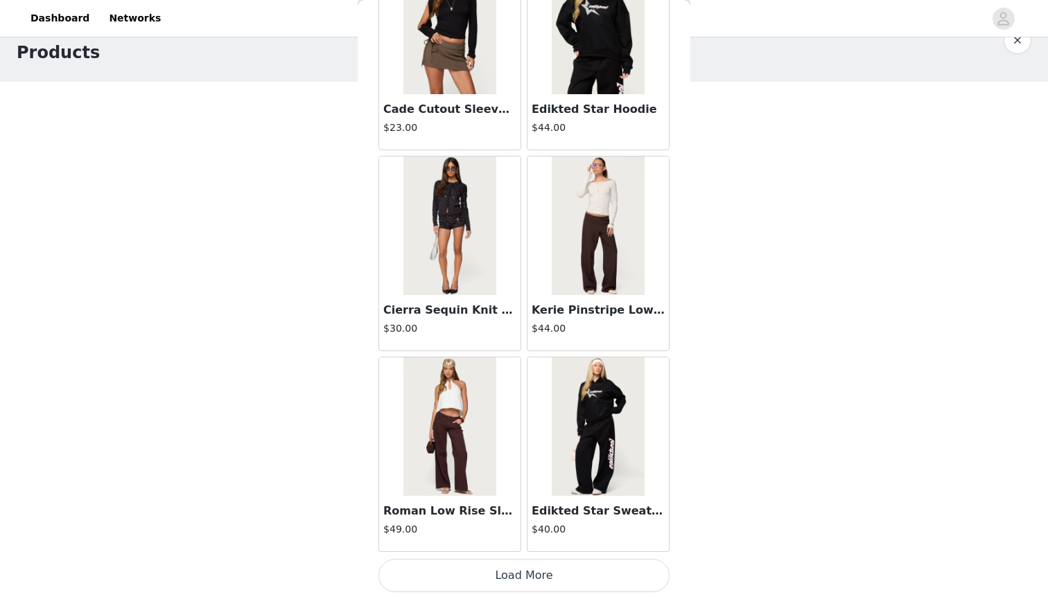
click at [509, 581] on button "Load More" at bounding box center [523, 575] width 291 height 33
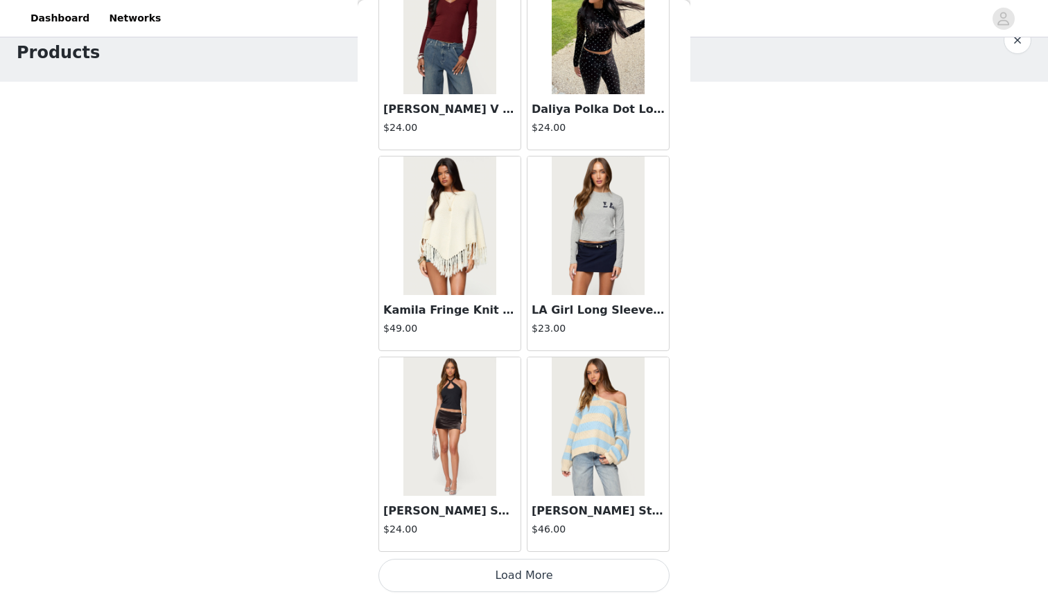
scroll to position [27645, 0]
click at [509, 575] on button "Load More" at bounding box center [523, 575] width 291 height 33
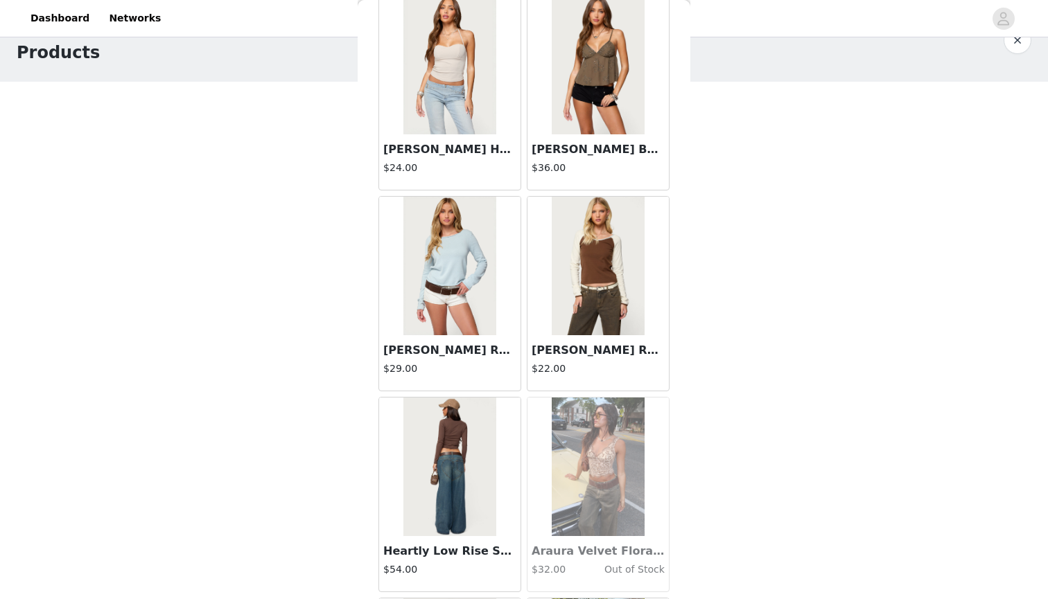
scroll to position [29217, 0]
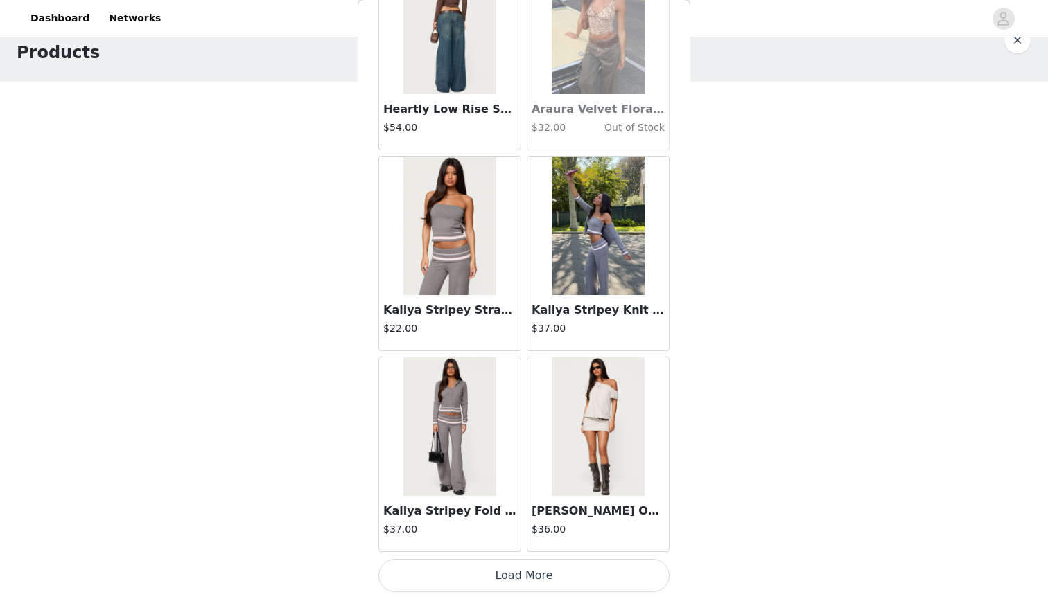
click at [491, 574] on button "Load More" at bounding box center [523, 575] width 291 height 33
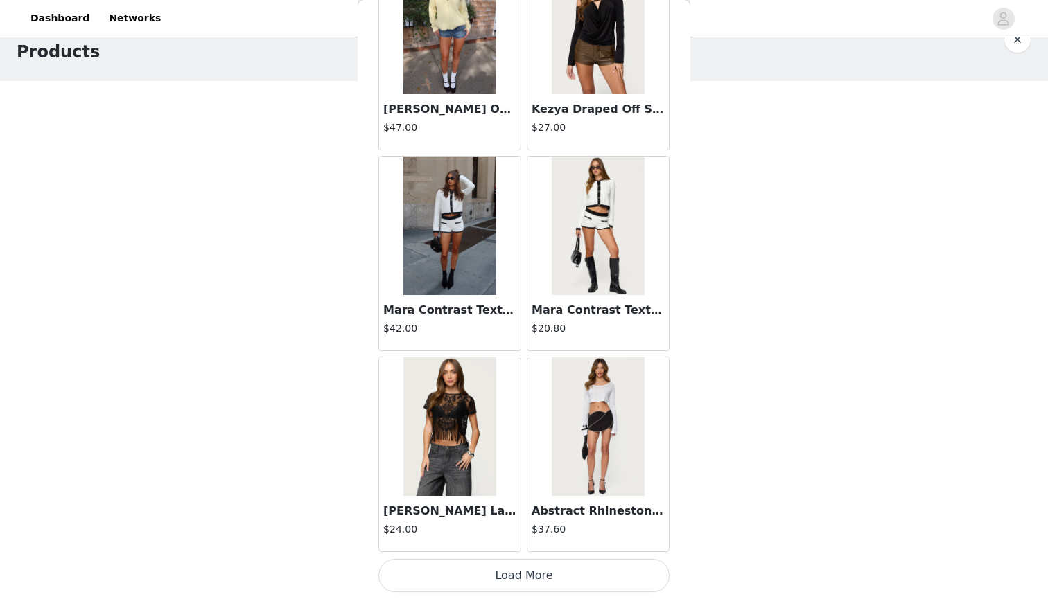
scroll to position [30, 0]
click at [436, 400] on img at bounding box center [449, 427] width 92 height 139
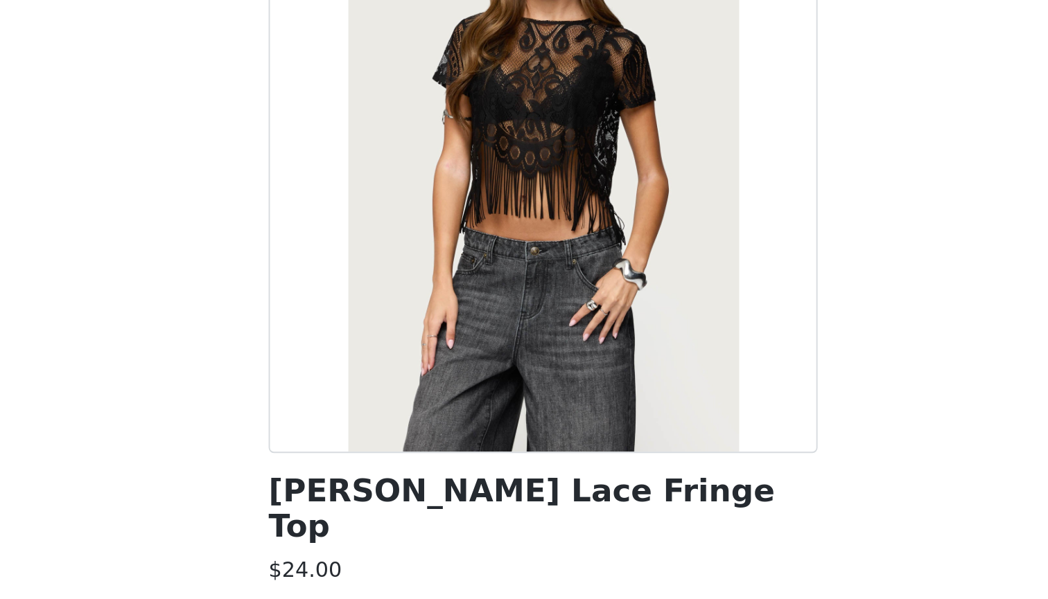
scroll to position [26, 0]
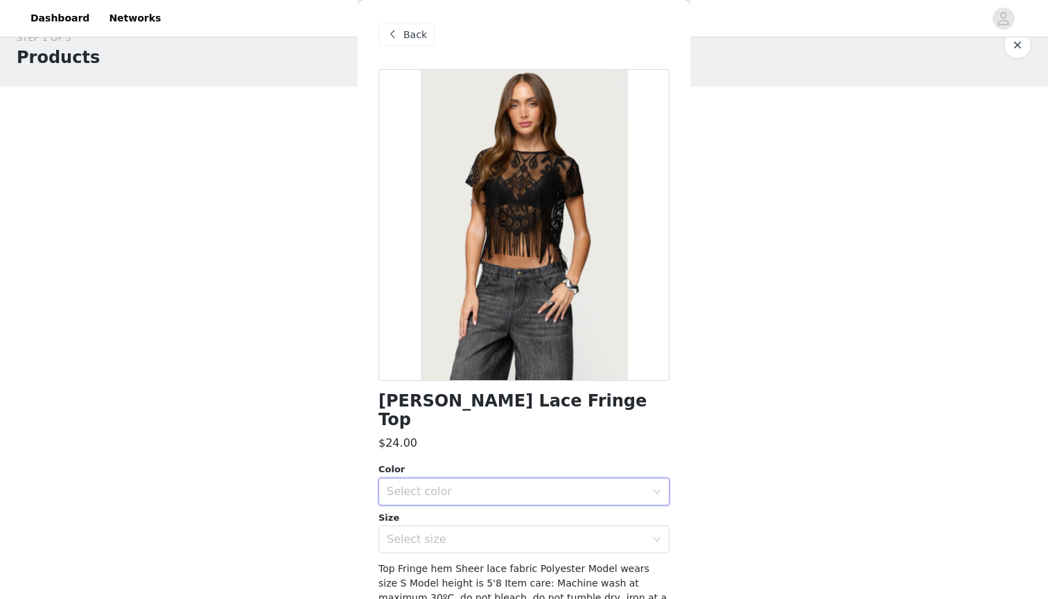
click at [466, 483] on div "Select color" at bounding box center [519, 492] width 265 height 26
click at [466, 501] on li "BLACK" at bounding box center [523, 503] width 291 height 22
click at [466, 533] on div "Select size" at bounding box center [516, 540] width 259 height 14
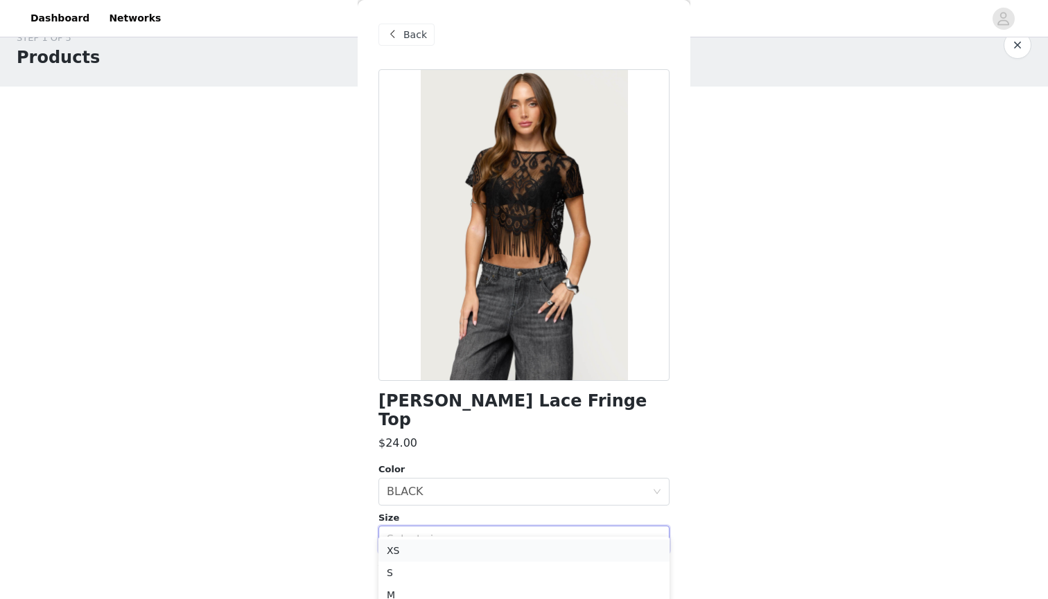
click at [464, 552] on li "XS" at bounding box center [523, 551] width 291 height 22
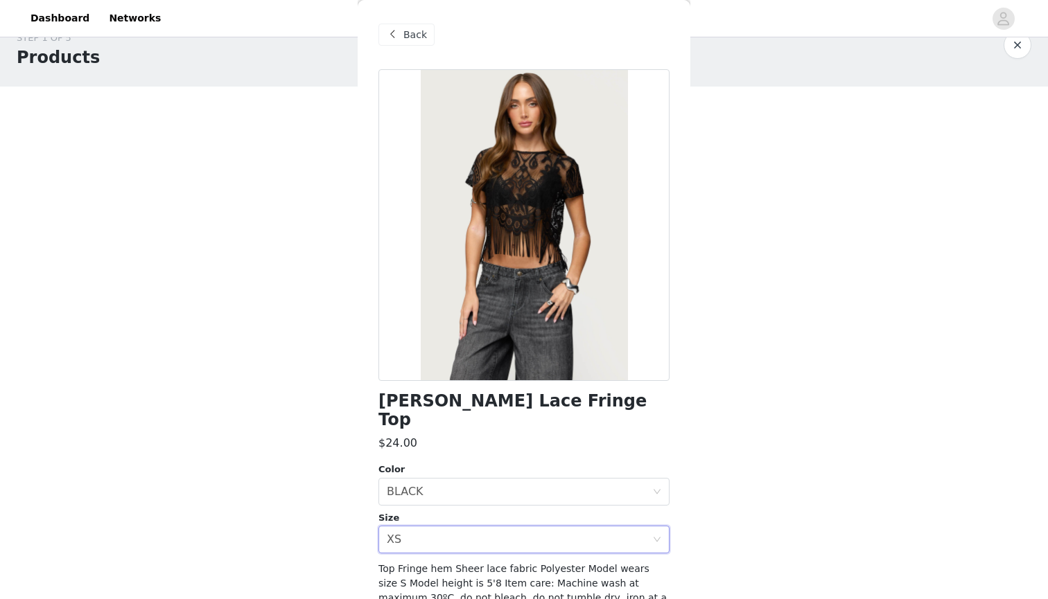
click at [405, 33] on span "Back" at bounding box center [415, 35] width 24 height 15
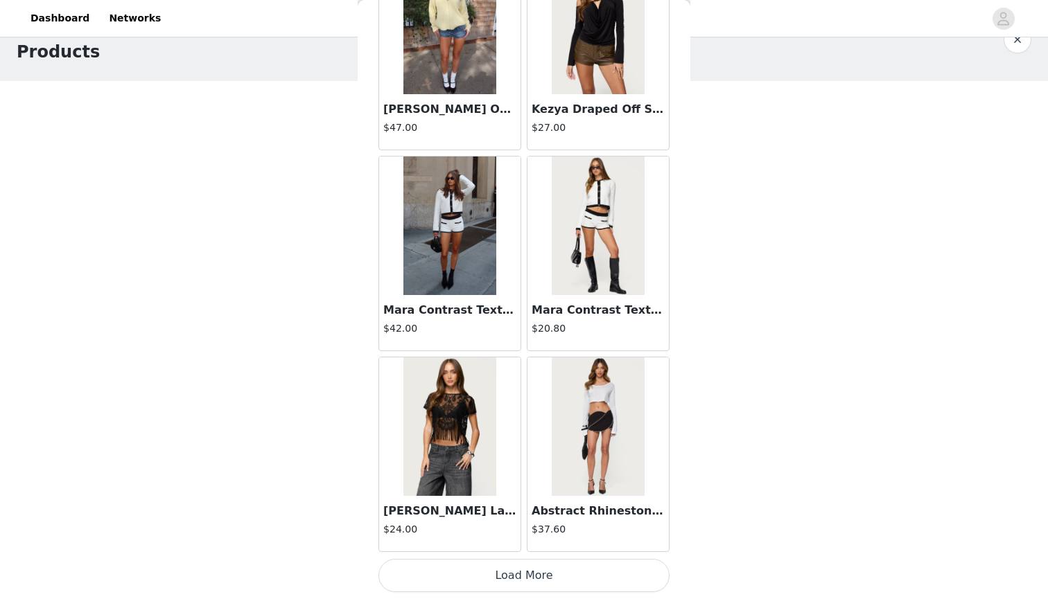
scroll to position [30, 0]
click at [522, 581] on button "Load More" at bounding box center [523, 575] width 291 height 33
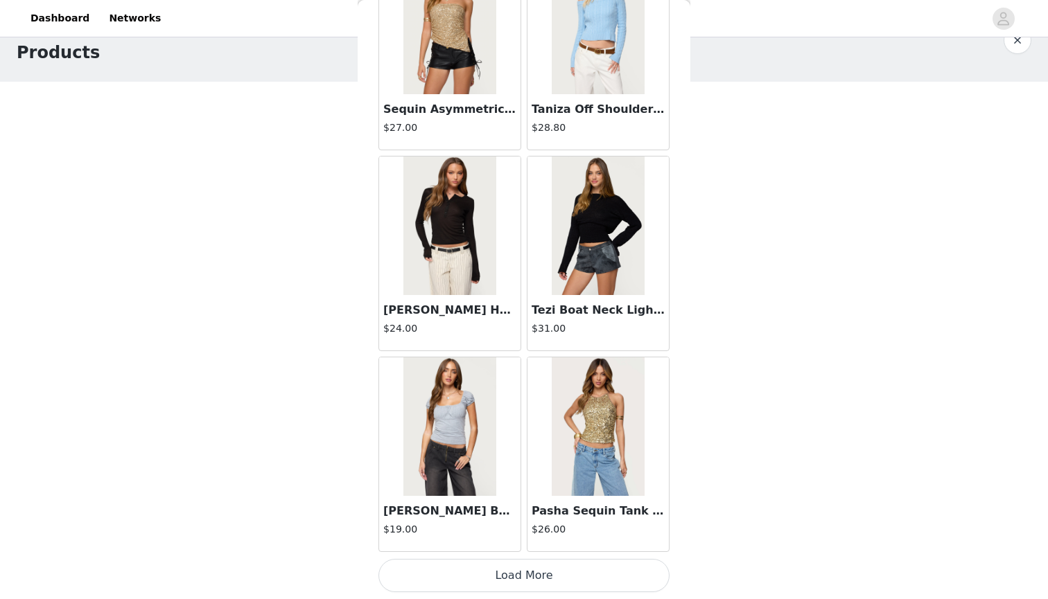
click at [521, 580] on button "Load More" at bounding box center [523, 575] width 291 height 33
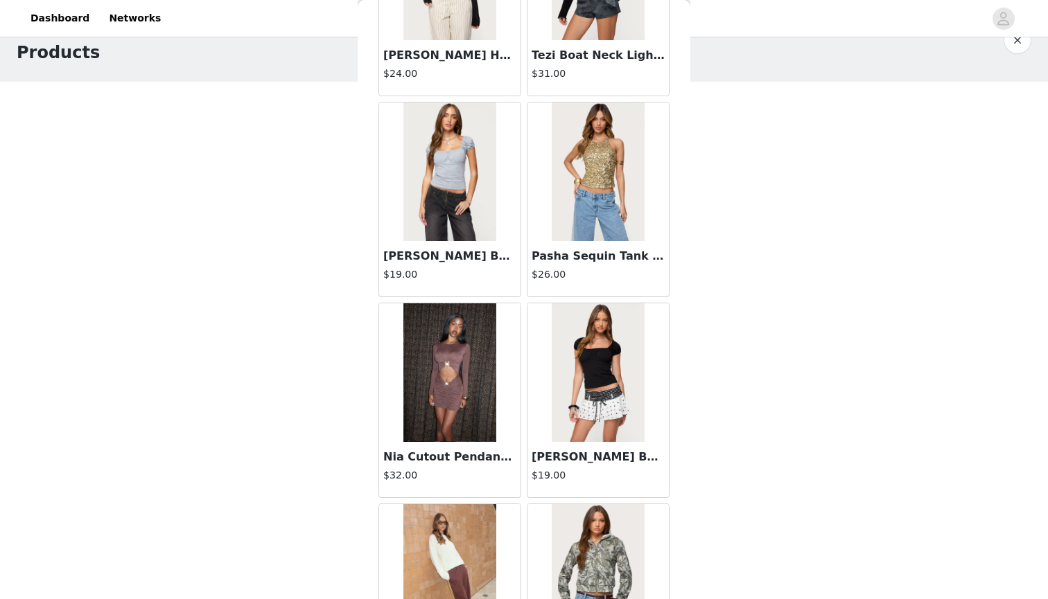
scroll to position [33943, 0]
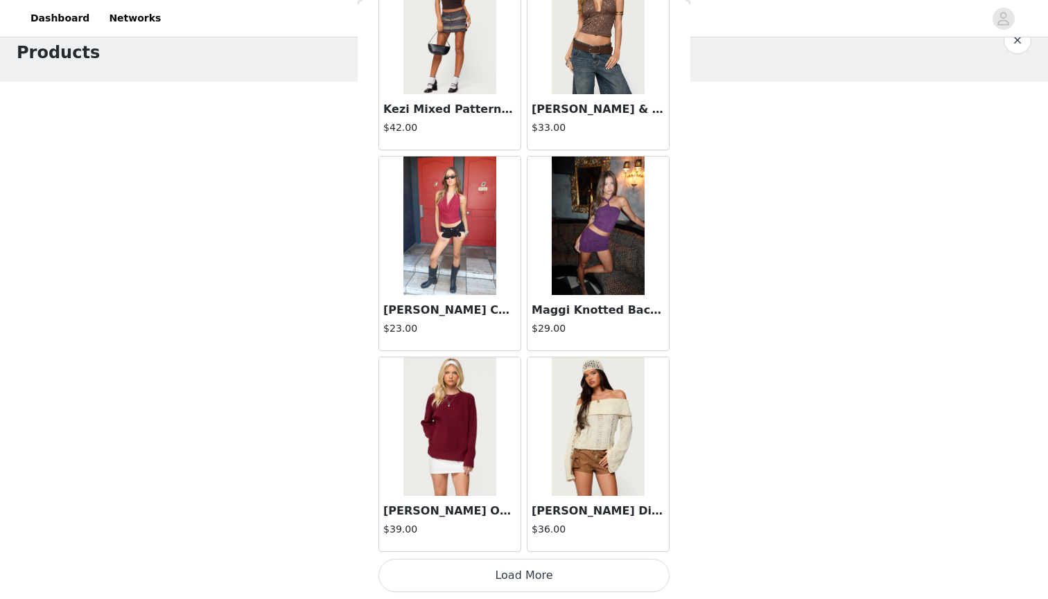
click at [520, 578] on button "Load More" at bounding box center [523, 575] width 291 height 33
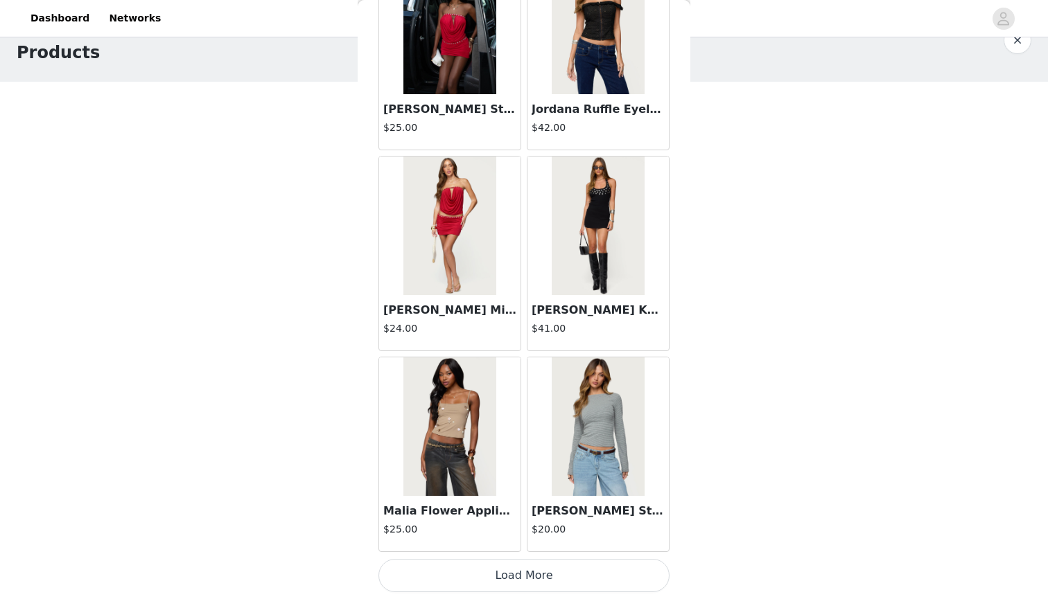
click at [517, 579] on button "Load More" at bounding box center [523, 575] width 291 height 33
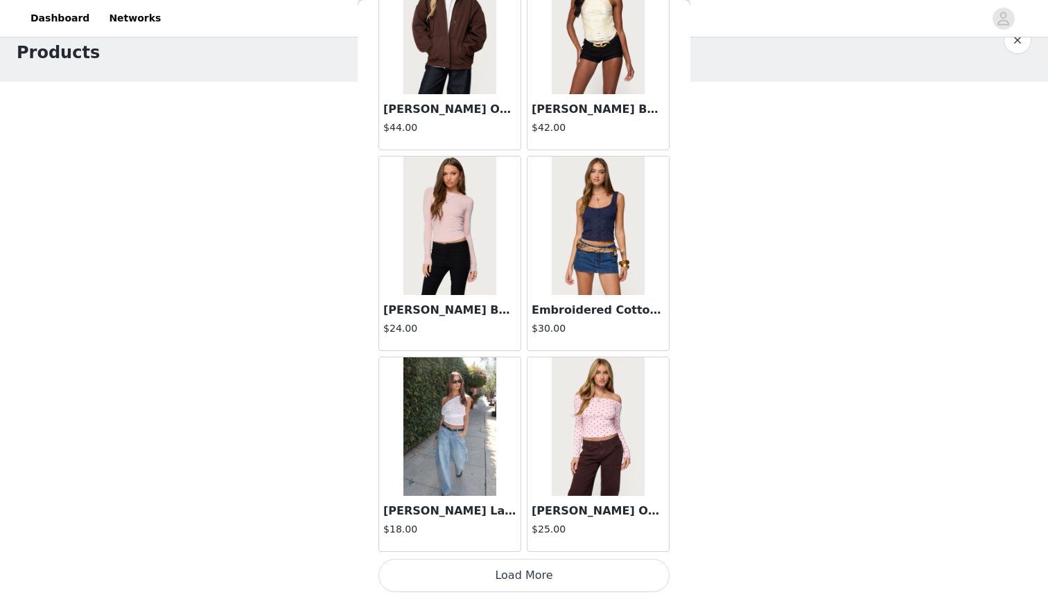
scroll to position [39702, 0]
click at [523, 574] on button "Load More" at bounding box center [523, 575] width 291 height 33
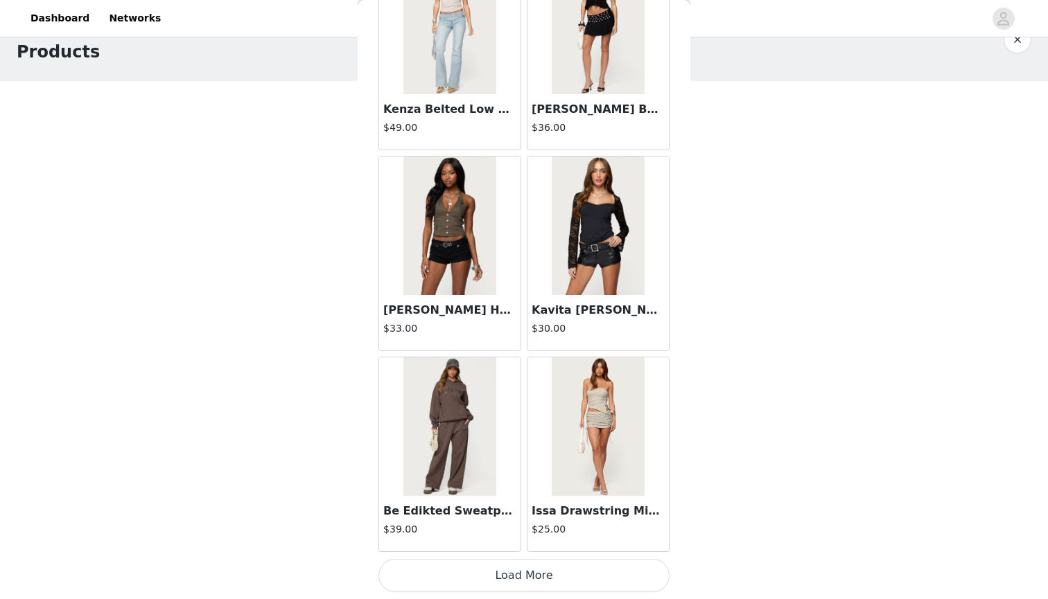
scroll to position [30, 0]
click at [521, 567] on button "Load More" at bounding box center [523, 575] width 291 height 33
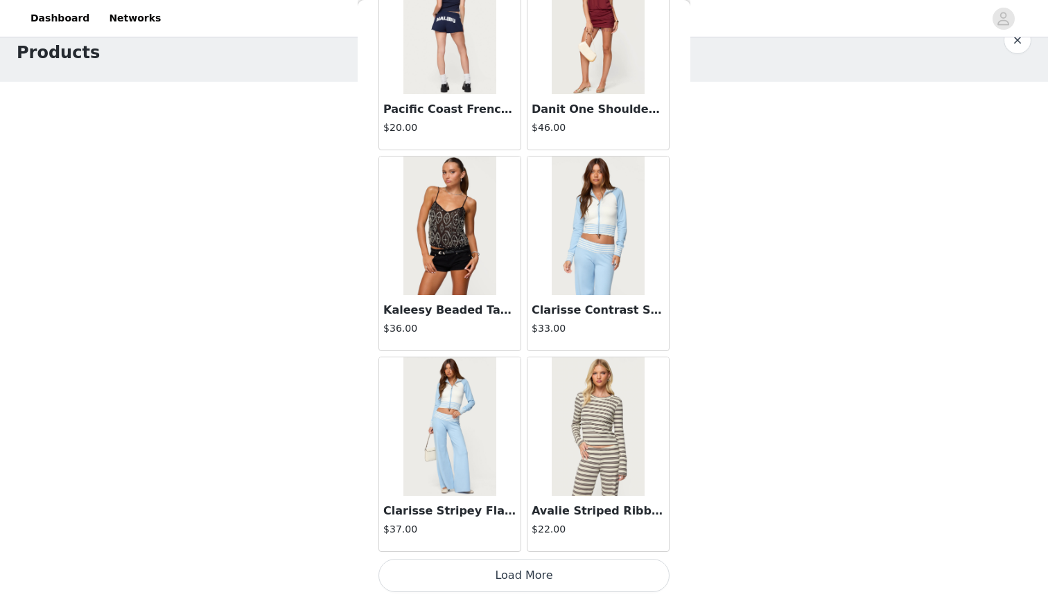
click at [518, 579] on button "Load More" at bounding box center [523, 575] width 291 height 33
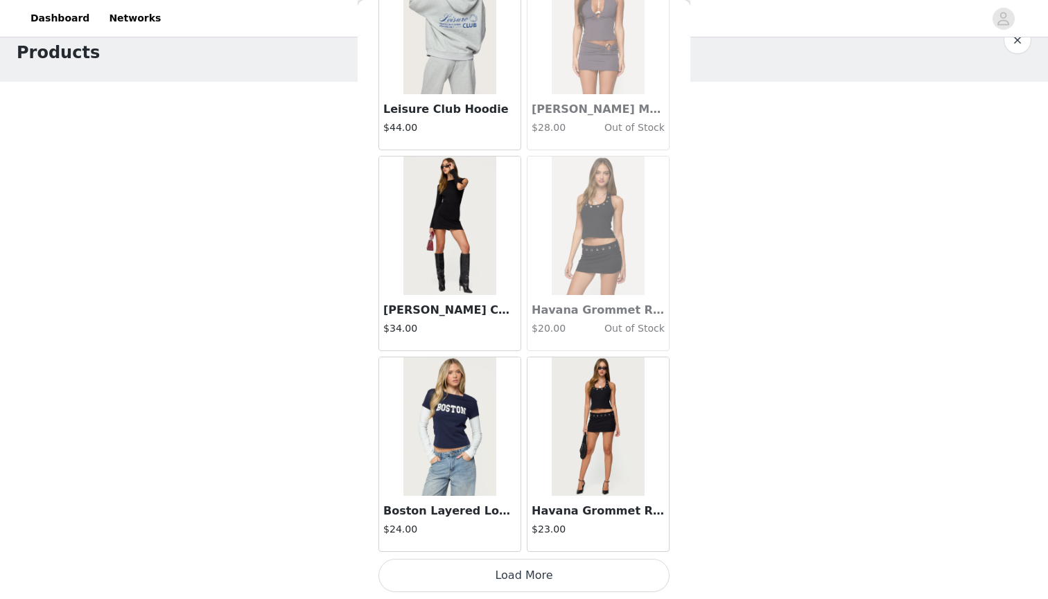
click at [516, 582] on button "Load More" at bounding box center [523, 575] width 291 height 33
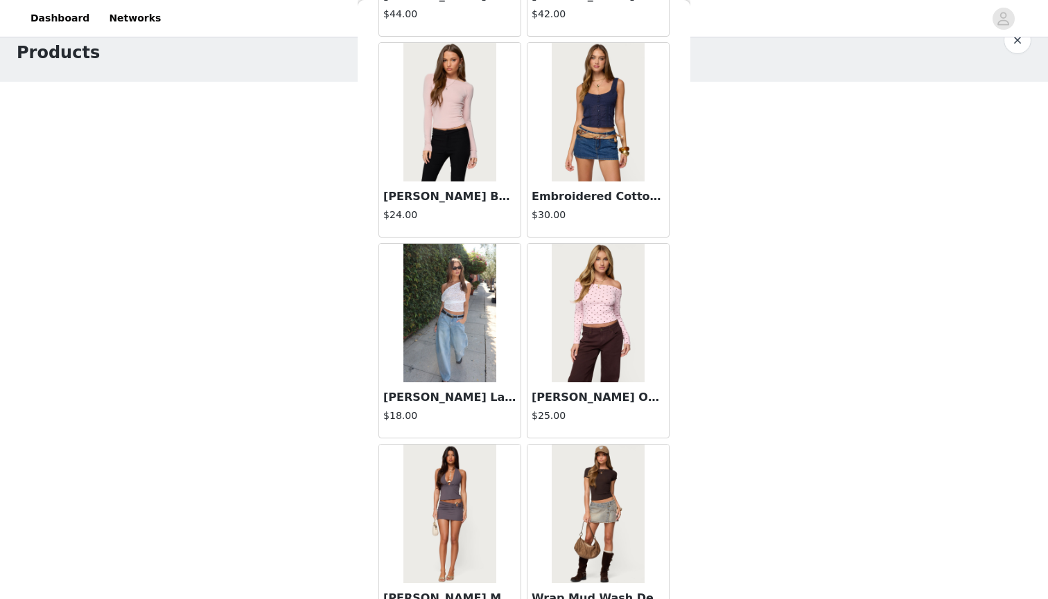
scroll to position [39819, 0]
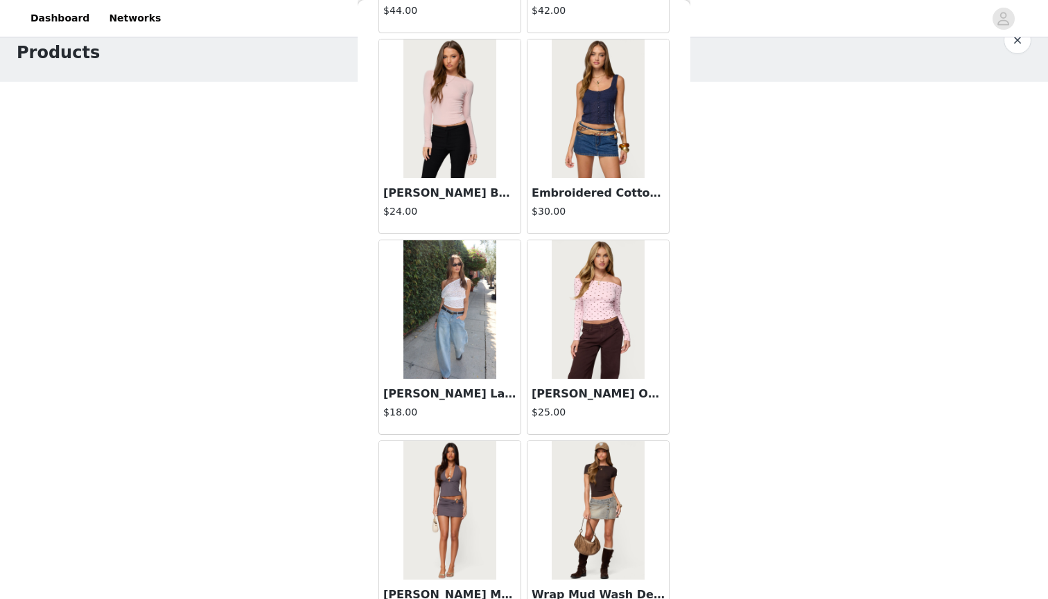
click at [450, 317] on img at bounding box center [449, 309] width 92 height 139
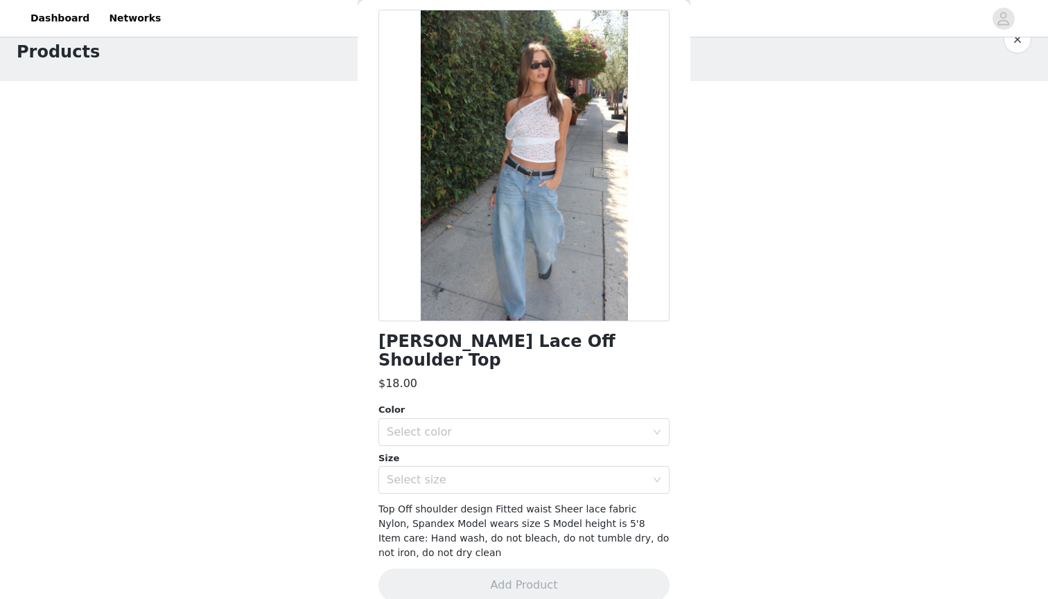
scroll to position [30, 0]
click at [487, 403] on div "Color" at bounding box center [523, 410] width 291 height 14
click at [489, 425] on div "Select color" at bounding box center [516, 432] width 259 height 14
click at [491, 447] on li "WHITE" at bounding box center [523, 443] width 291 height 22
click at [494, 473] on div "Select size" at bounding box center [516, 480] width 259 height 14
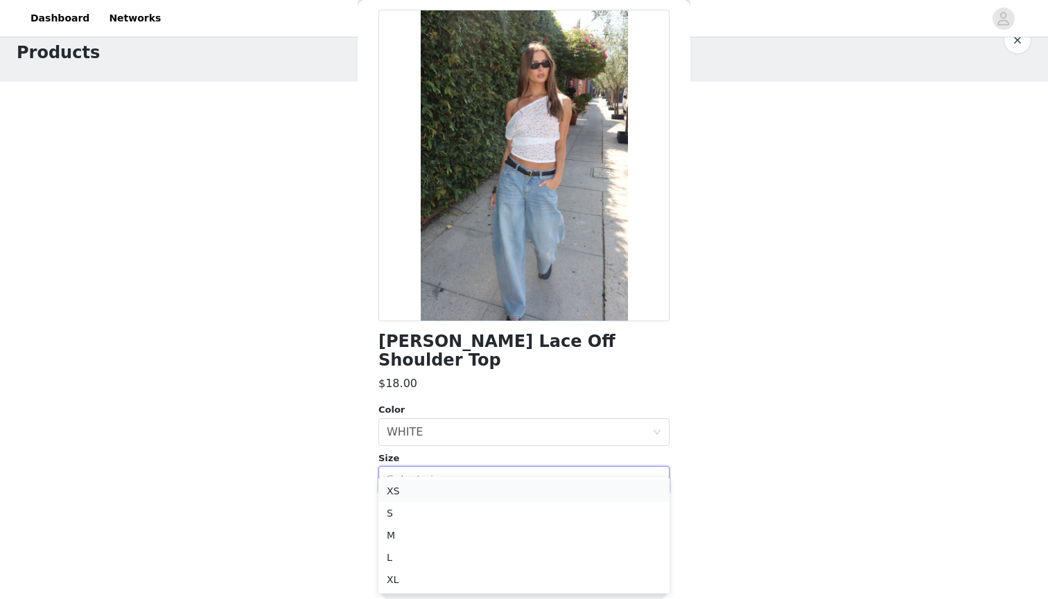
click at [492, 490] on li "XS" at bounding box center [523, 491] width 291 height 22
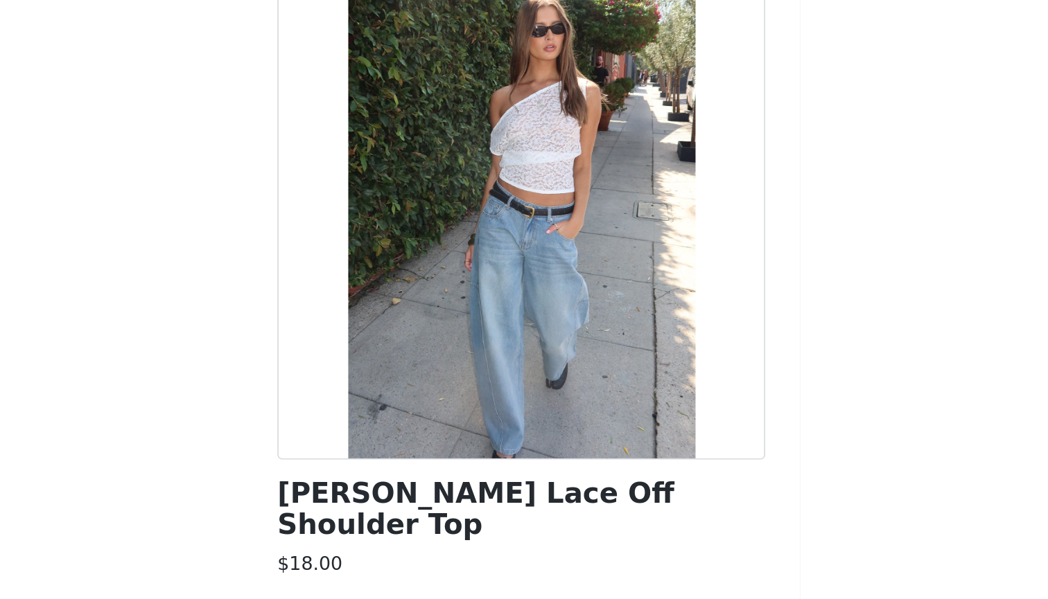
scroll to position [30, 0]
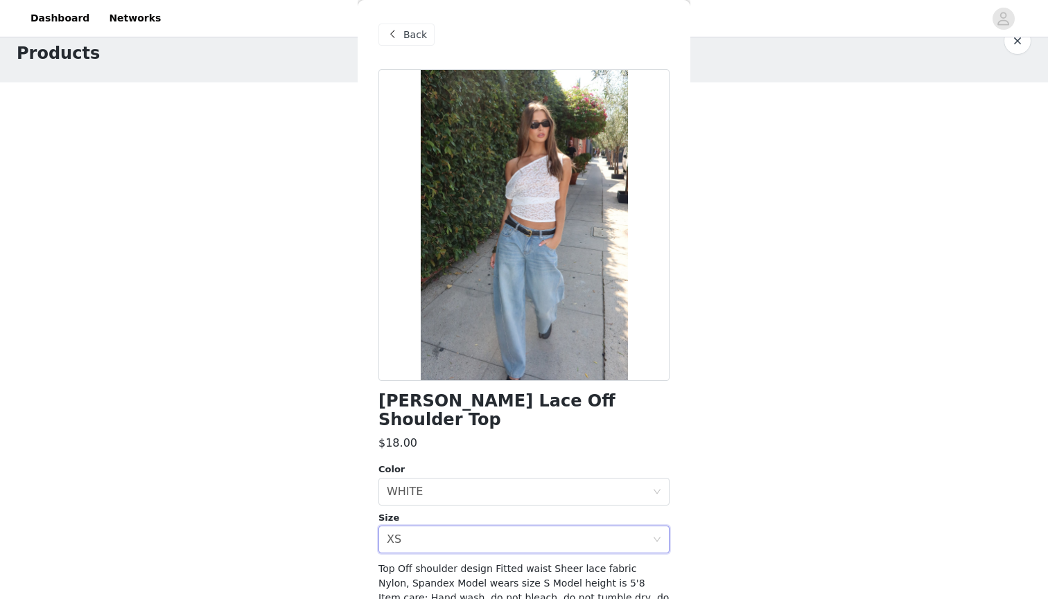
click at [413, 37] on span "Back" at bounding box center [415, 35] width 24 height 15
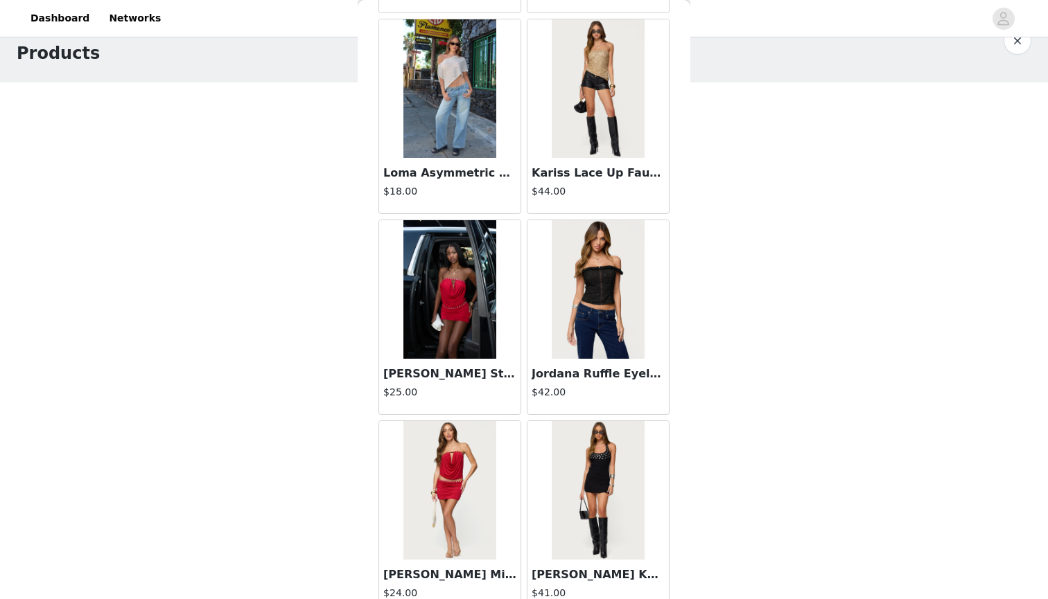
scroll to position [37424, 0]
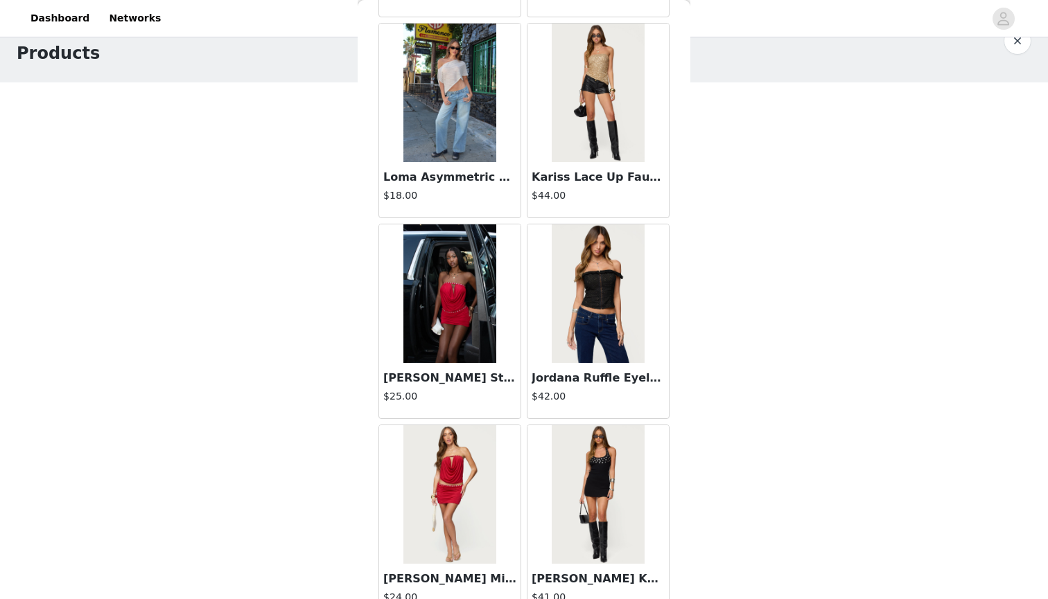
click at [468, 145] on img at bounding box center [449, 93] width 92 height 139
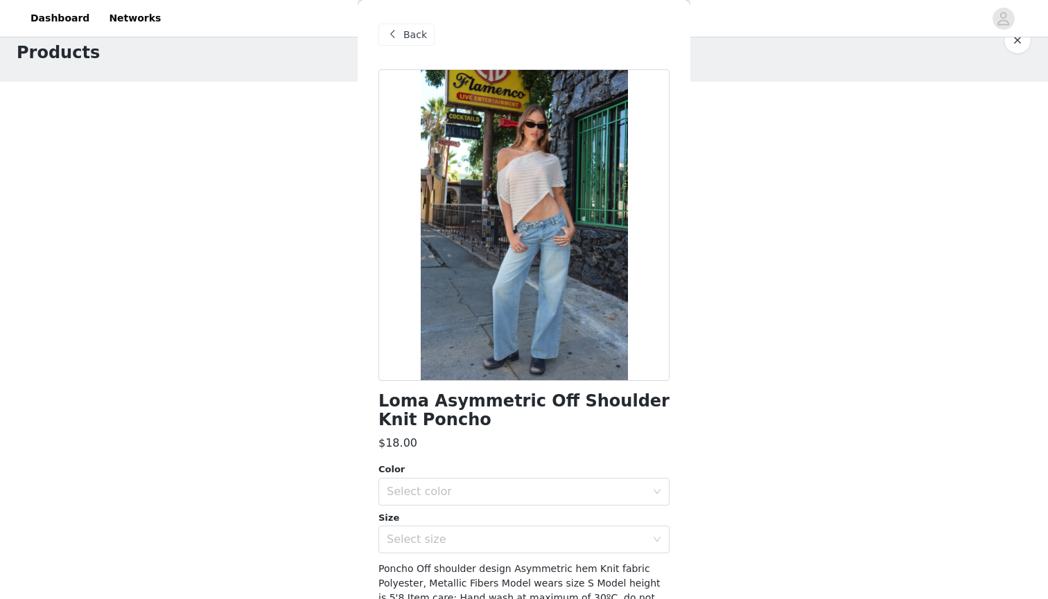
scroll to position [28, 0]
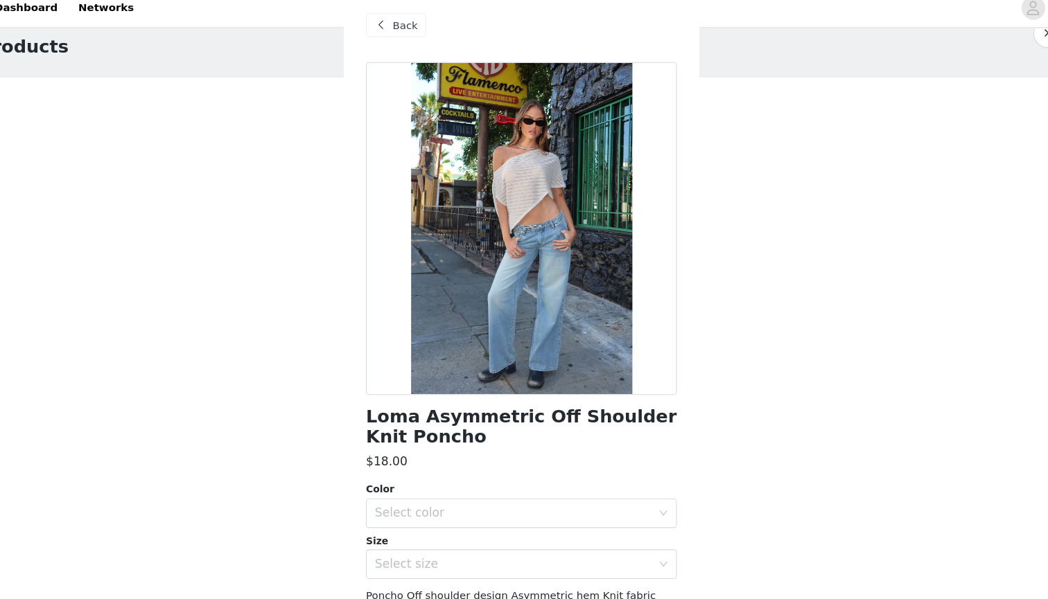
click at [384, 26] on span at bounding box center [392, 34] width 17 height 17
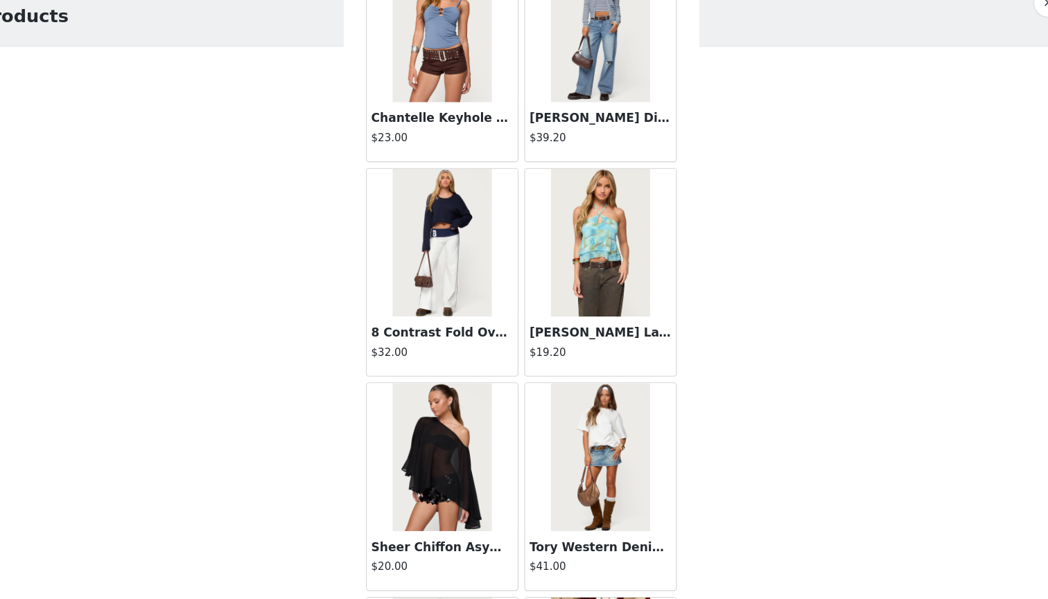
scroll to position [13137, 0]
click at [403, 476] on img at bounding box center [449, 465] width 92 height 139
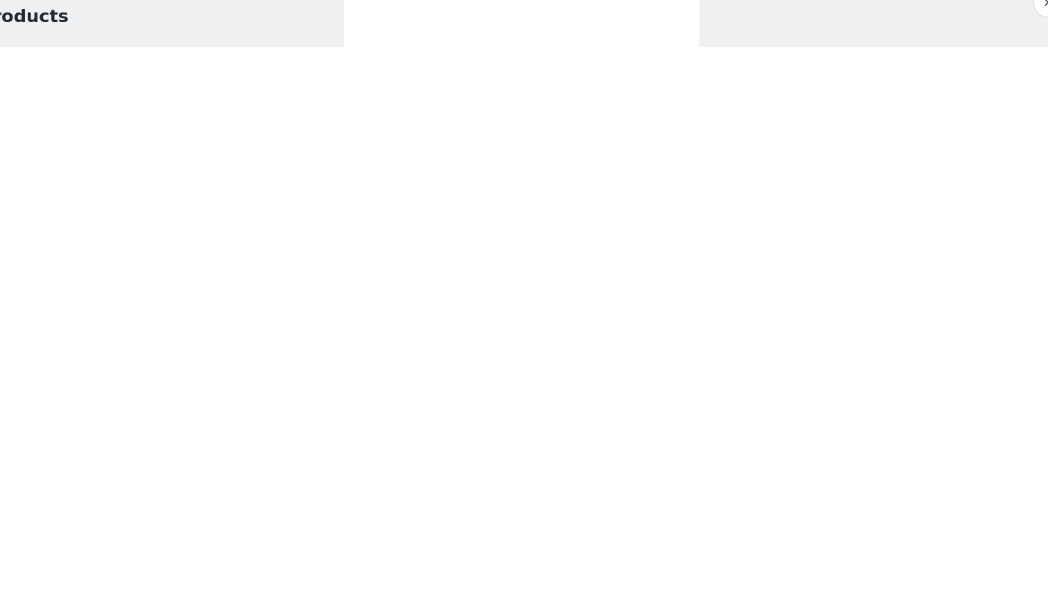
scroll to position [60, 0]
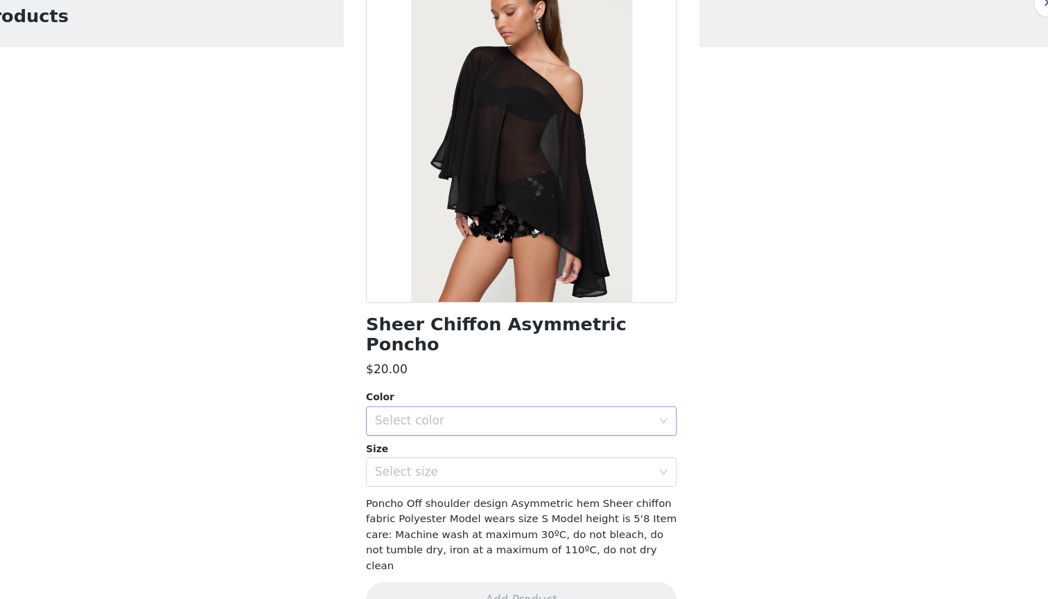
click at [394, 425] on div "Select color" at bounding box center [516, 432] width 259 height 14
click at [394, 432] on li "BLACK" at bounding box center [523, 443] width 291 height 22
click at [399, 473] on div "Select size" at bounding box center [516, 480] width 259 height 14
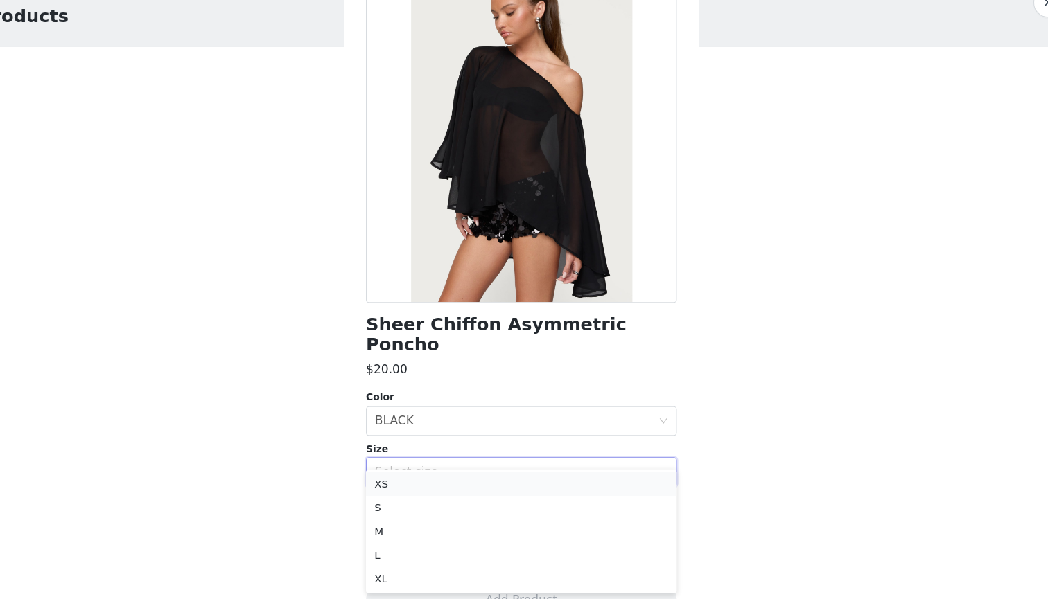
click at [400, 480] on li "XS" at bounding box center [523, 491] width 291 height 22
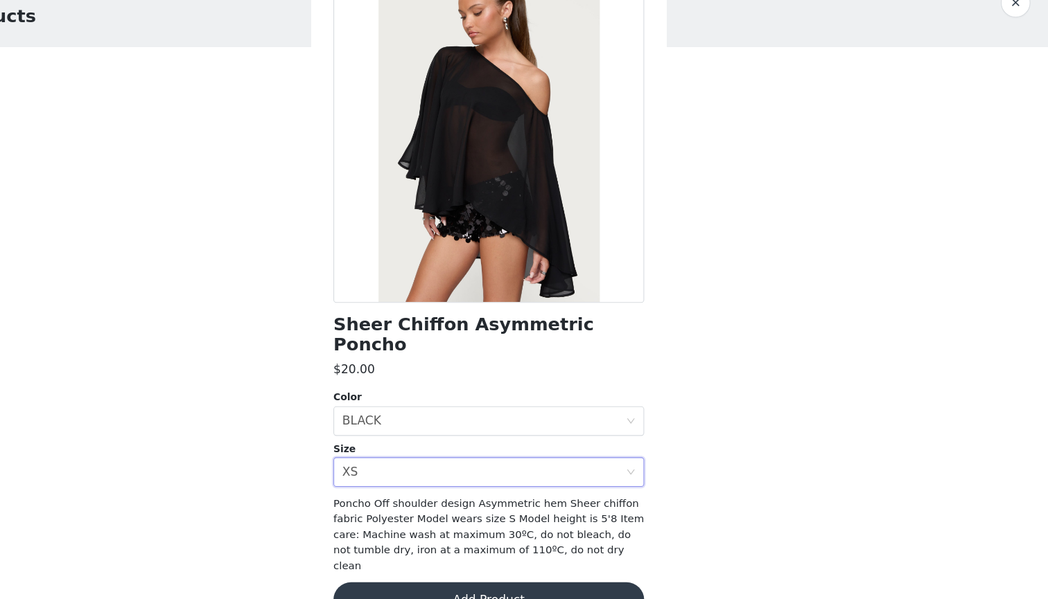
scroll to position [30, 0]
click at [436, 583] on button "Add Product" at bounding box center [523, 599] width 291 height 33
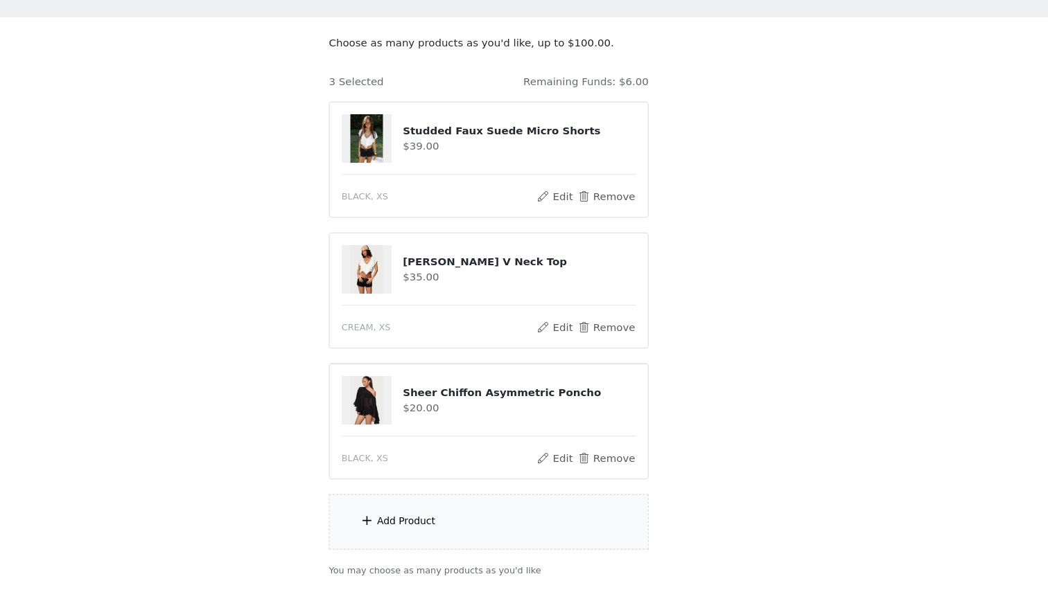
scroll to position [58, 0]
click at [431, 501] on div "Add Product" at bounding box center [523, 527] width 299 height 52
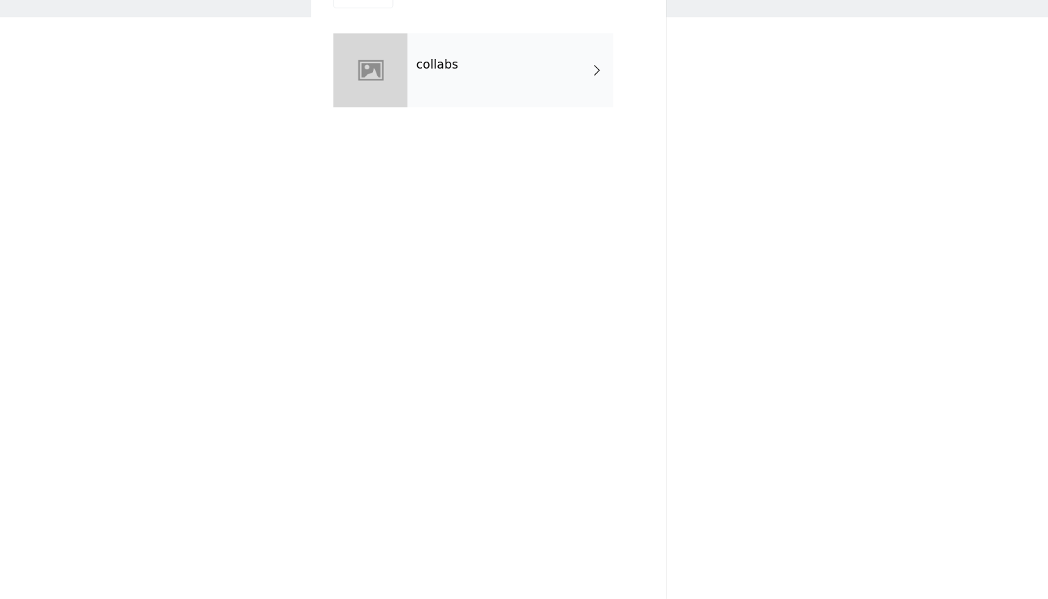
click at [448, 69] on div "collabs" at bounding box center [544, 103] width 193 height 69
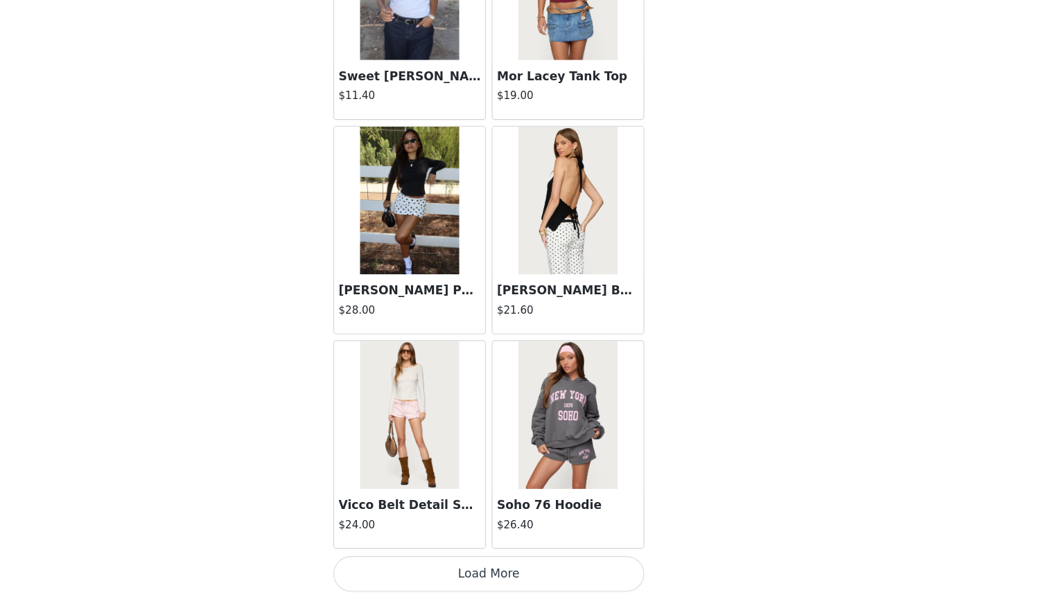
scroll to position [147, 0]
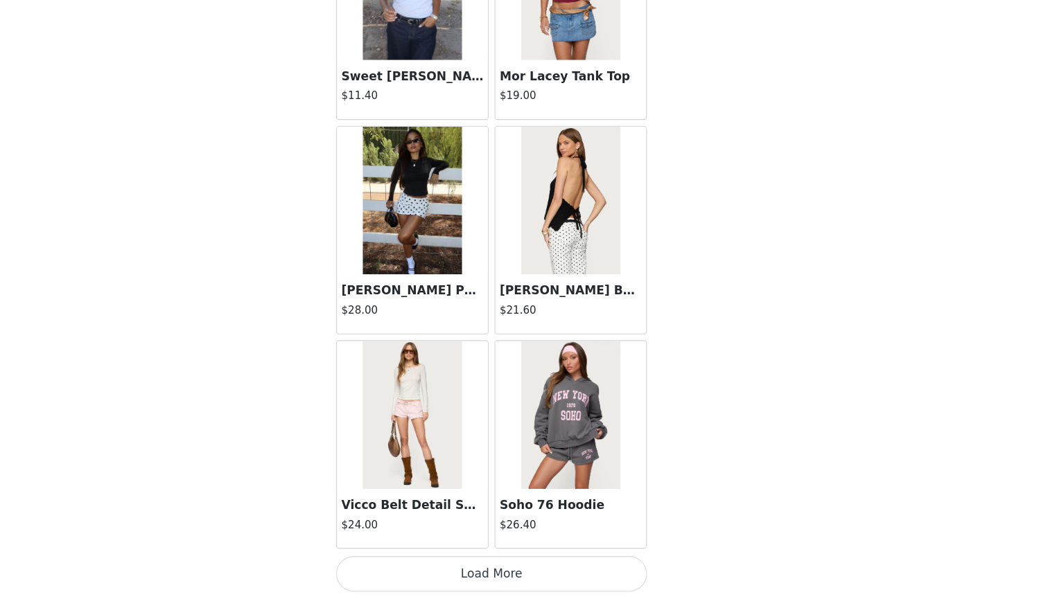
click at [443, 559] on button "Load More" at bounding box center [523, 575] width 291 height 33
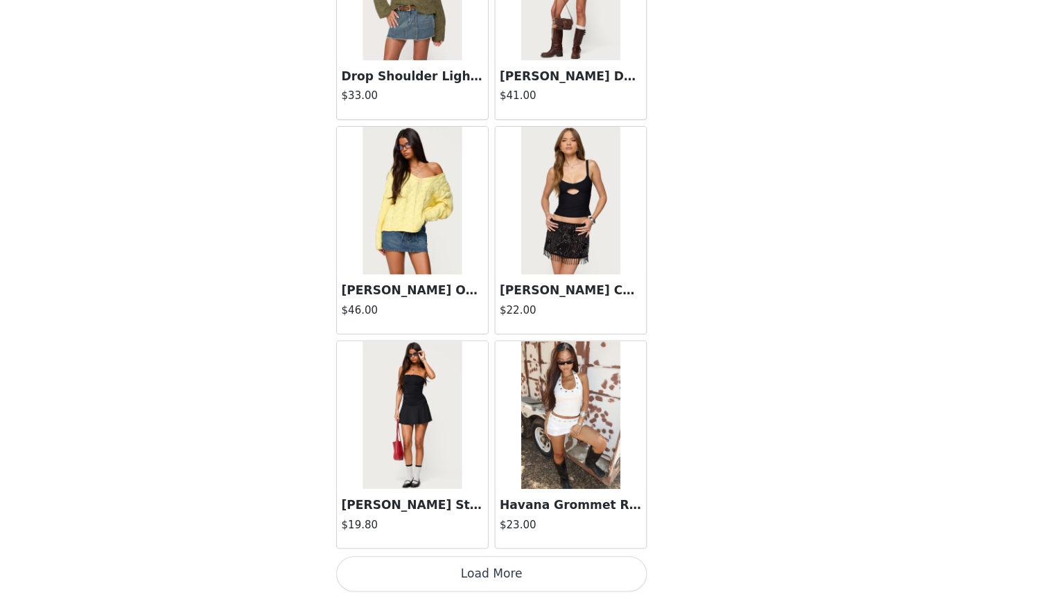
scroll to position [153, 0]
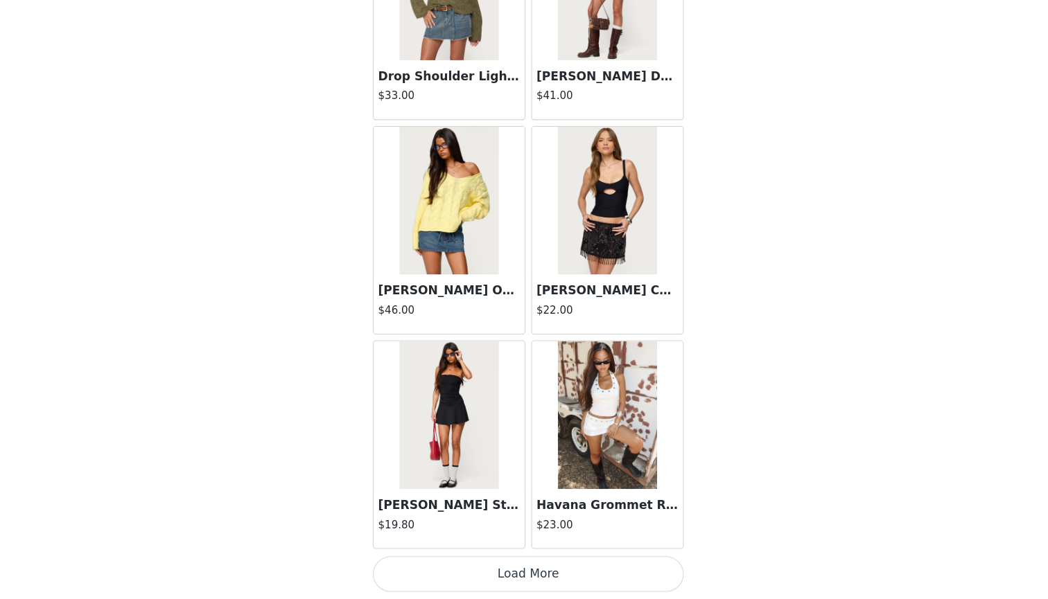
click at [466, 559] on button "Load More" at bounding box center [523, 575] width 291 height 33
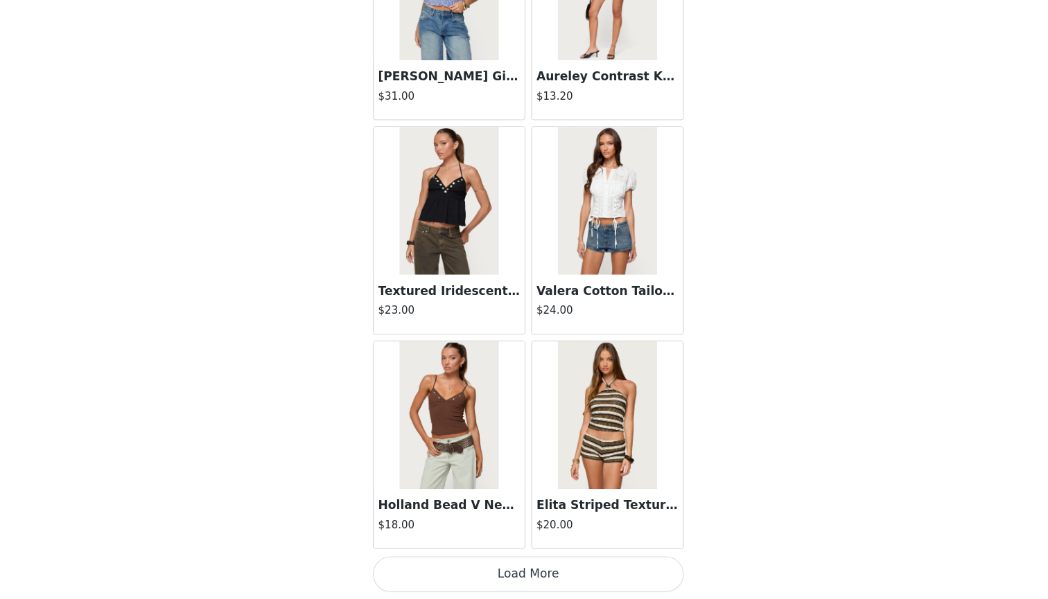
click at [490, 559] on button "Load More" at bounding box center [523, 575] width 291 height 33
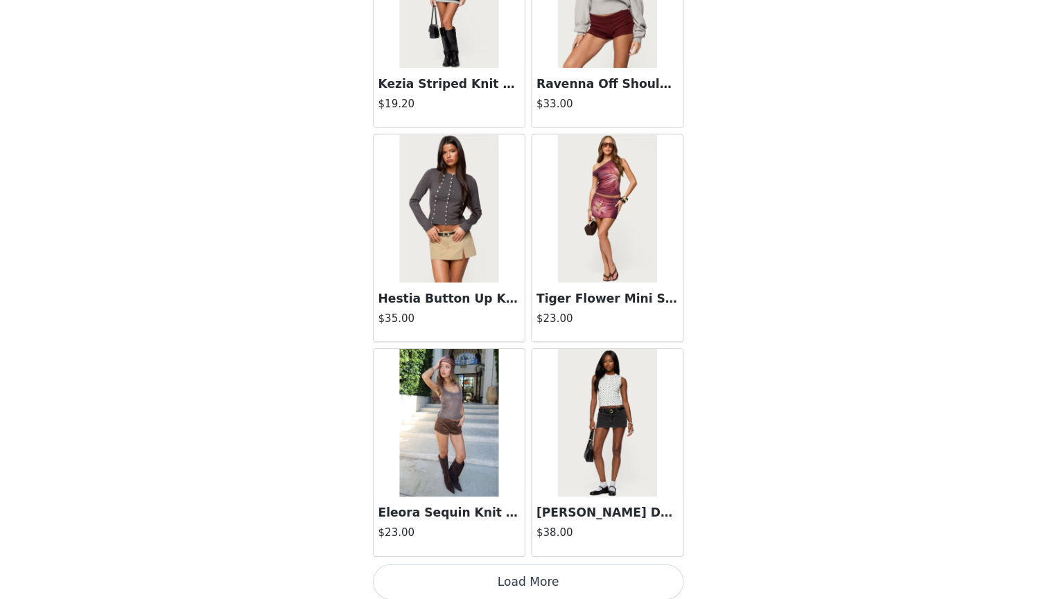
scroll to position [7545, 0]
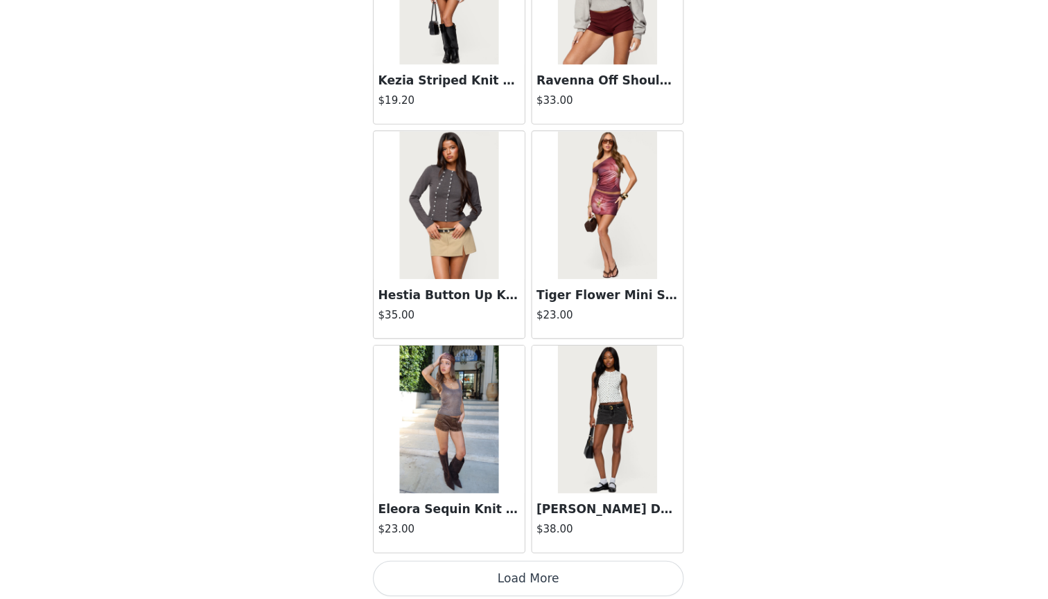
click at [494, 563] on button "Load More" at bounding box center [523, 579] width 291 height 33
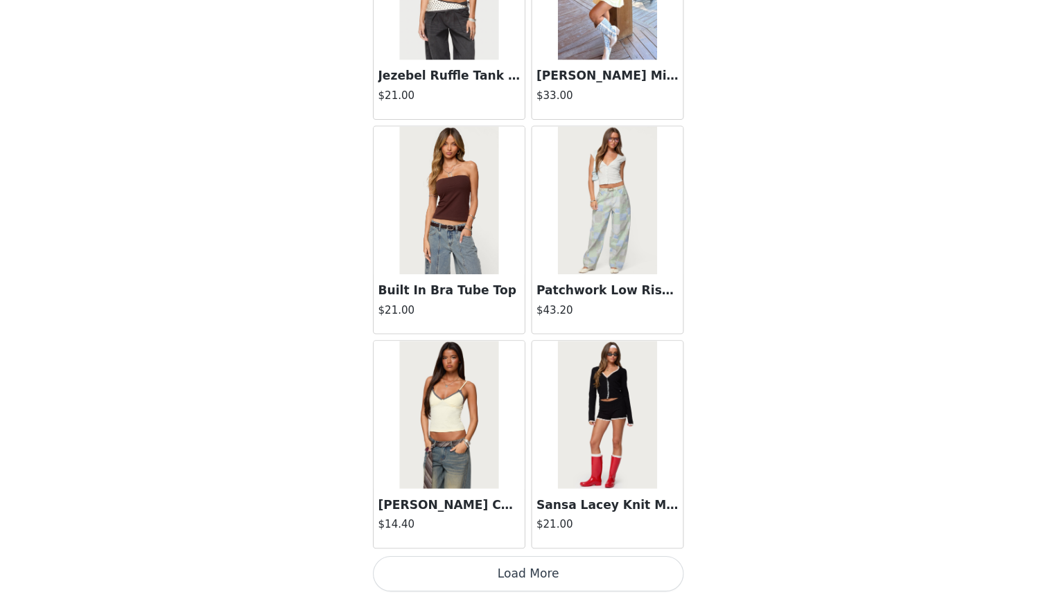
scroll to position [153, 0]
click at [495, 559] on button "Load More" at bounding box center [523, 575] width 291 height 33
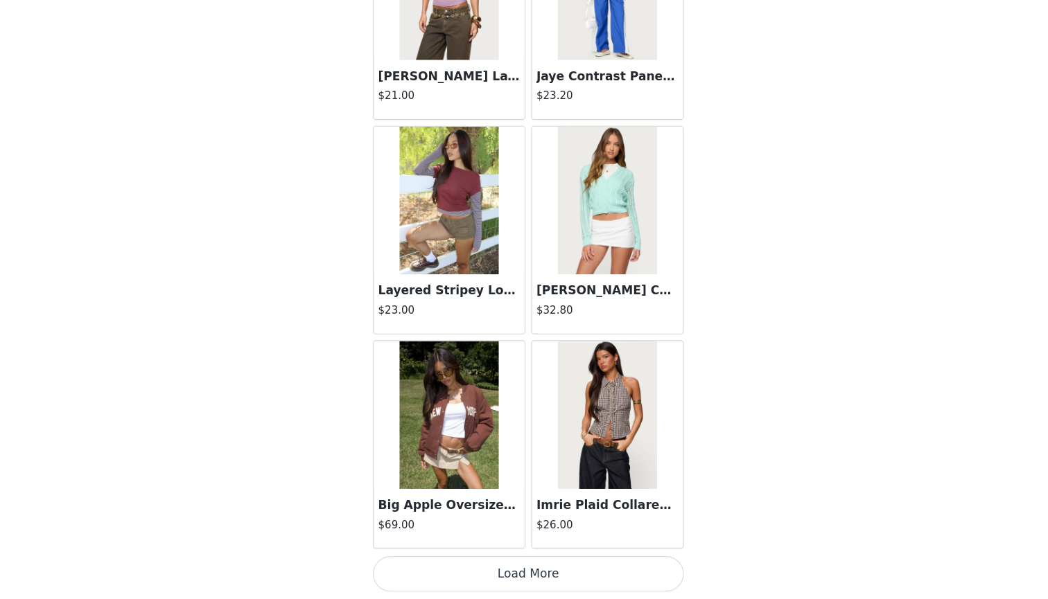
click at [507, 559] on button "Load More" at bounding box center [523, 575] width 291 height 33
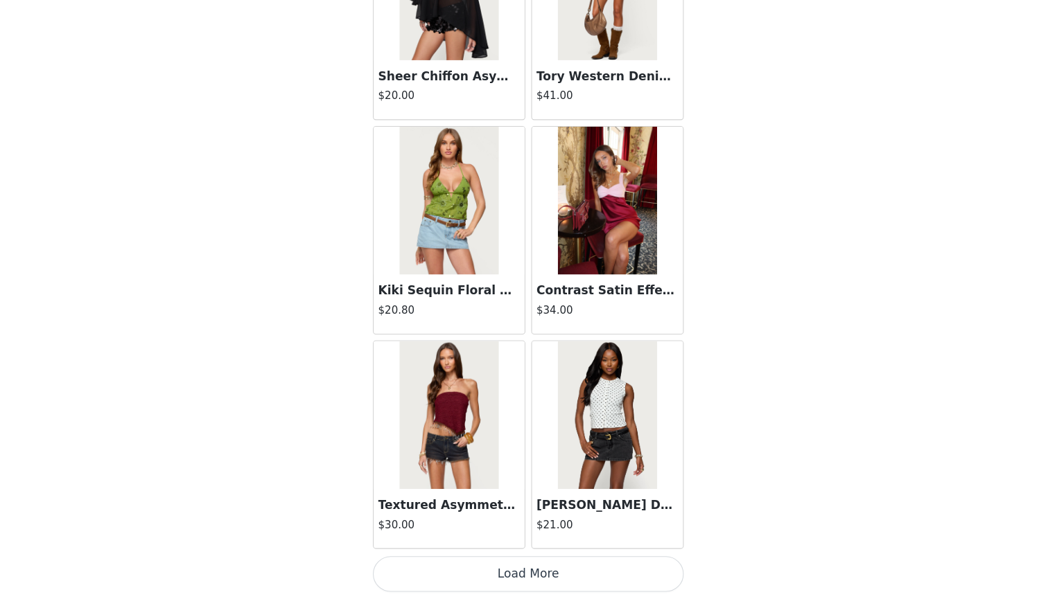
click at [491, 559] on button "Load More" at bounding box center [523, 575] width 291 height 33
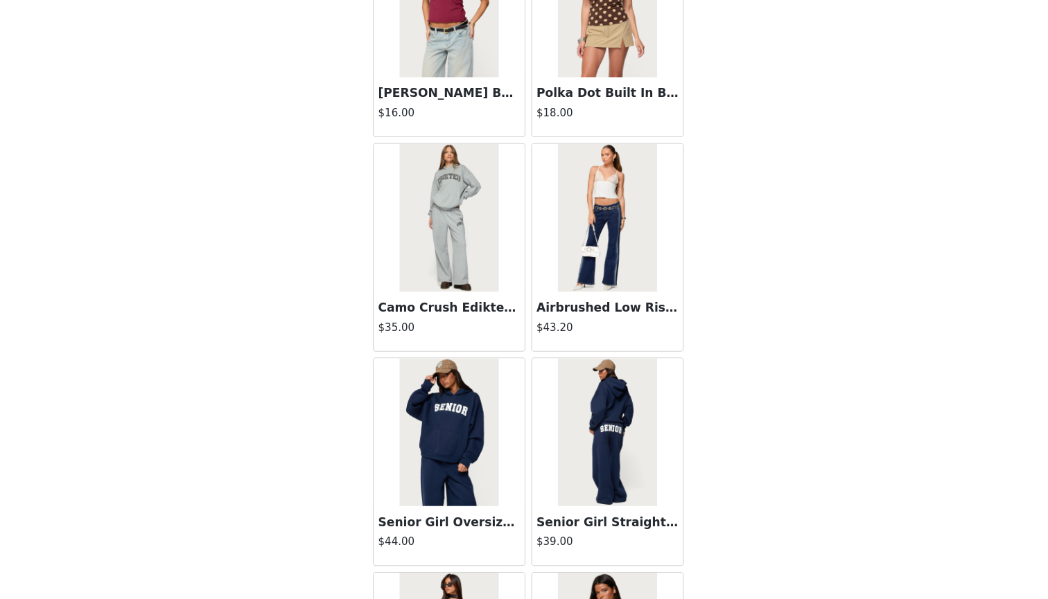
scroll to position [14789, 0]
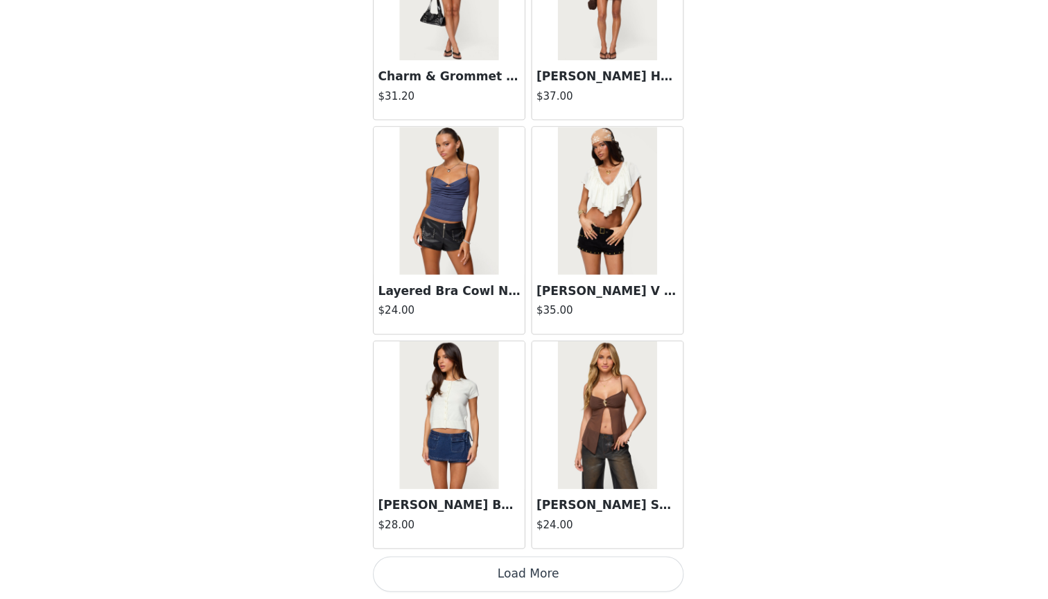
click at [498, 559] on button "Load More" at bounding box center [523, 575] width 291 height 33
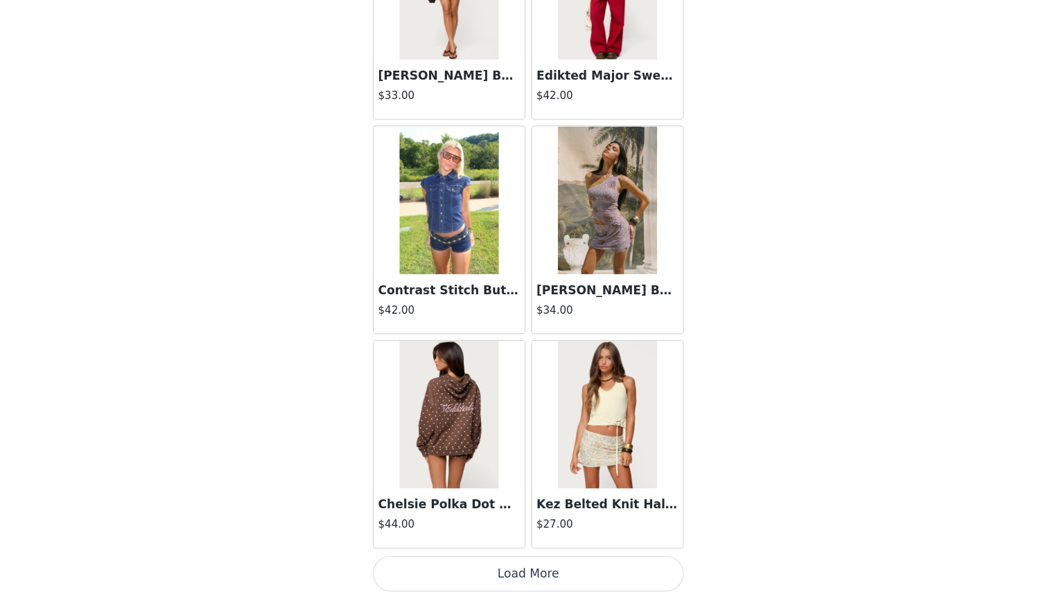
scroll to position [153, 0]
click at [499, 559] on button "Load More" at bounding box center [523, 575] width 291 height 33
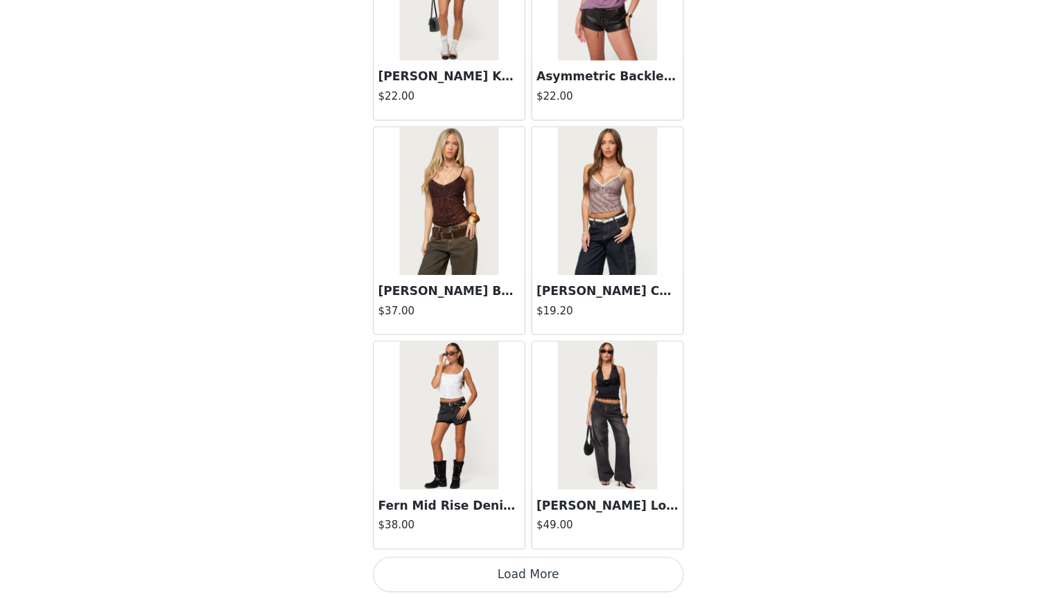
click at [483, 559] on button "Load More" at bounding box center [523, 575] width 291 height 33
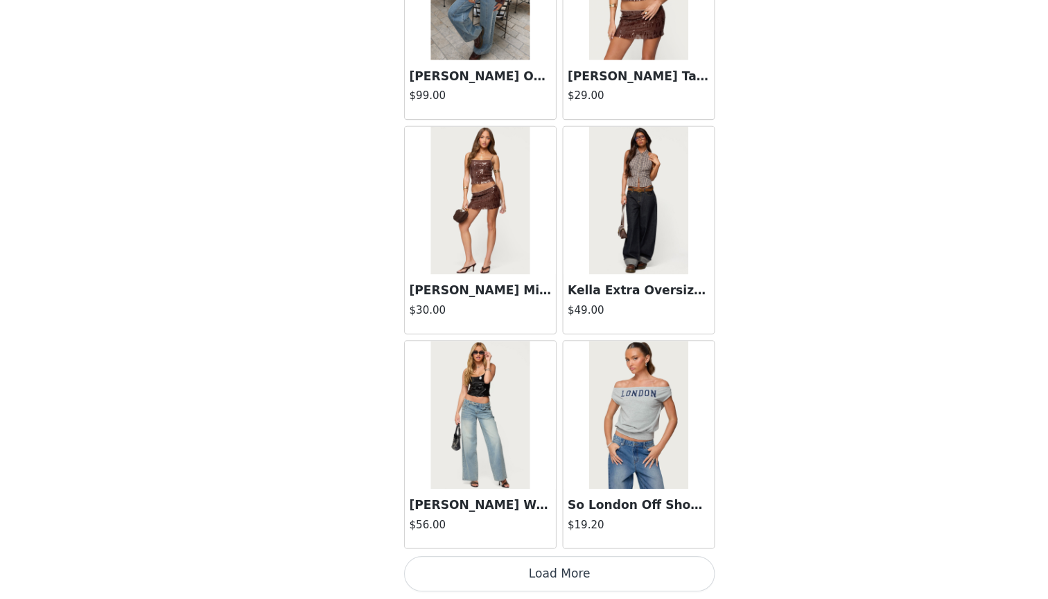
click at [493, 559] on button "Load More" at bounding box center [523, 575] width 291 height 33
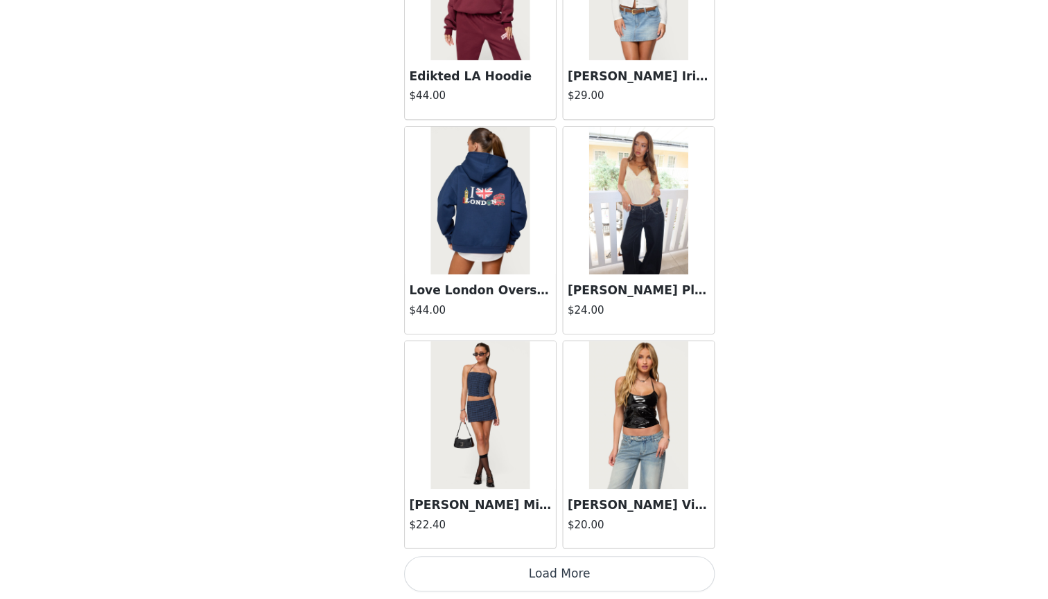
scroll to position [23626, 0]
click at [520, 559] on button "Load More" at bounding box center [523, 575] width 291 height 33
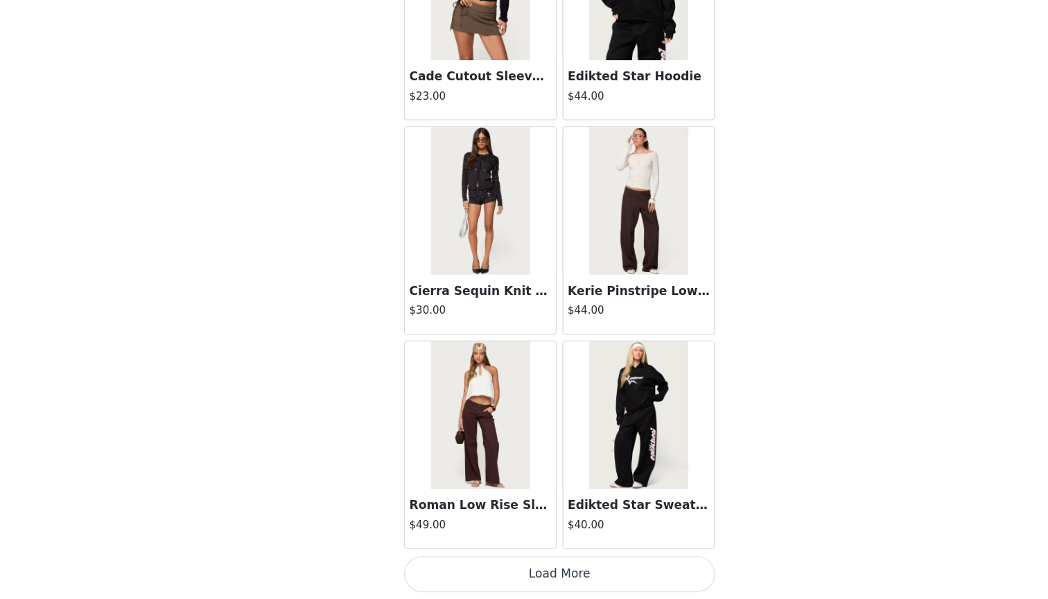
click at [528, 559] on button "Load More" at bounding box center [523, 575] width 291 height 33
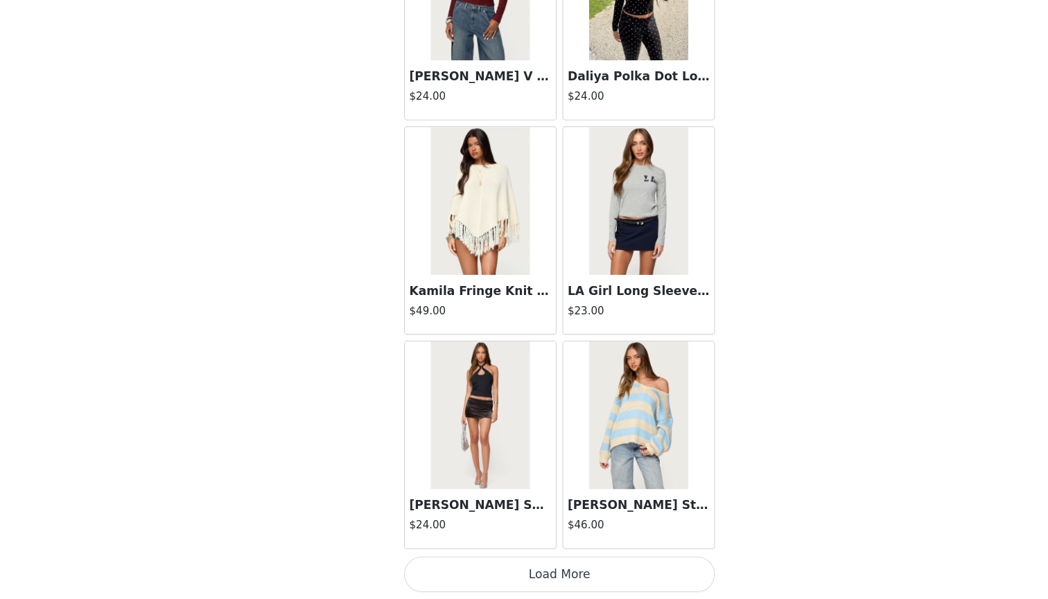
click at [526, 559] on button "Load More" at bounding box center [523, 575] width 291 height 33
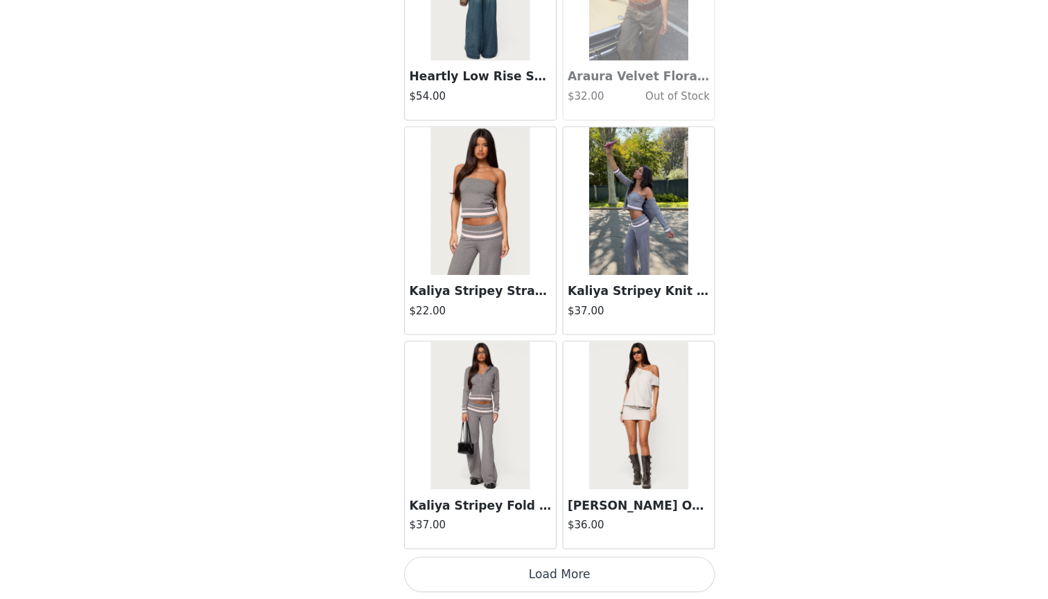
click at [527, 559] on button "Load More" at bounding box center [523, 575] width 291 height 33
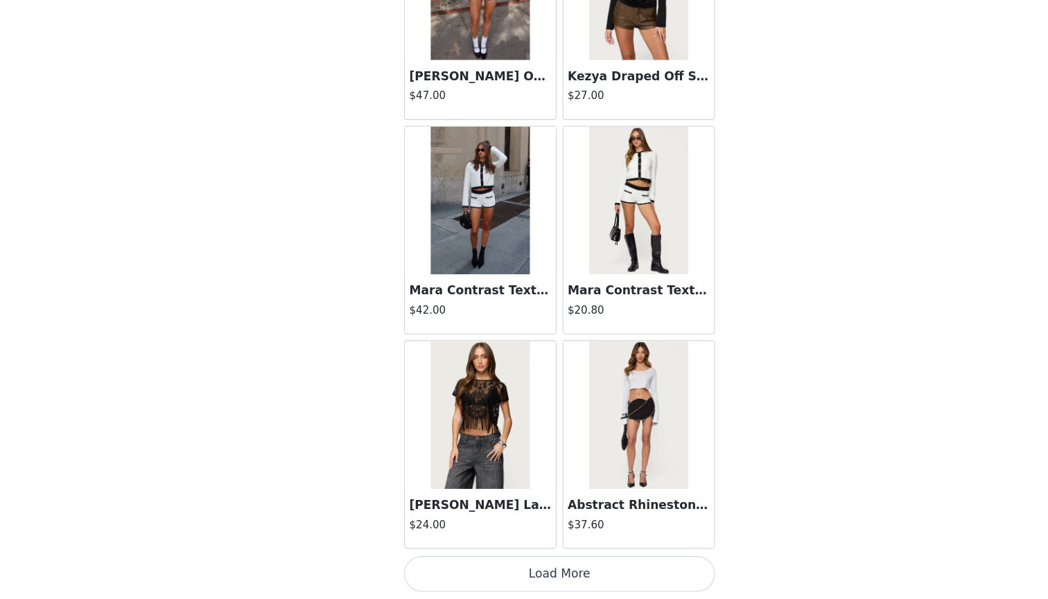
click at [526, 559] on button "Load More" at bounding box center [523, 575] width 291 height 33
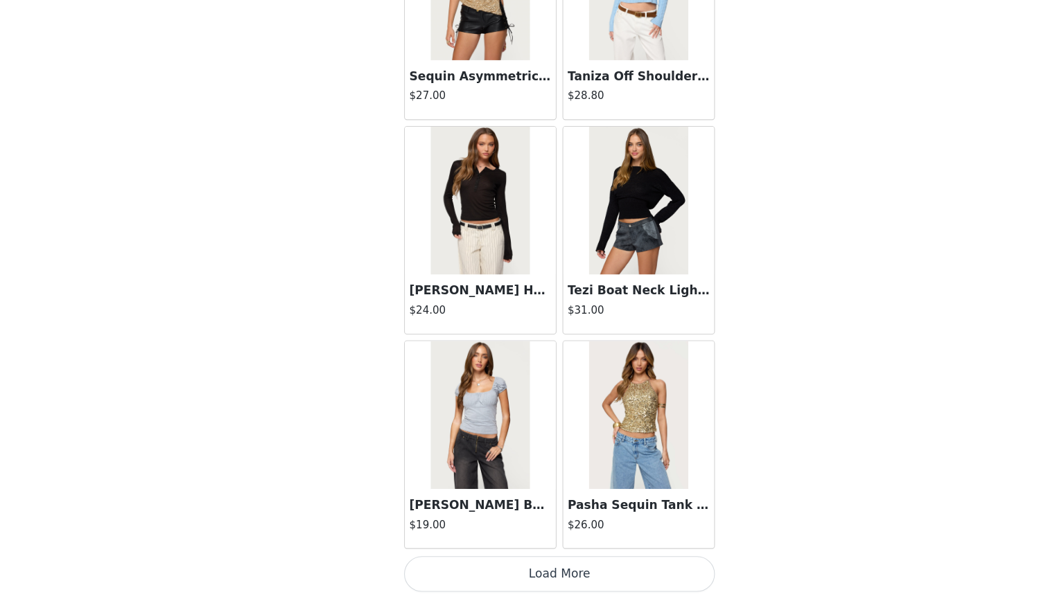
click at [529, 559] on button "Load More" at bounding box center [523, 575] width 291 height 33
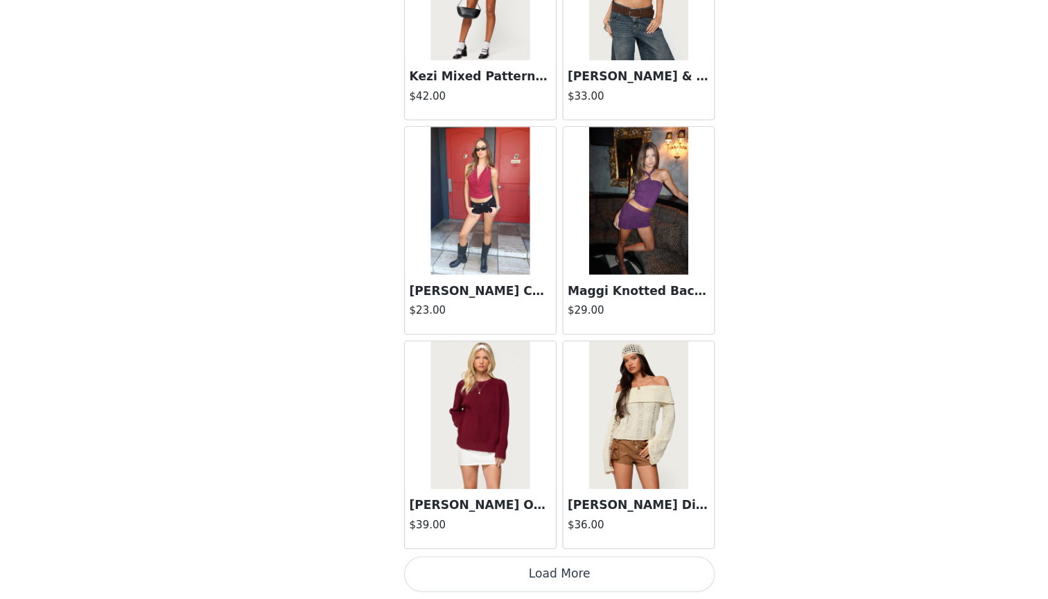
scroll to position [153, 0]
click at [530, 559] on button "Load More" at bounding box center [523, 575] width 291 height 33
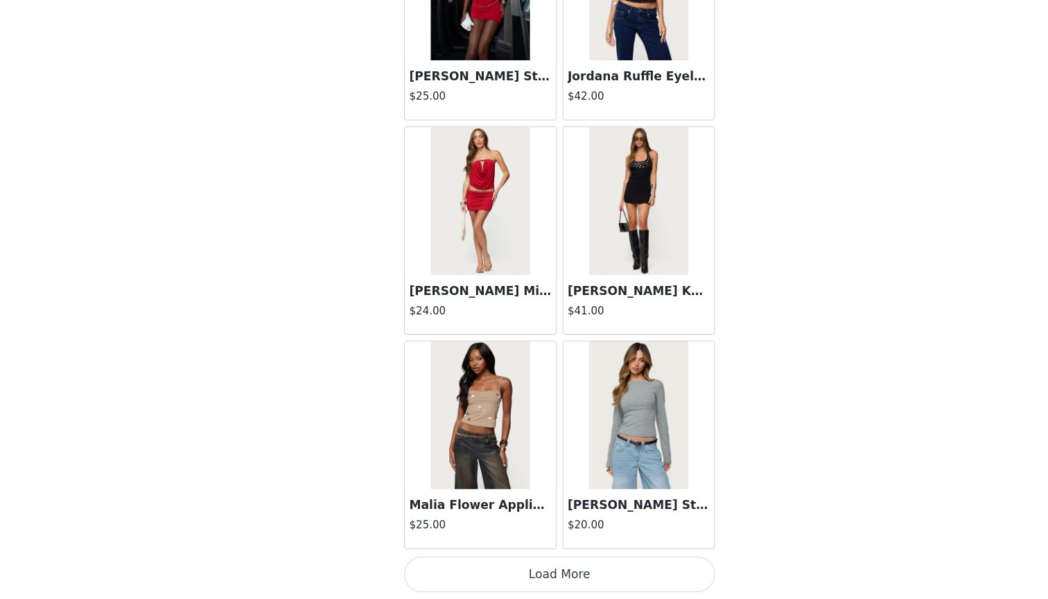
click at [527, 559] on button "Load More" at bounding box center [523, 575] width 291 height 33
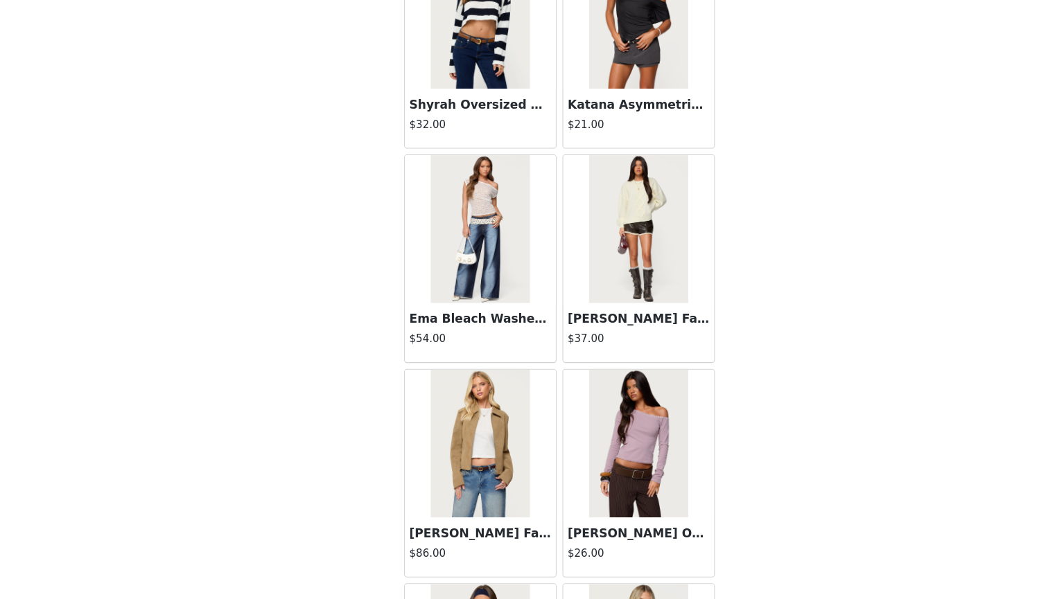
scroll to position [38878, 0]
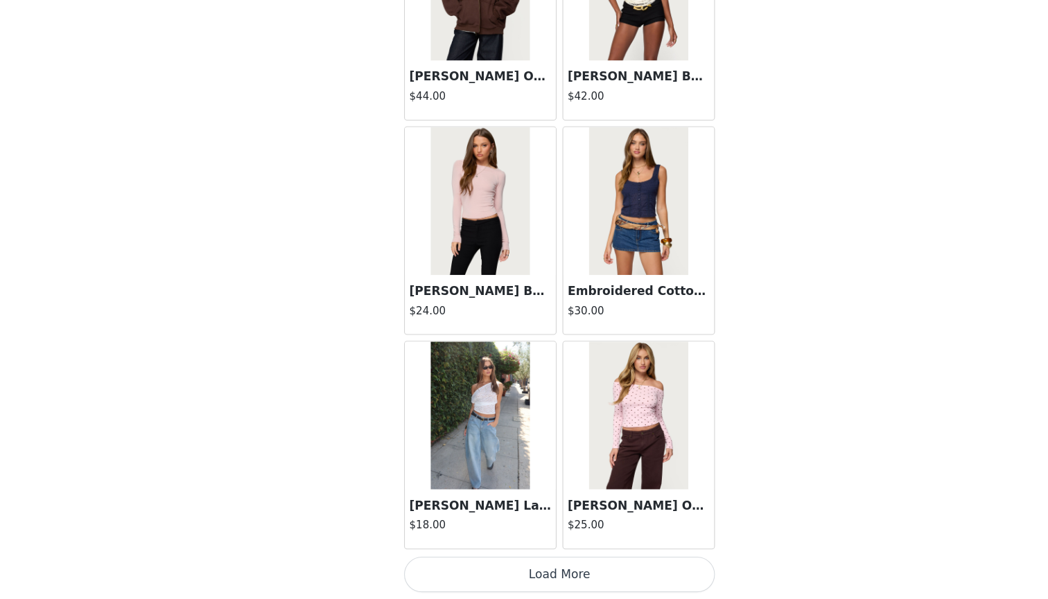
click at [527, 559] on button "Load More" at bounding box center [523, 575] width 291 height 33
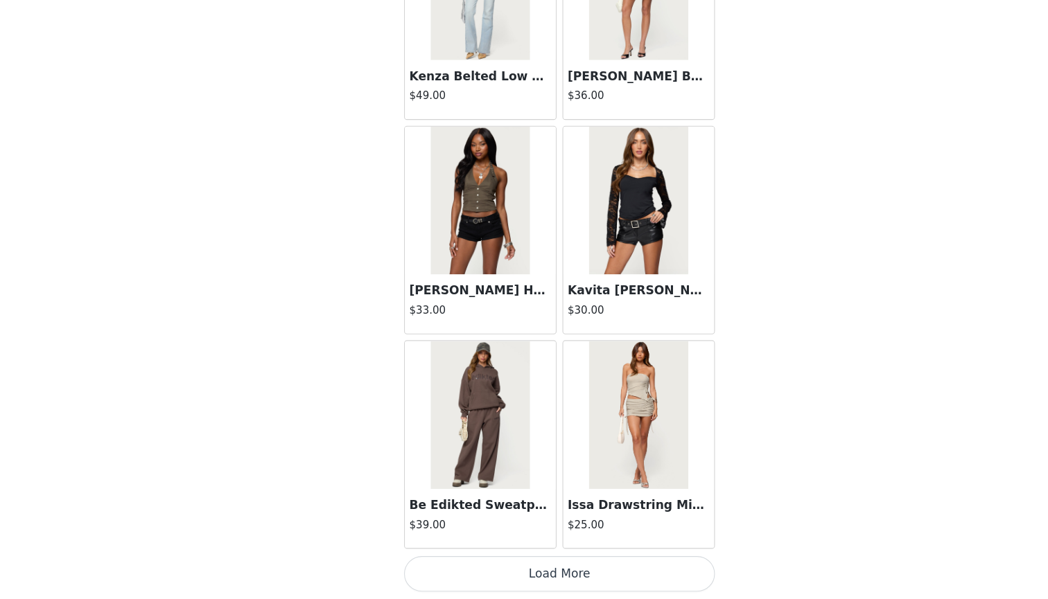
scroll to position [153, 0]
click at [528, 559] on button "Load More" at bounding box center [523, 575] width 291 height 33
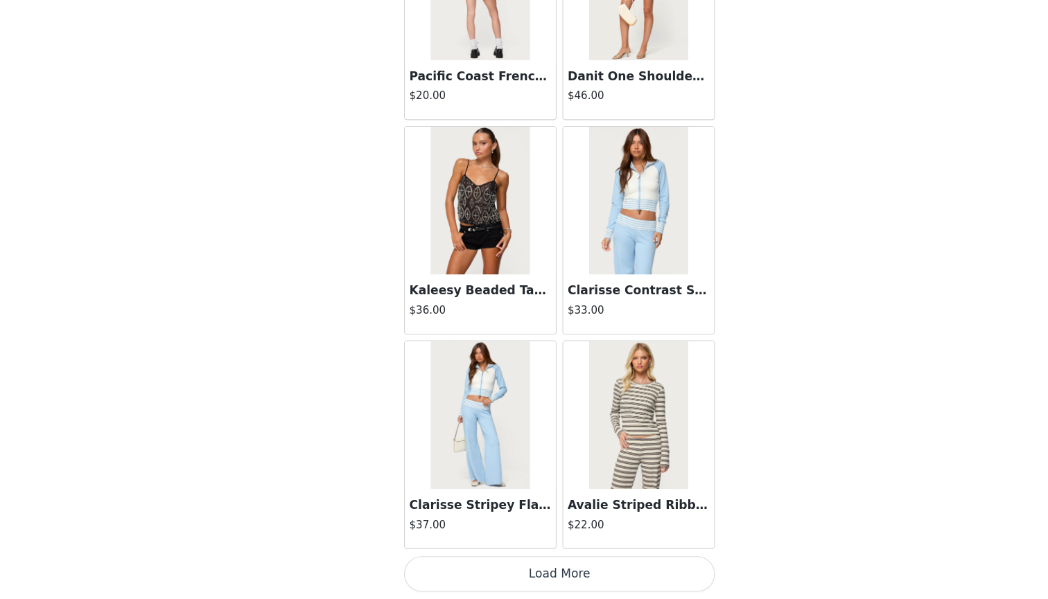
click at [527, 559] on button "Load More" at bounding box center [523, 575] width 291 height 33
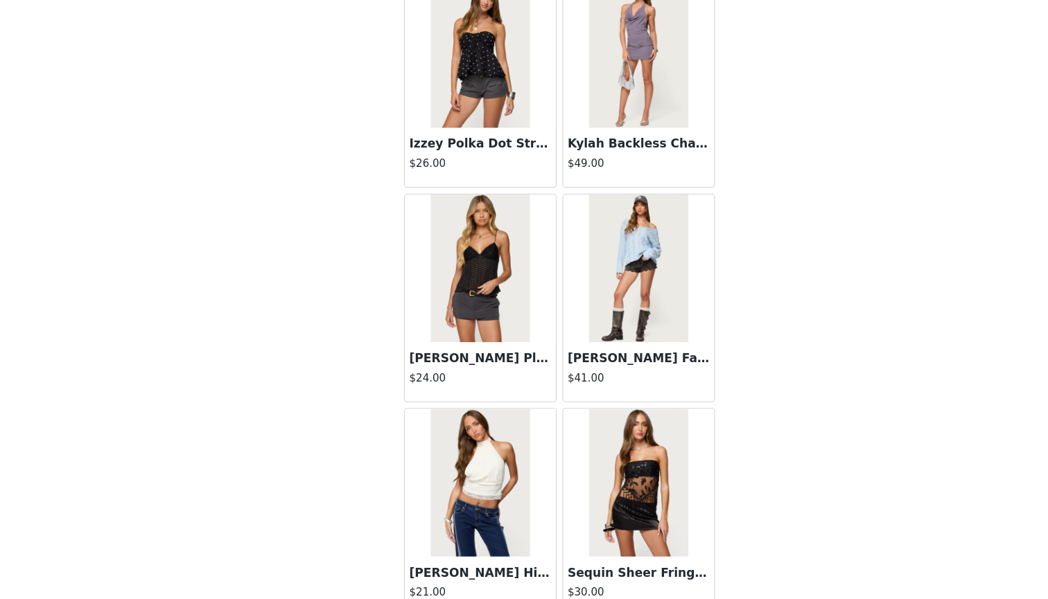
scroll to position [44999, 0]
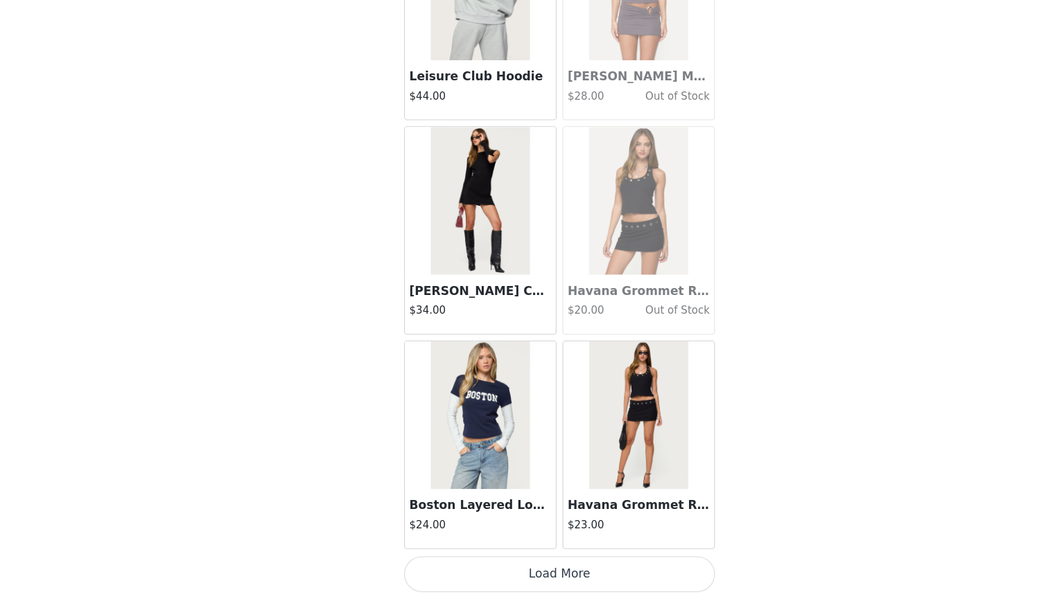
click at [529, 559] on button "Load More" at bounding box center [523, 575] width 291 height 33
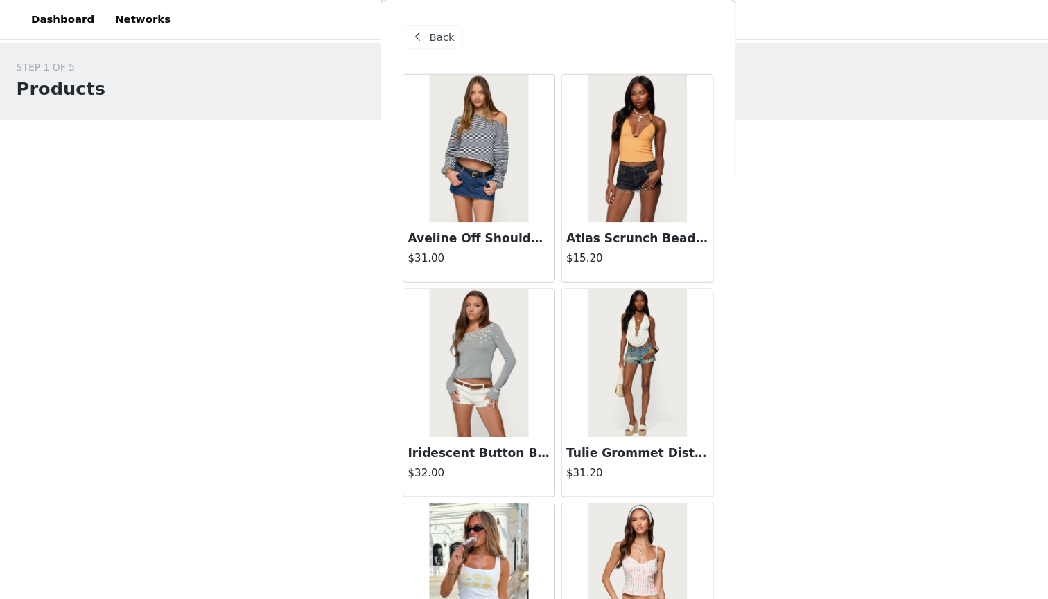
scroll to position [0, 0]
click at [398, 37] on span at bounding box center [392, 34] width 17 height 17
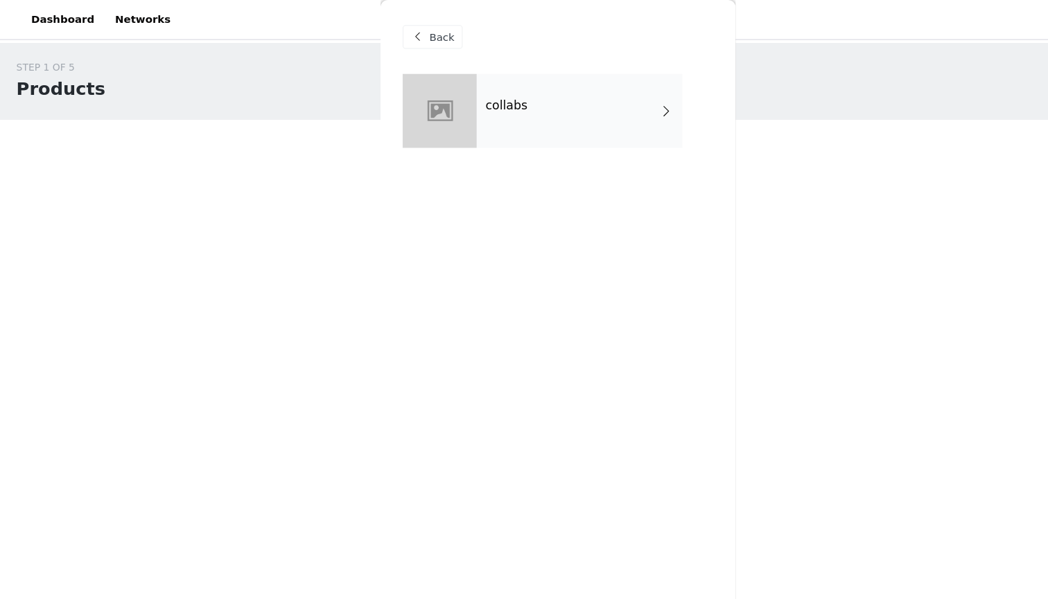
click at [404, 21] on div "Back" at bounding box center [523, 34] width 291 height 69
click at [405, 34] on span "Back" at bounding box center [415, 35] width 24 height 15
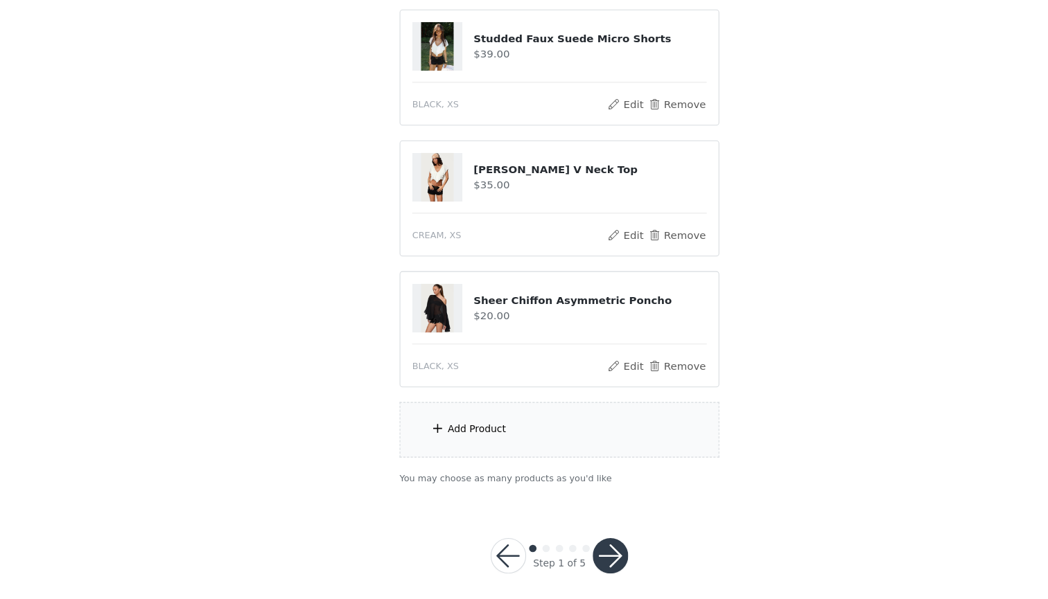
scroll to position [148, 0]
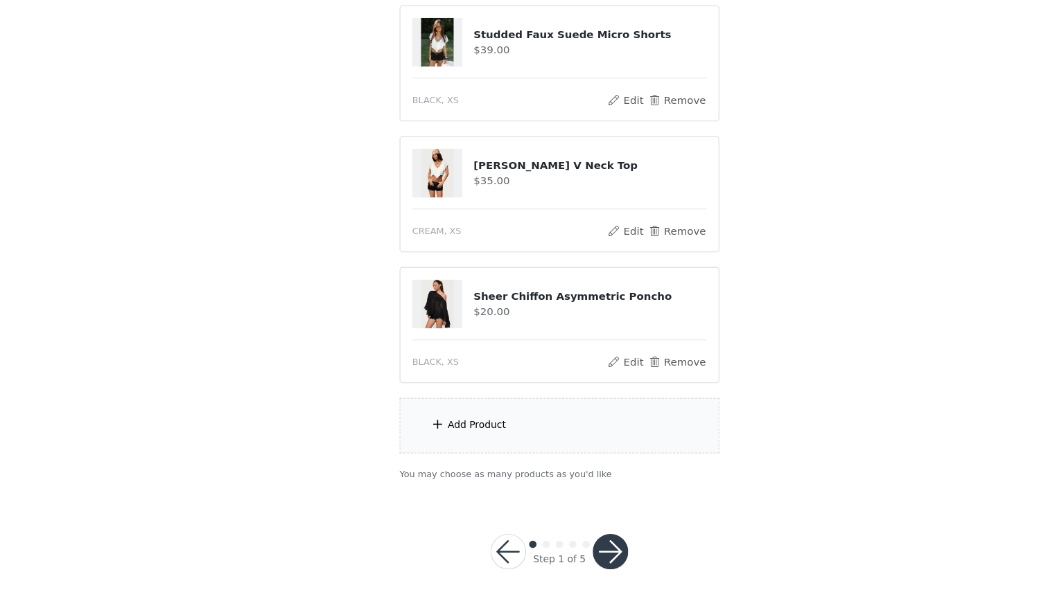
click at [565, 538] on button "button" at bounding box center [571, 554] width 33 height 33
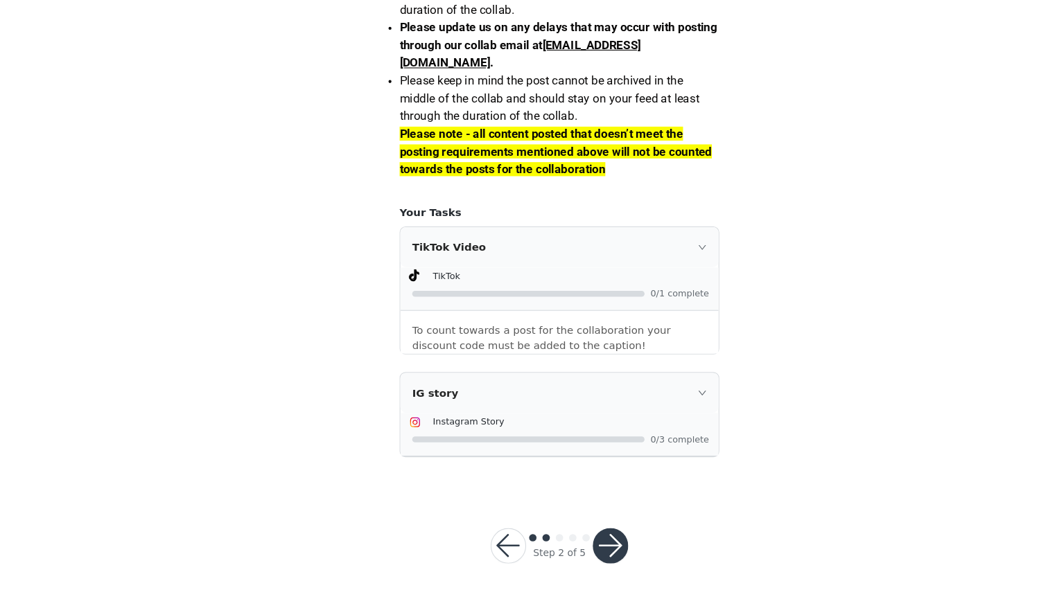
scroll to position [1227, 0]
click at [576, 533] on button "button" at bounding box center [571, 549] width 33 height 33
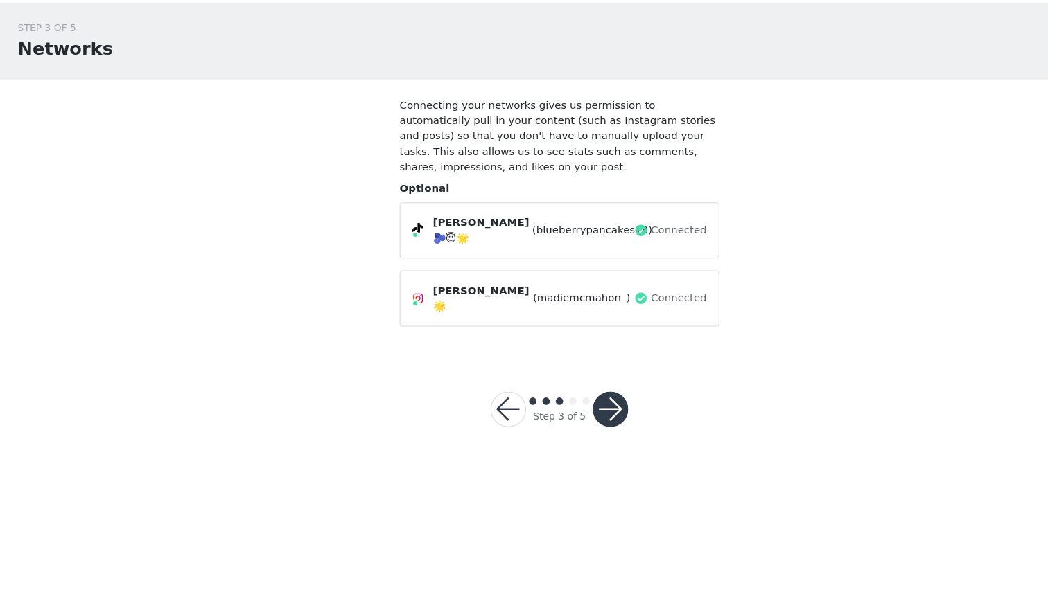
click at [579, 405] on button "button" at bounding box center [571, 421] width 33 height 33
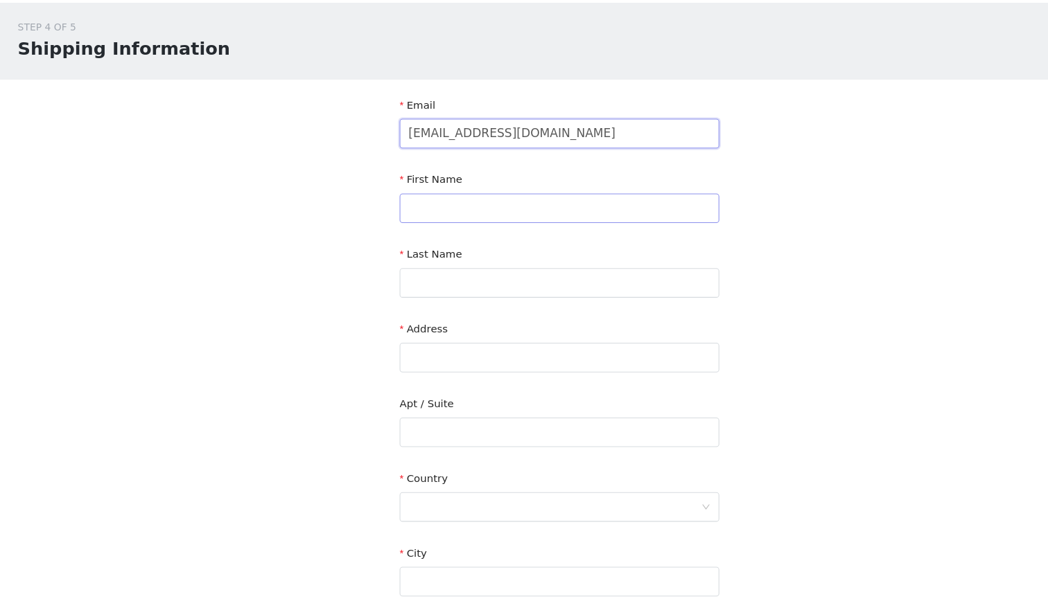
type input "[EMAIL_ADDRESS][DOMAIN_NAME]"
type input "[GEOGRAPHIC_DATA]"
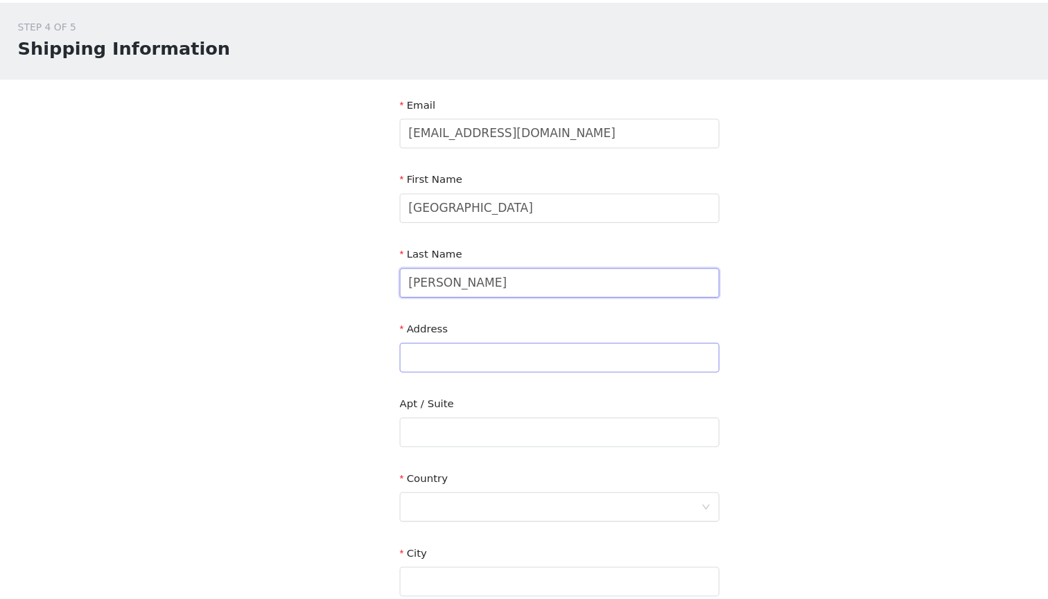
type input "[PERSON_NAME]"
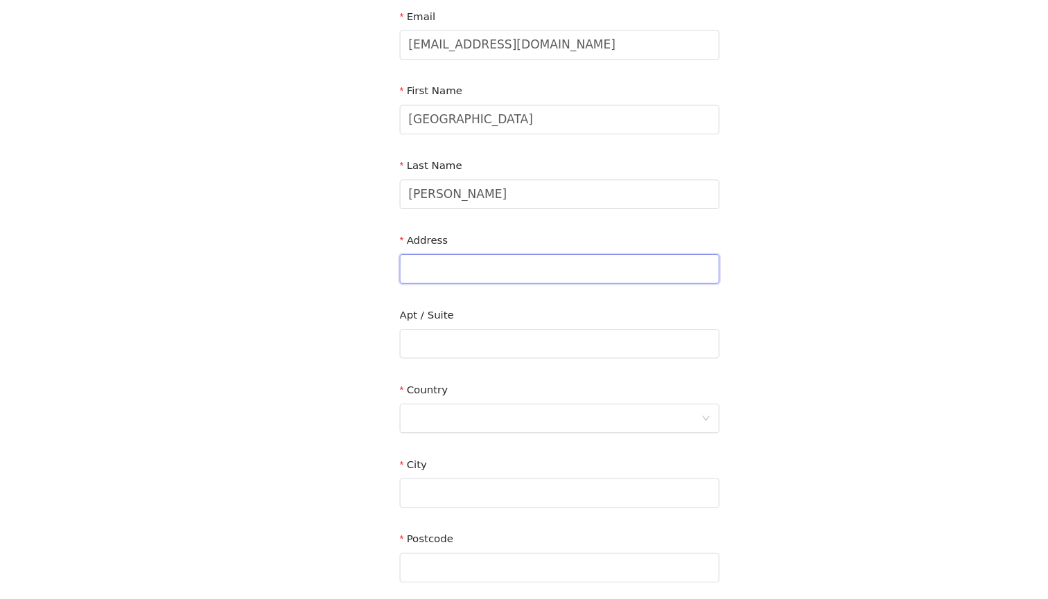
scroll to position [100, 0]
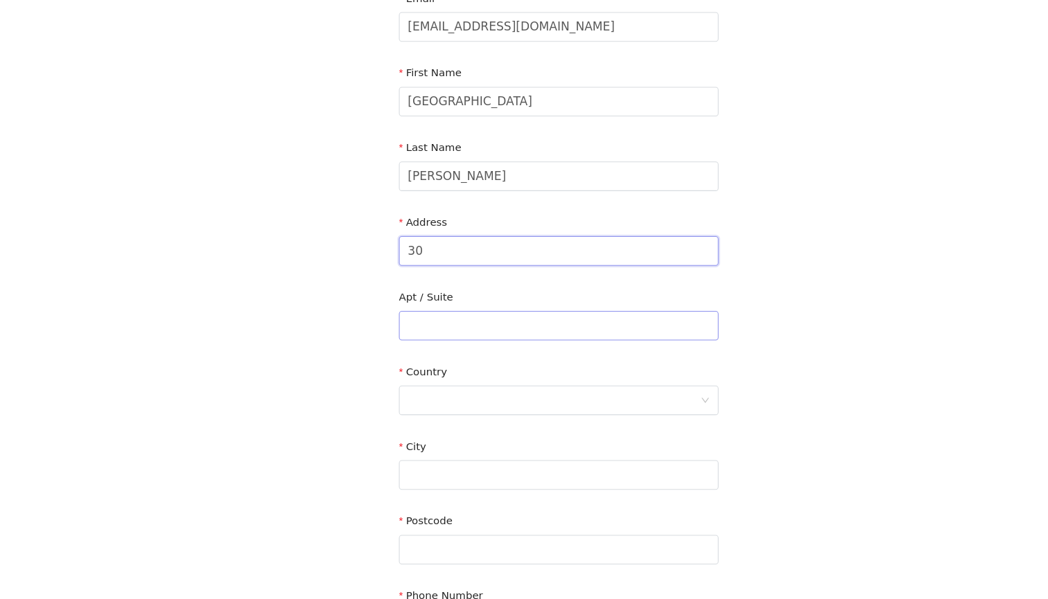
type input "3"
type input "18 [PERSON_NAME]"
click at [453, 399] on div at bounding box center [523, 413] width 299 height 28
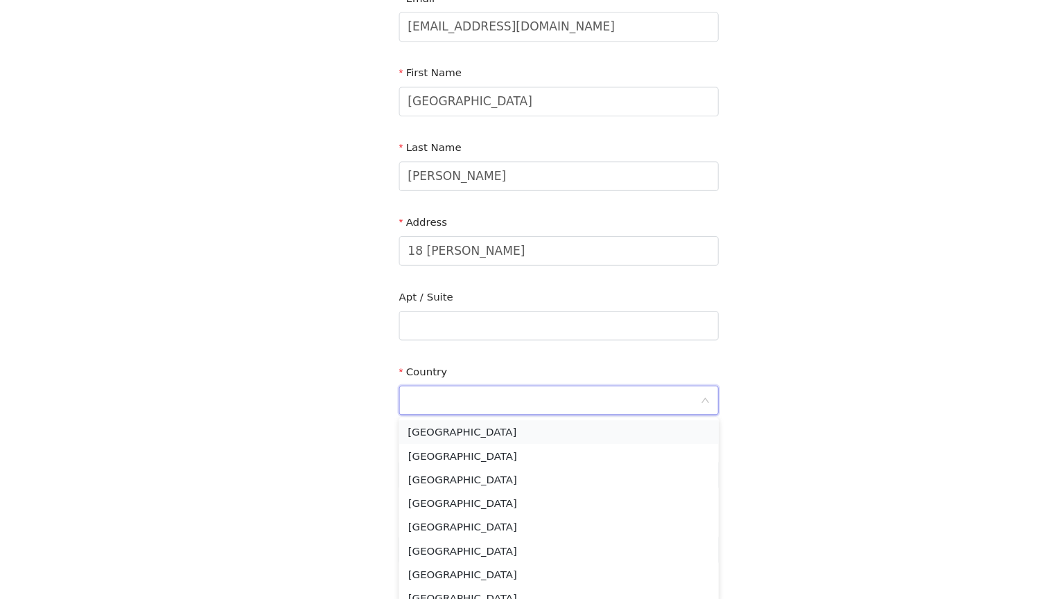
click at [448, 432] on li "[GEOGRAPHIC_DATA]" at bounding box center [523, 443] width 299 height 22
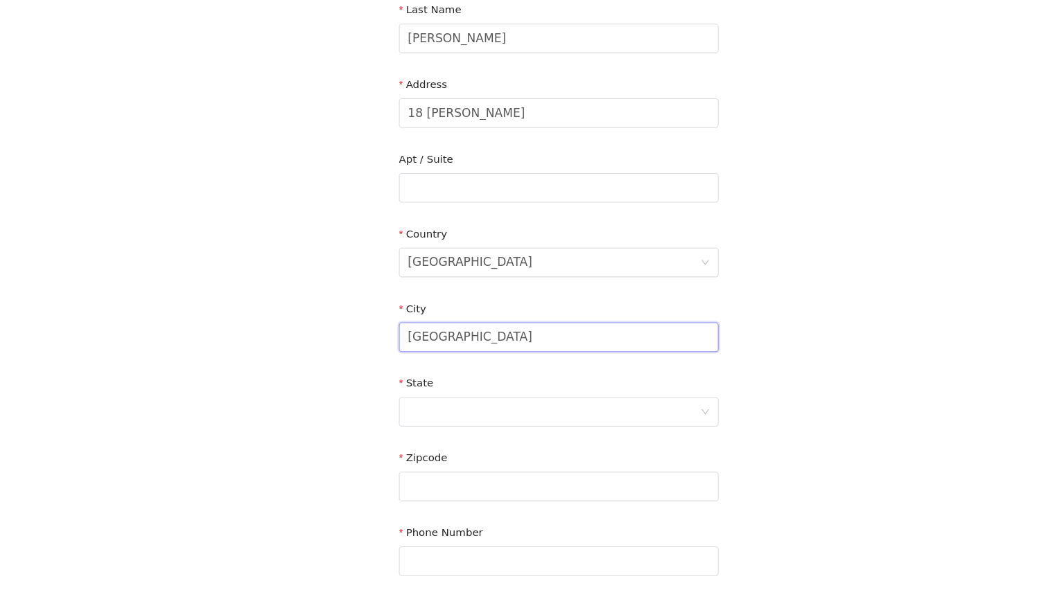
scroll to position [234, 0]
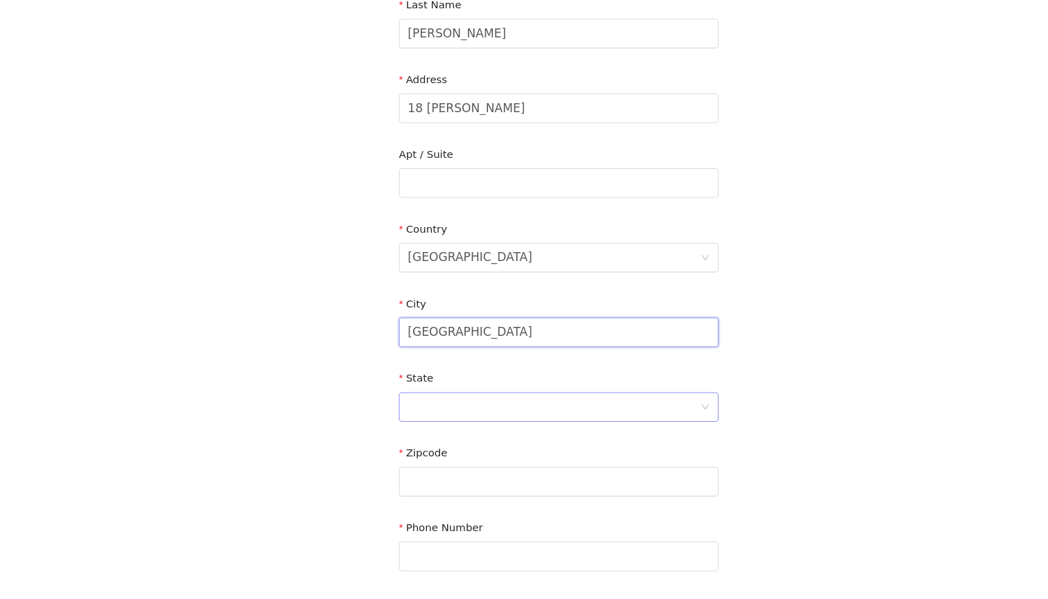
type input "[GEOGRAPHIC_DATA]"
click at [411, 406] on div at bounding box center [520, 419] width 274 height 26
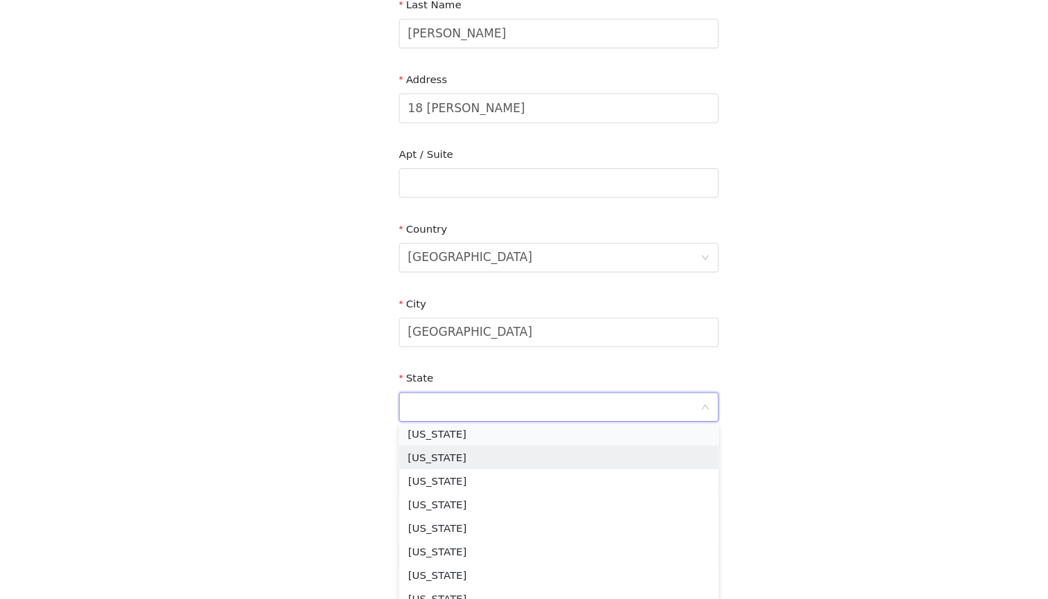
scroll to position [225, 0]
click at [401, 435] on li "[US_STATE]" at bounding box center [523, 446] width 299 height 22
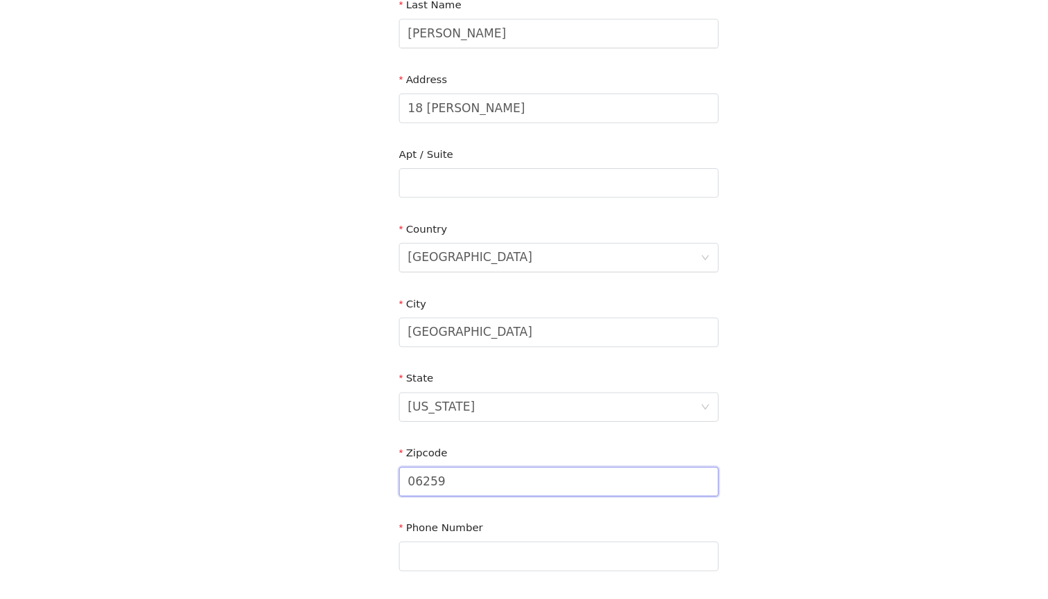
scroll to position [283, 0]
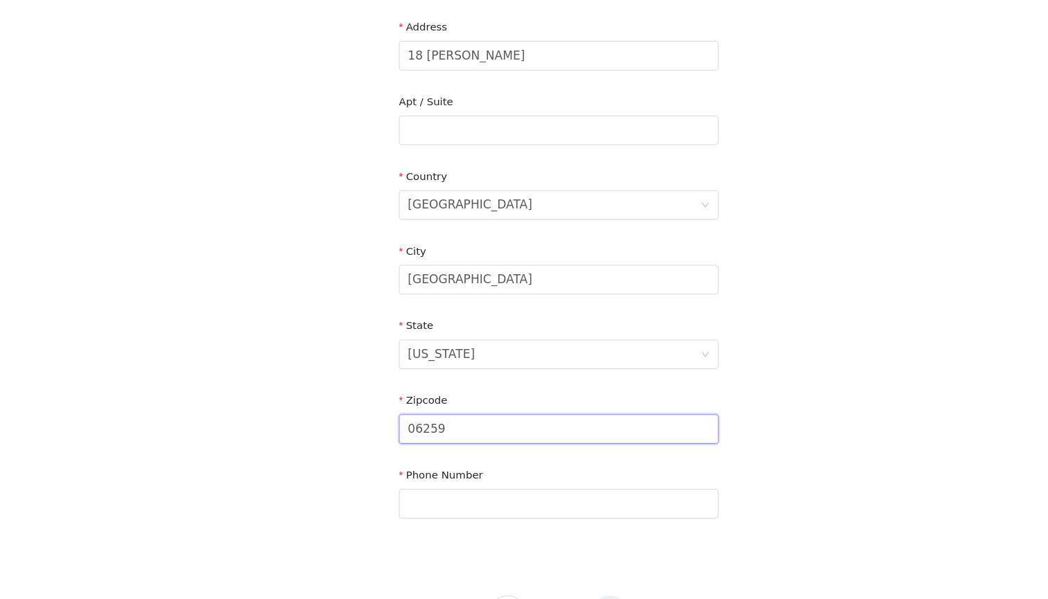
type input "06259"
click at [424, 484] on div "Phone Number" at bounding box center [523, 502] width 299 height 53
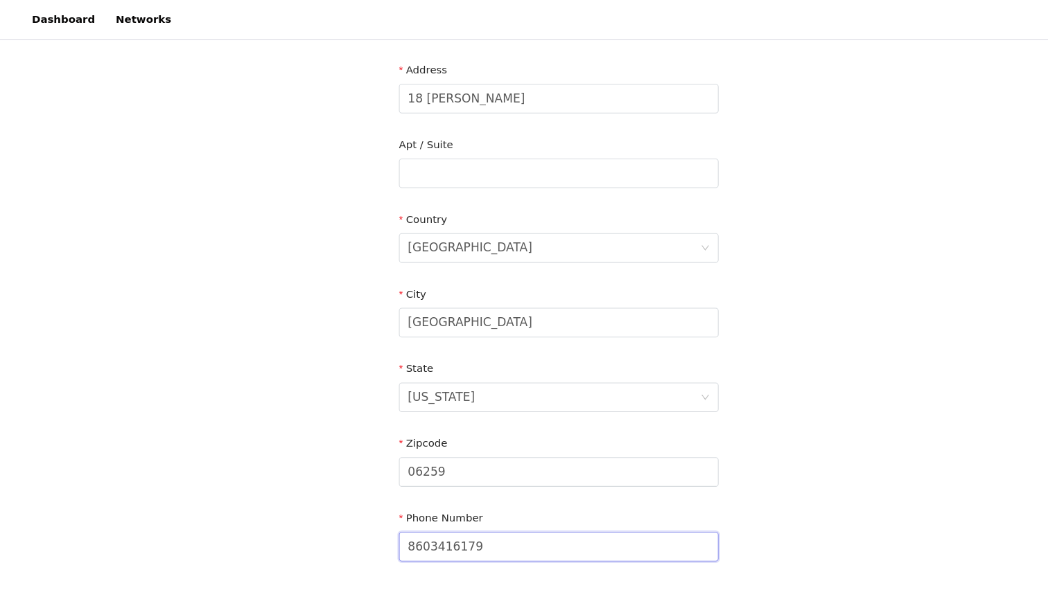
scroll to position [261, 0]
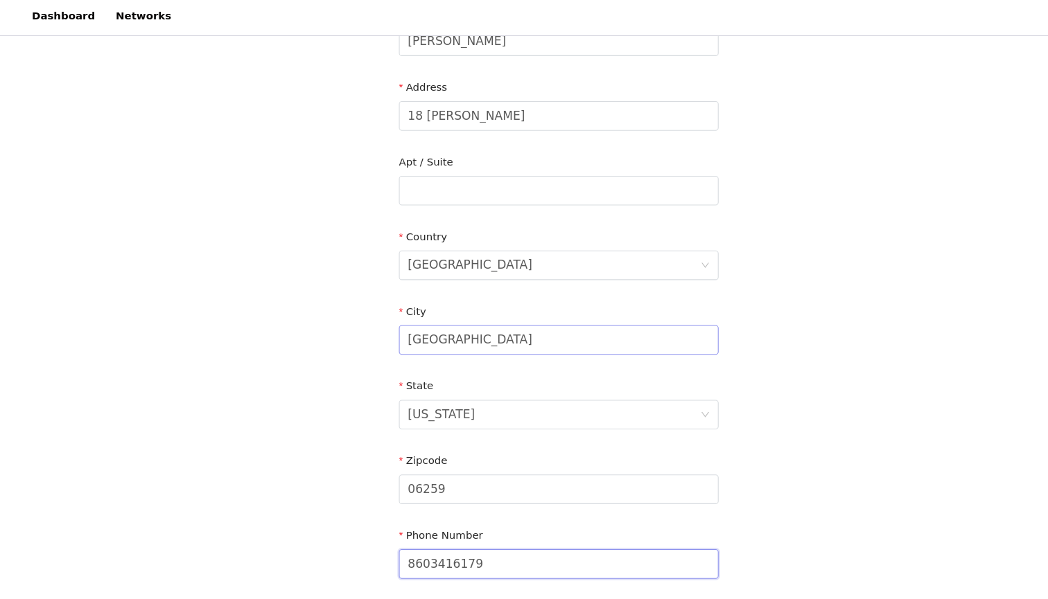
type input "8603416179"
click at [463, 310] on input "[GEOGRAPHIC_DATA]" at bounding box center [523, 322] width 299 height 28
drag, startPoint x: 465, startPoint y: 316, endPoint x: 361, endPoint y: 316, distance: 103.9
click at [361, 316] on section "Email [EMAIL_ADDRESS][DOMAIN_NAME] First Name [PERSON_NAME] Last Name [PERSON_N…" at bounding box center [524, 218] width 333 height 733
type input "Storrs Mansfield"
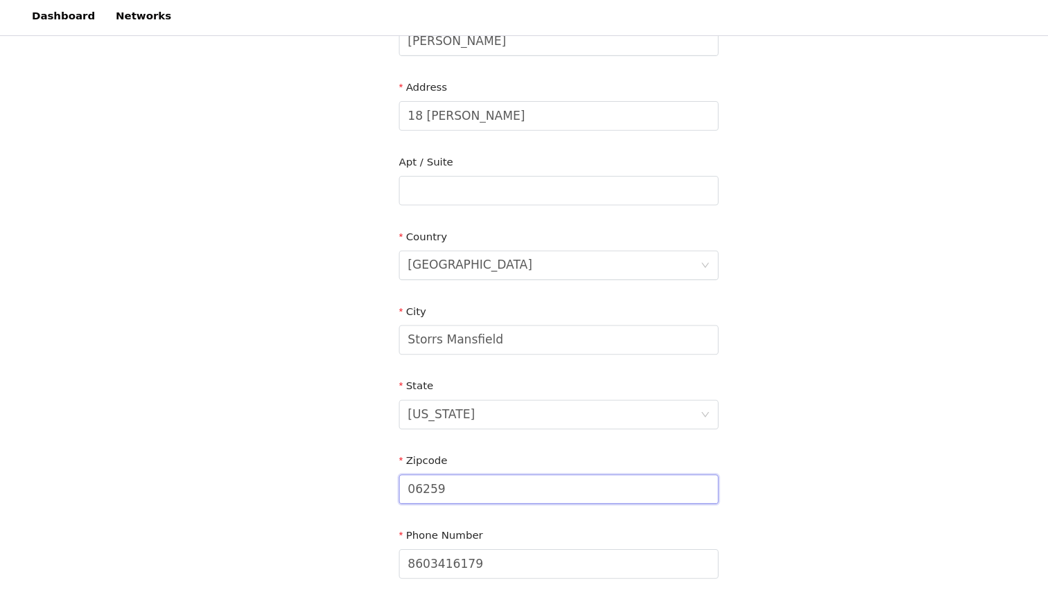
click at [410, 458] on input "06259" at bounding box center [523, 462] width 299 height 28
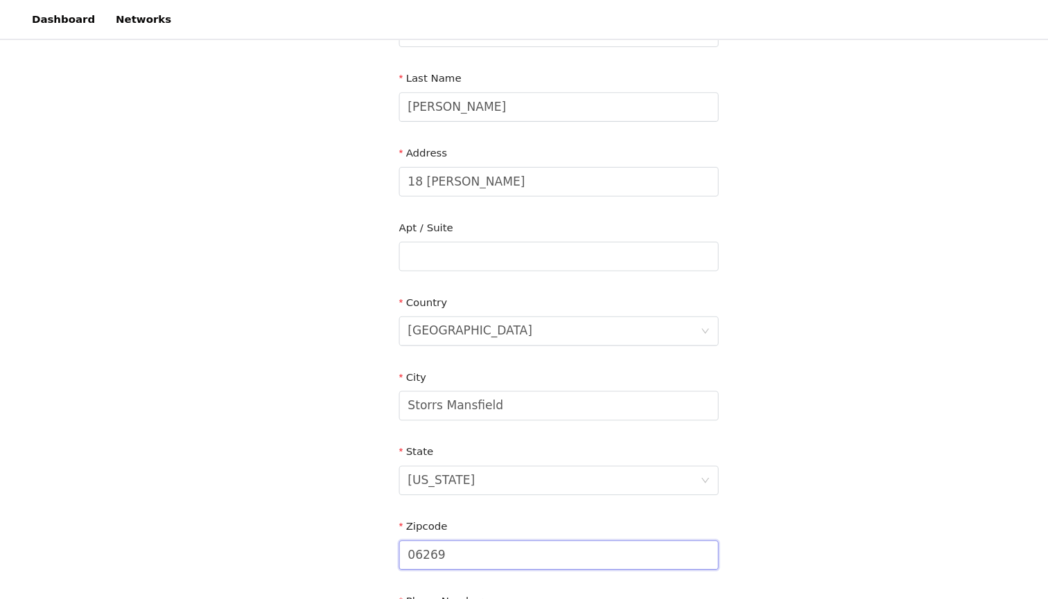
scroll to position [195, 0]
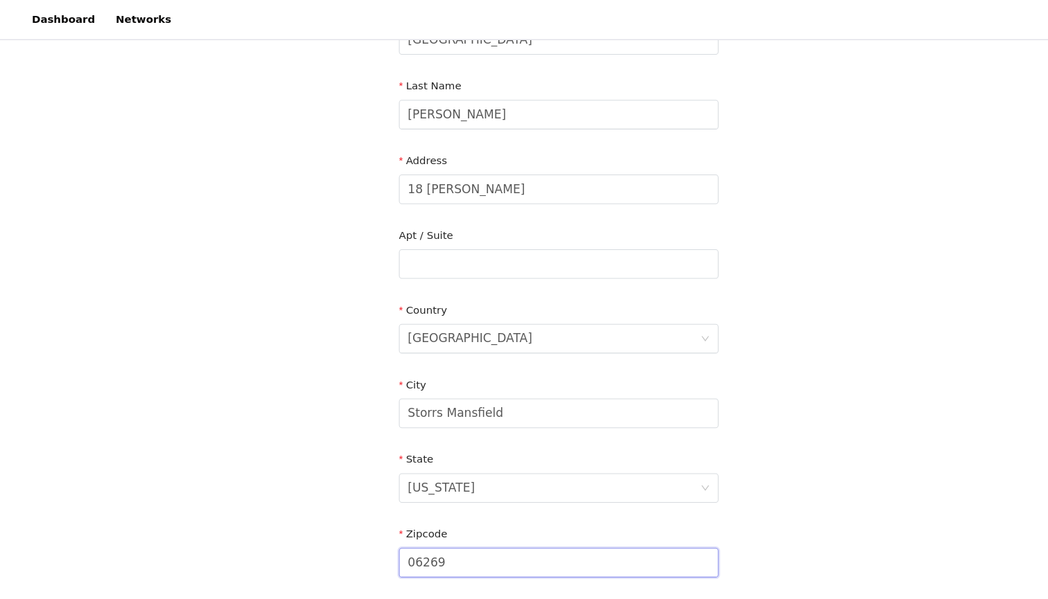
type input "06269"
click at [458, 190] on div "Address [STREET_ADDRESS][PERSON_NAME]" at bounding box center [523, 169] width 299 height 53
click at [460, 175] on input "18 [PERSON_NAME]" at bounding box center [523, 178] width 299 height 28
drag, startPoint x: 460, startPoint y: 175, endPoint x: 388, endPoint y: 174, distance: 72.1
click at [388, 174] on input "18 [PERSON_NAME]" at bounding box center [523, 178] width 299 height 28
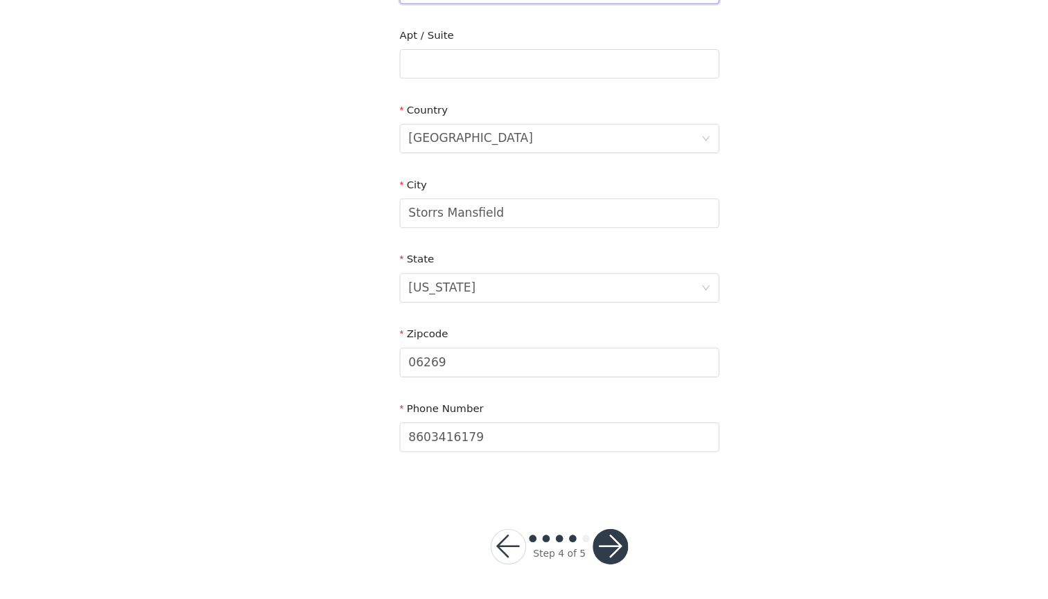
scroll to position [345, 0]
type input "304 [GEOGRAPHIC_DATA] A2"
click at [566, 534] on button "button" at bounding box center [571, 550] width 33 height 33
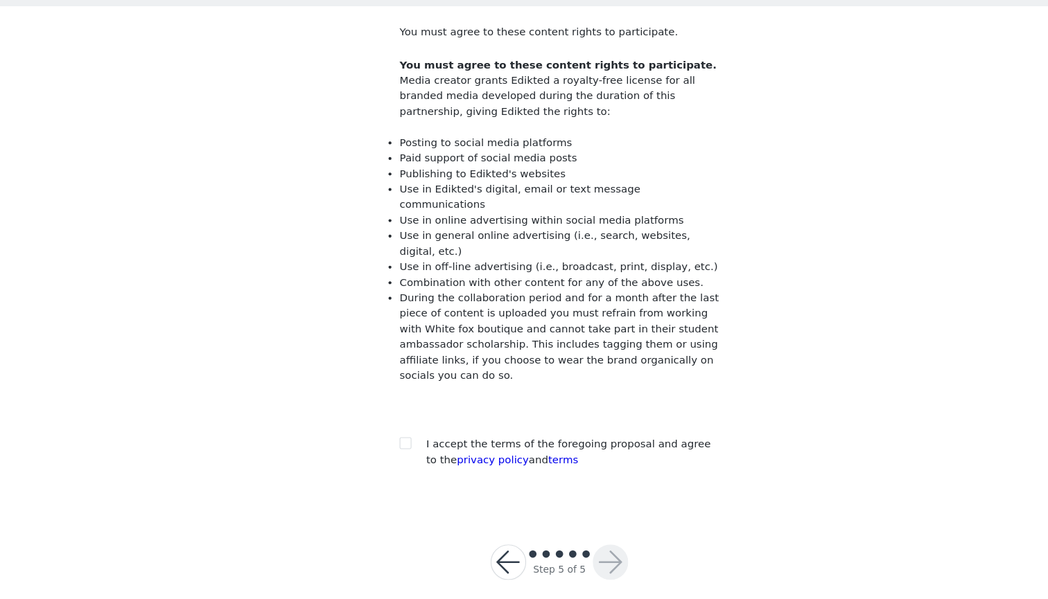
scroll to position [69, 0]
click at [377, 448] on input "checkbox" at bounding box center [379, 453] width 10 height 10
checkbox input "true"
click at [570, 548] on button "button" at bounding box center [571, 564] width 33 height 33
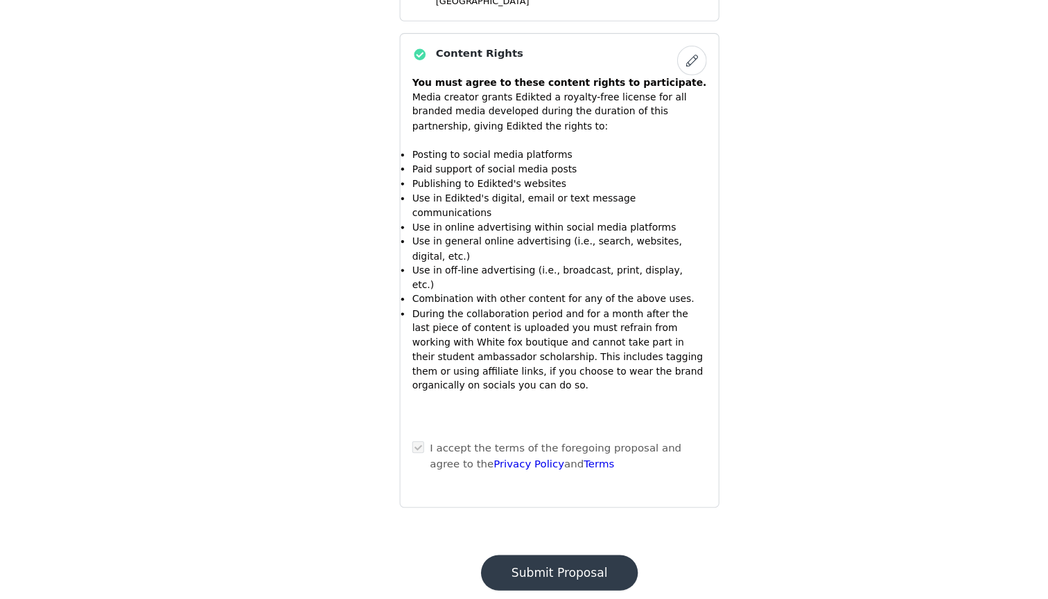
click at [560, 558] on button "Submit Proposal" at bounding box center [523, 574] width 147 height 33
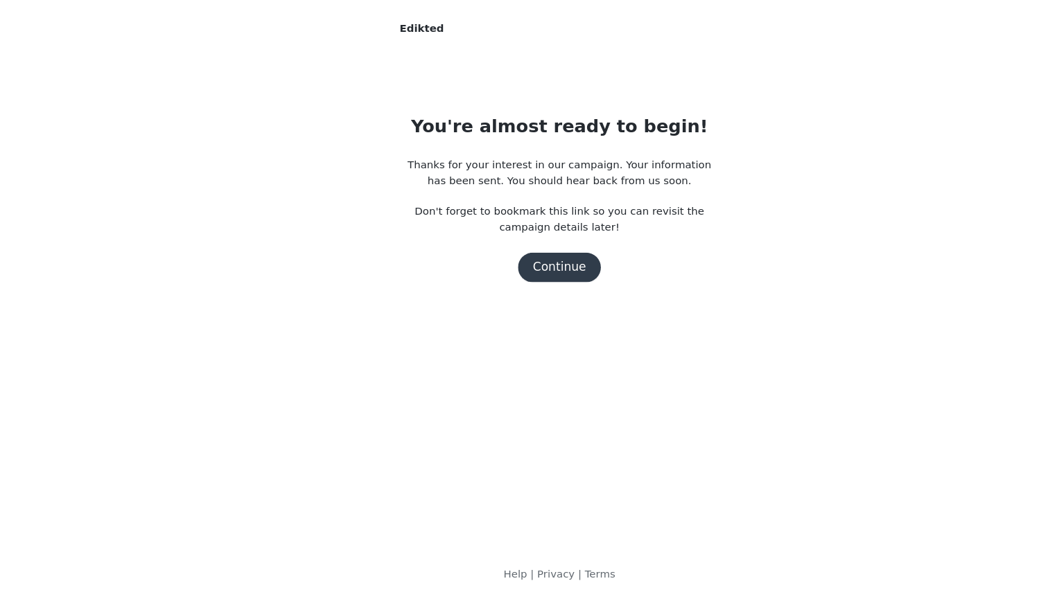
click at [531, 274] on button "Continue" at bounding box center [524, 288] width 78 height 28
